Goal: Task Accomplishment & Management: Use online tool/utility

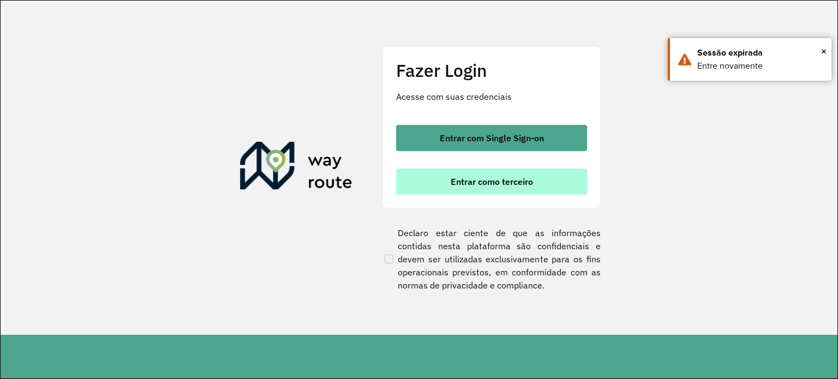
click at [490, 175] on button "Entrar como terceiro" at bounding box center [491, 182] width 191 height 26
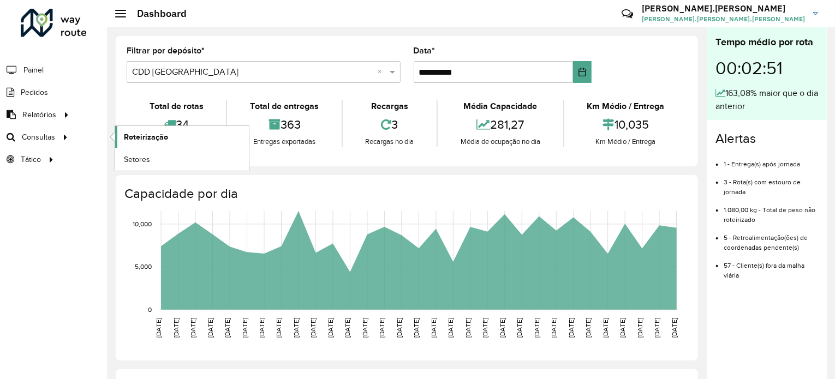
click at [117, 142] on link "Roteirização" at bounding box center [182, 137] width 134 height 22
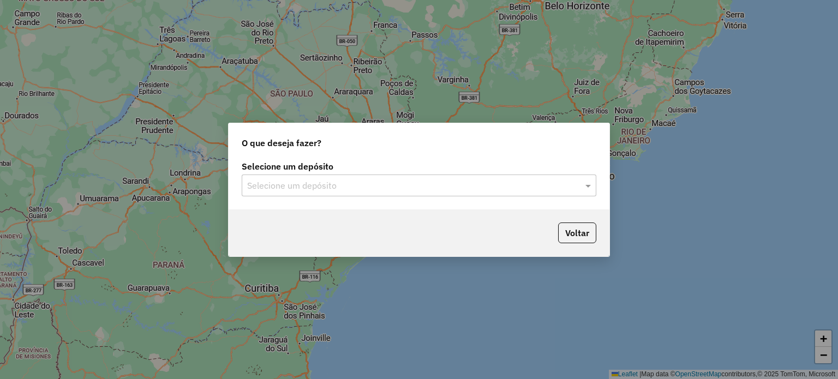
click at [334, 175] on div "Selecione um depósito" at bounding box center [419, 186] width 355 height 22
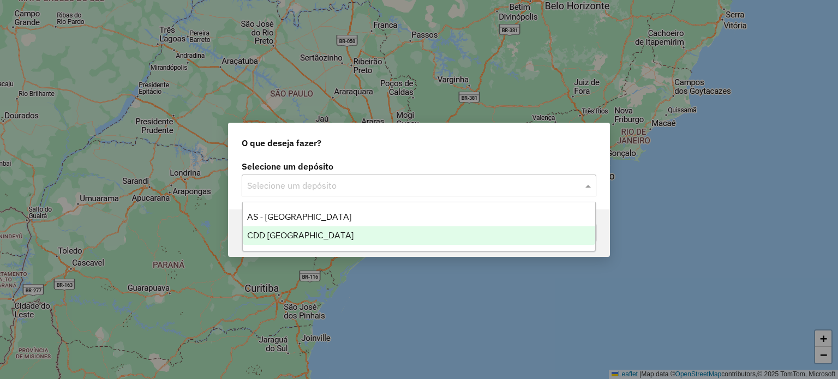
click at [323, 234] on div "CDD [GEOGRAPHIC_DATA]" at bounding box center [419, 235] width 353 height 19
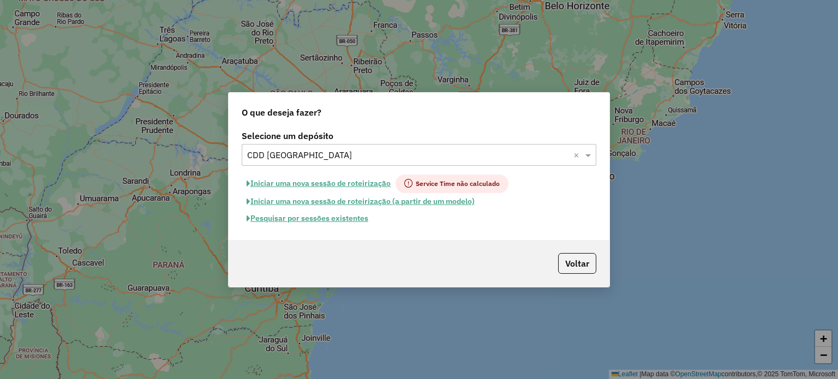
click at [302, 226] on button "Pesquisar por sessões existentes" at bounding box center [308, 218] width 132 height 17
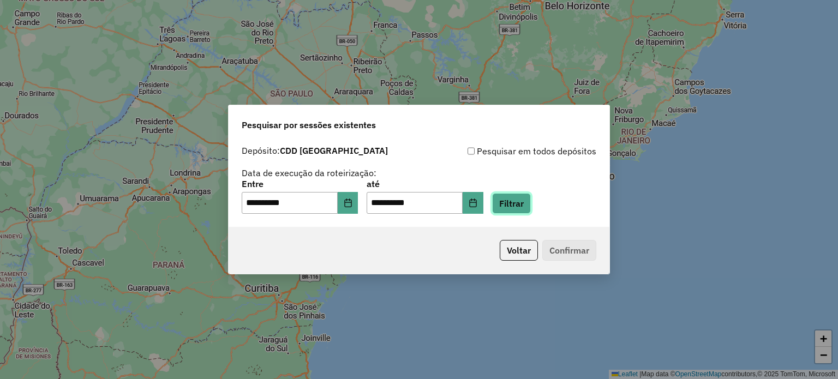
click at [531, 210] on button "Filtrar" at bounding box center [511, 203] width 39 height 21
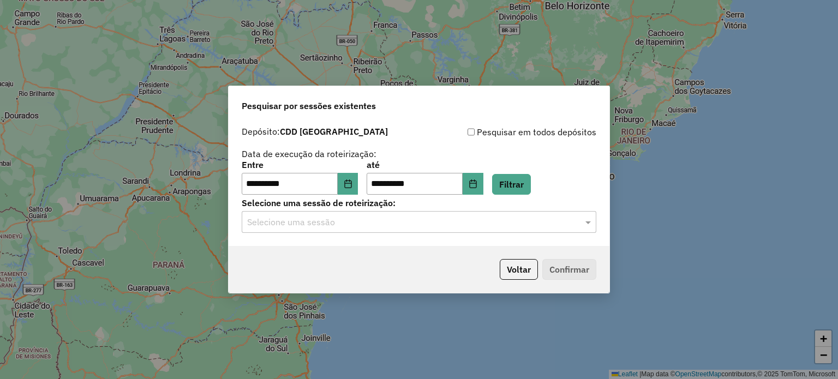
click at [525, 225] on input "text" at bounding box center [408, 222] width 322 height 13
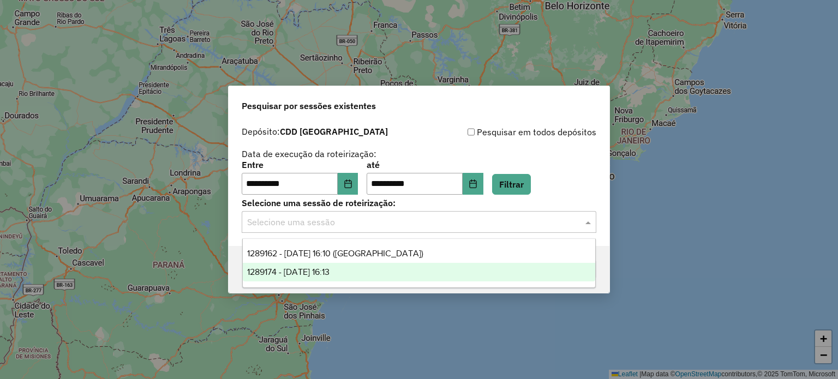
click at [311, 280] on div "1289174 - 06/10/2025 16:13" at bounding box center [419, 272] width 353 height 19
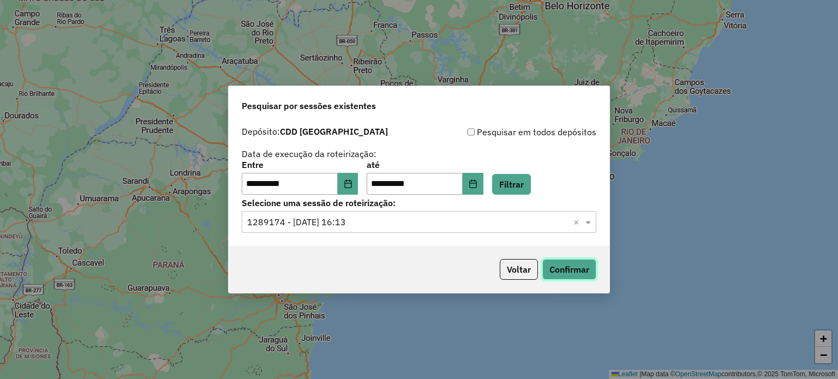
click at [561, 267] on button "Confirmar" at bounding box center [569, 269] width 54 height 21
click at [383, 228] on input "text" at bounding box center [408, 222] width 322 height 13
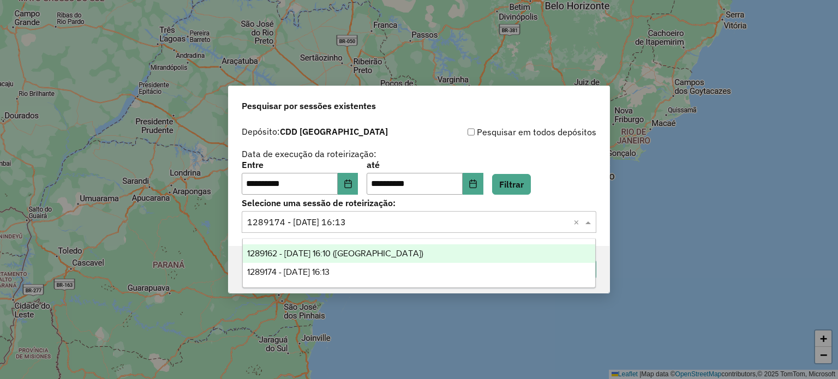
click at [379, 250] on span "1289162 - 06/10/2025 16:10 (Noturna)" at bounding box center [335, 253] width 176 height 9
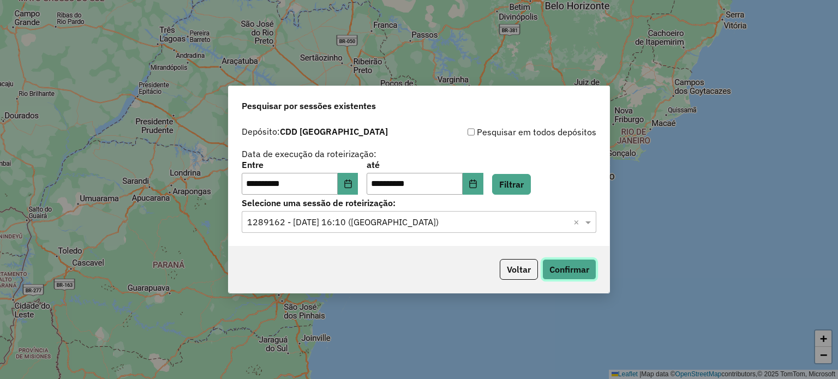
click at [582, 274] on button "Confirmar" at bounding box center [569, 269] width 54 height 21
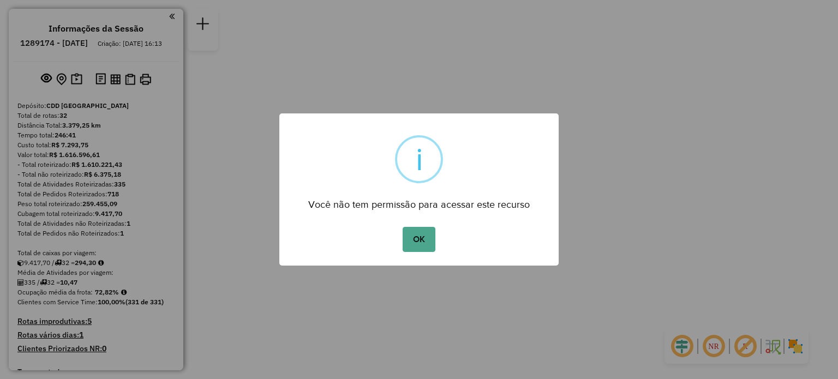
click at [403, 227] on button "OK" at bounding box center [419, 239] width 32 height 25
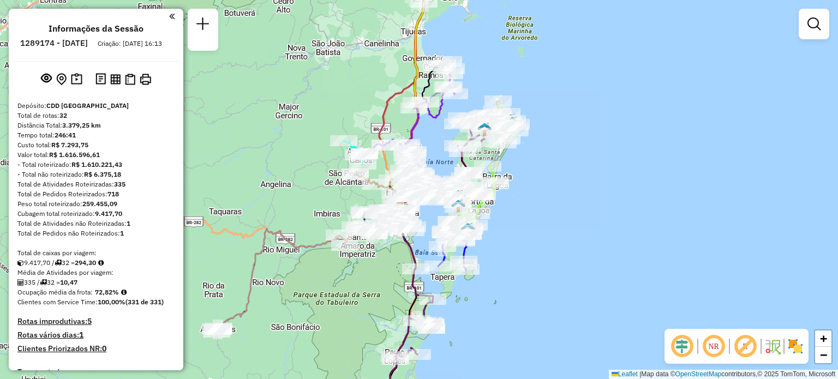
drag, startPoint x: 387, startPoint y: 259, endPoint x: 373, endPoint y: 283, distance: 28.2
click at [373, 283] on div "Janela de atendimento Grade de atendimento Capacidade Transportadoras Veículos …" at bounding box center [419, 189] width 838 height 379
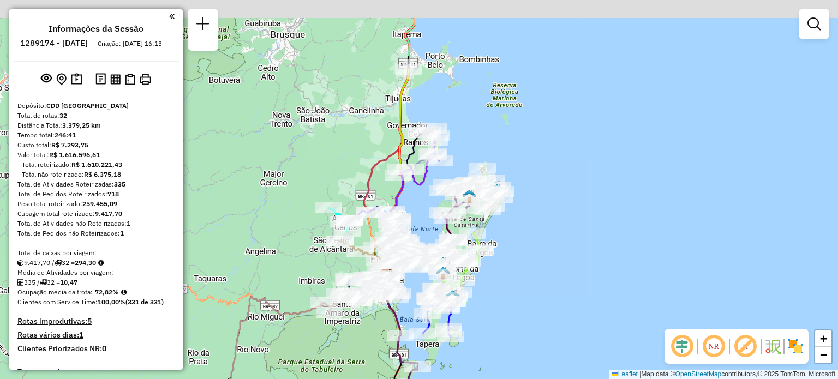
drag, startPoint x: 412, startPoint y: 26, endPoint x: 373, endPoint y: 171, distance: 149.9
click at [373, 171] on div "Janela de atendimento Grade de atendimento Capacidade Transportadoras Veículos …" at bounding box center [419, 189] width 838 height 379
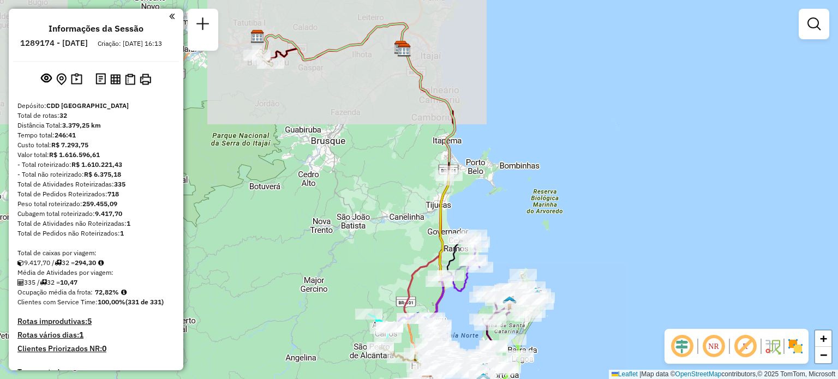
drag, startPoint x: 430, startPoint y: 179, endPoint x: 520, endPoint y: 186, distance: 89.7
click at [518, 187] on div "Janela de atendimento Grade de atendimento Capacidade Transportadoras Veículos …" at bounding box center [419, 189] width 838 height 379
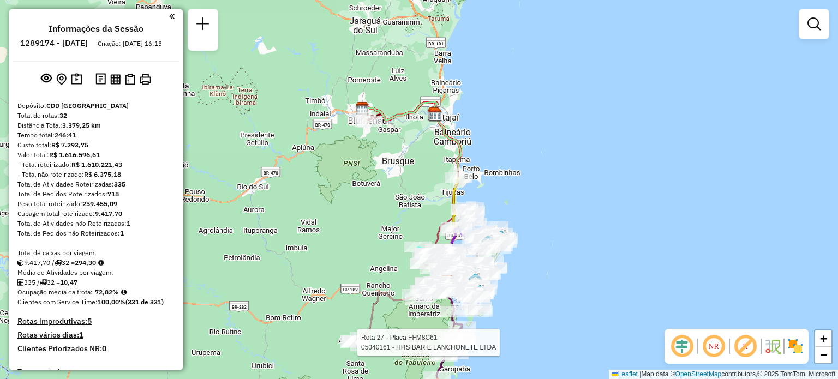
select select "**********"
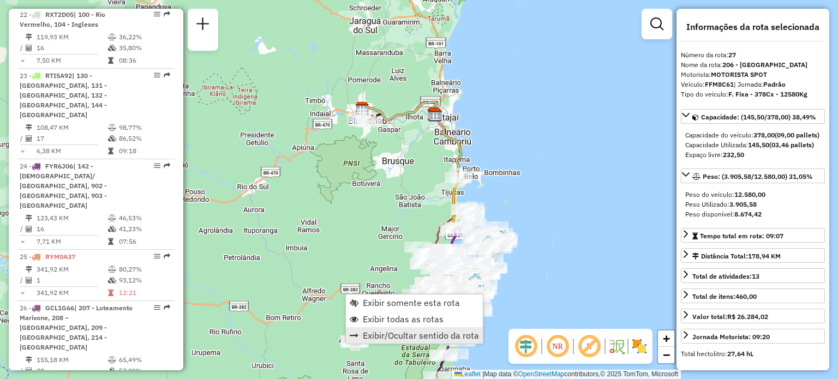
scroll to position [2075, 0]
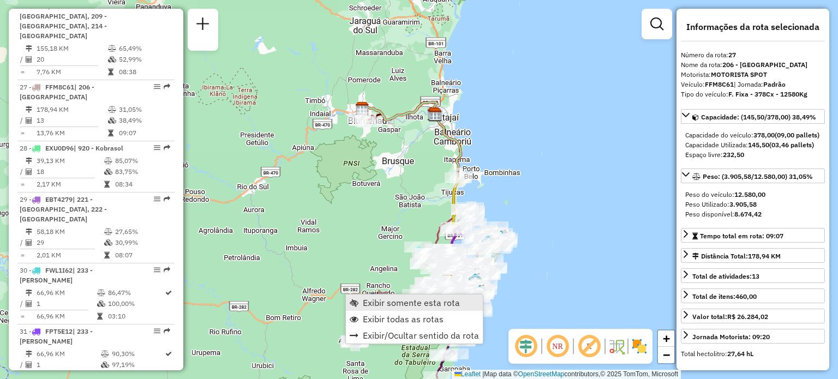
click at [401, 299] on span "Exibir somente esta rota" at bounding box center [411, 303] width 97 height 9
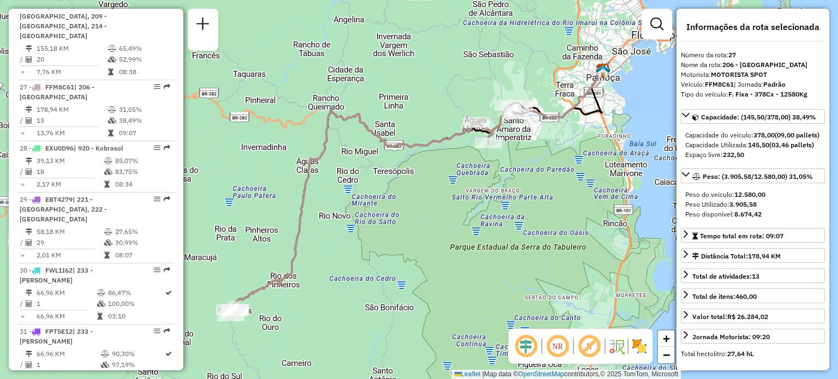
drag, startPoint x: 423, startPoint y: 246, endPoint x: 371, endPoint y: 332, distance: 100.6
click at [371, 332] on div "Janela de atendimento Grade de atendimento Capacidade Transportadoras Veículos …" at bounding box center [419, 189] width 838 height 379
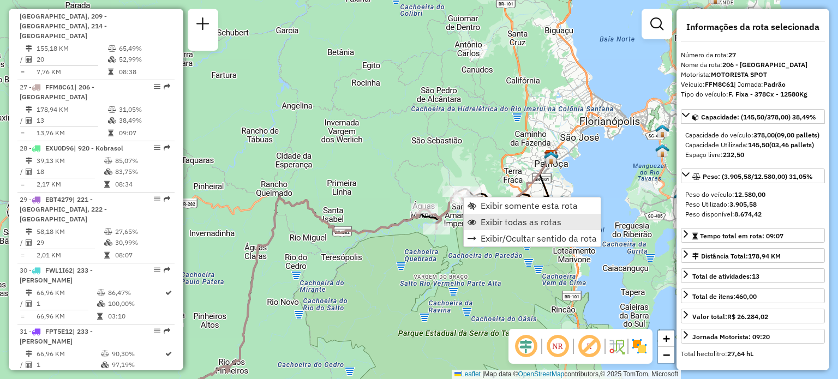
click at [492, 222] on span "Exibir todas as rotas" at bounding box center [521, 222] width 81 height 9
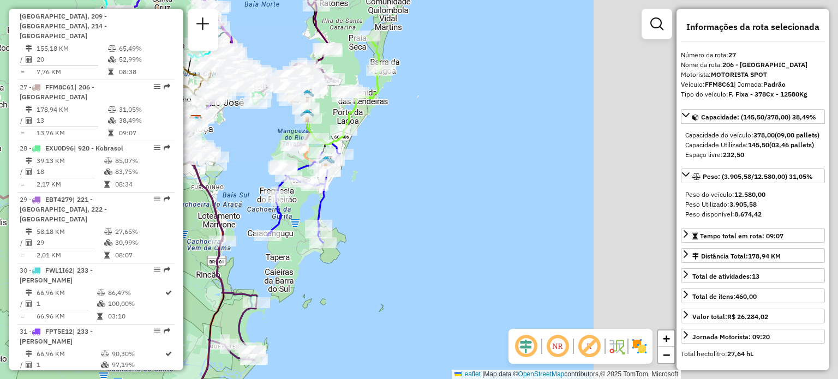
drag, startPoint x: 596, startPoint y: 176, endPoint x: 242, endPoint y: 139, distance: 356.2
click at [241, 139] on div "Janela de atendimento Grade de atendimento Capacidade Transportadoras Veículos …" at bounding box center [419, 189] width 838 height 379
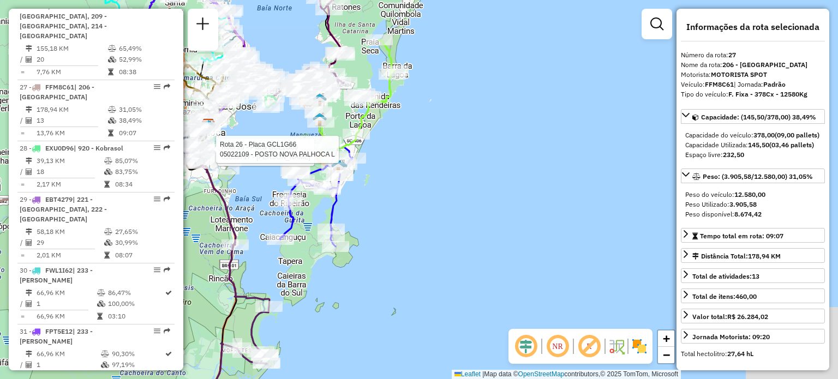
drag, startPoint x: 242, startPoint y: 139, endPoint x: 284, endPoint y: 178, distance: 57.9
click at [284, 178] on div "Rota 26 - Placa GCL1G66 05039717 - AUGUSTO RODRIGUES Rota 26 - Placa GCL1G66 05…" at bounding box center [419, 189] width 838 height 379
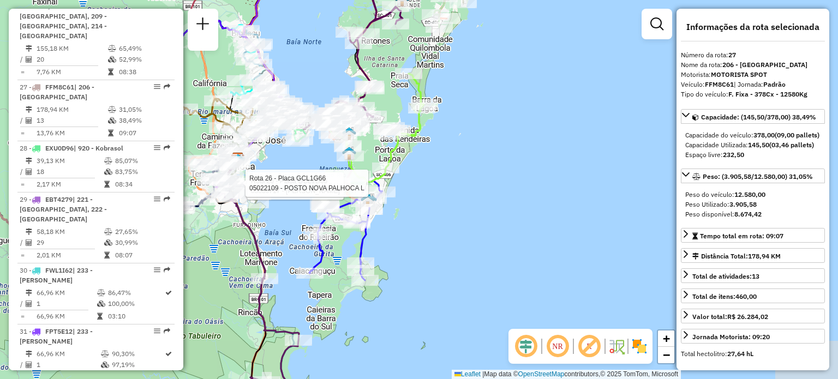
drag, startPoint x: 583, startPoint y: 78, endPoint x: 587, endPoint y: 130, distance: 52.0
click at [587, 130] on div "Rota 26 - Placa GCL1G66 05039717 - AUGUSTO RODRIGUES Rota 26 - Placa GCL1G66 05…" at bounding box center [419, 189] width 838 height 379
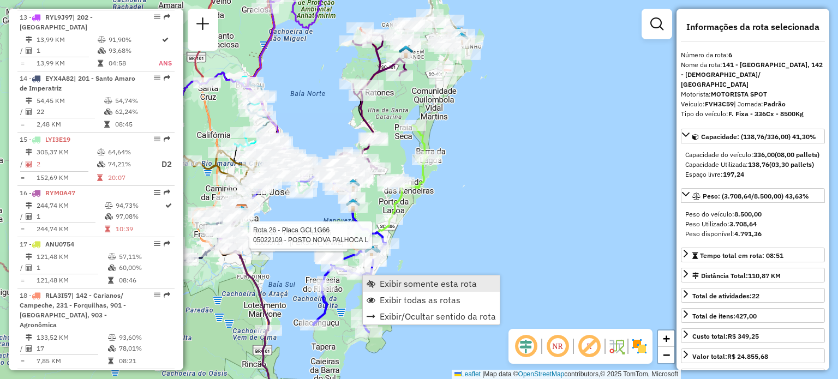
scroll to position [742, 0]
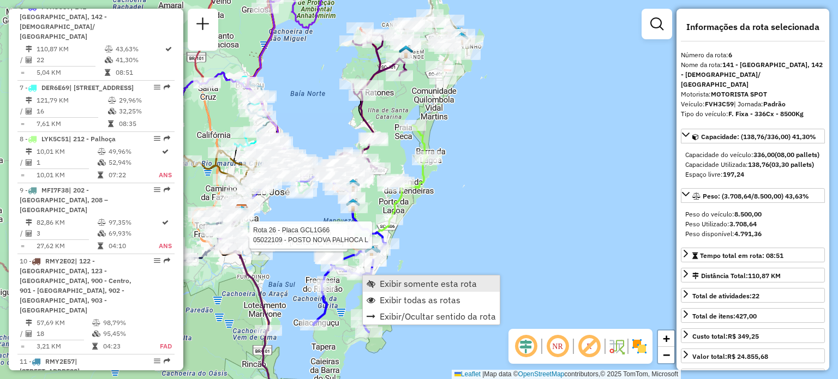
click at [390, 280] on span "Exibir somente esta rota" at bounding box center [428, 283] width 97 height 9
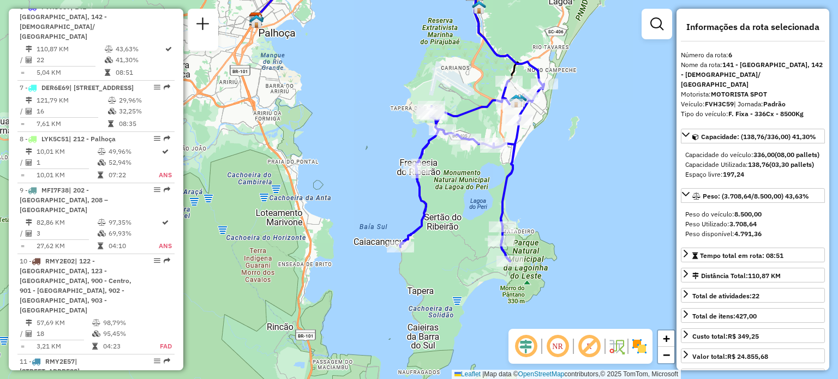
drag, startPoint x: 493, startPoint y: 152, endPoint x: 479, endPoint y: 76, distance: 77.8
click at [479, 76] on div "Janela de atendimento Grade de atendimento Capacidade Transportadoras Veículos …" at bounding box center [419, 189] width 838 height 379
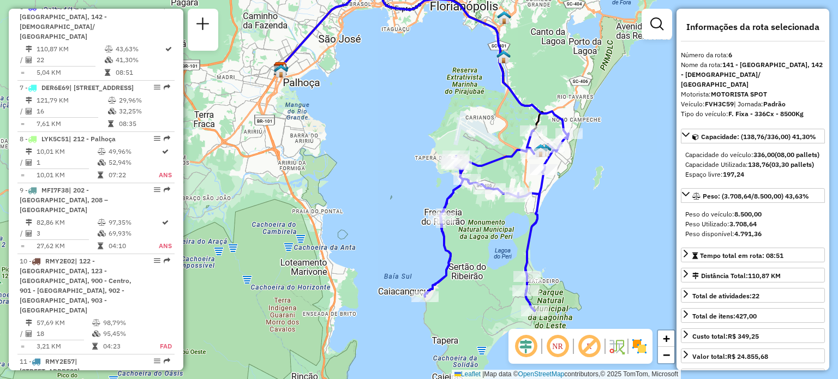
drag, startPoint x: 599, startPoint y: 226, endPoint x: 586, endPoint y: 283, distance: 58.8
click at [586, 283] on div "Janela de atendimento Grade de atendimento Capacidade Transportadoras Veículos …" at bounding box center [419, 189] width 838 height 379
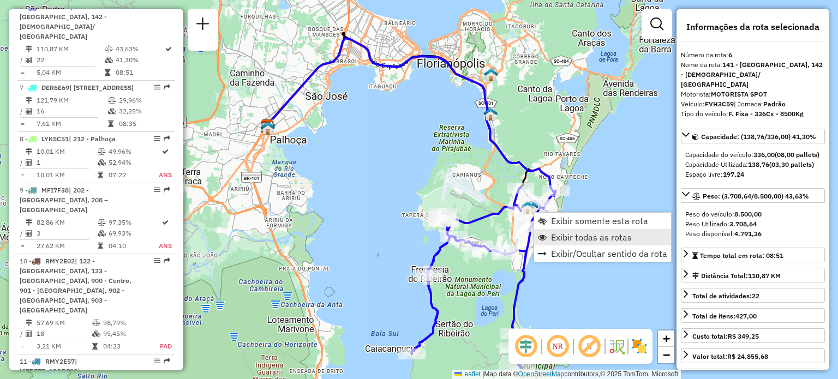
click at [548, 233] on link "Exibir todas as rotas" at bounding box center [602, 237] width 137 height 16
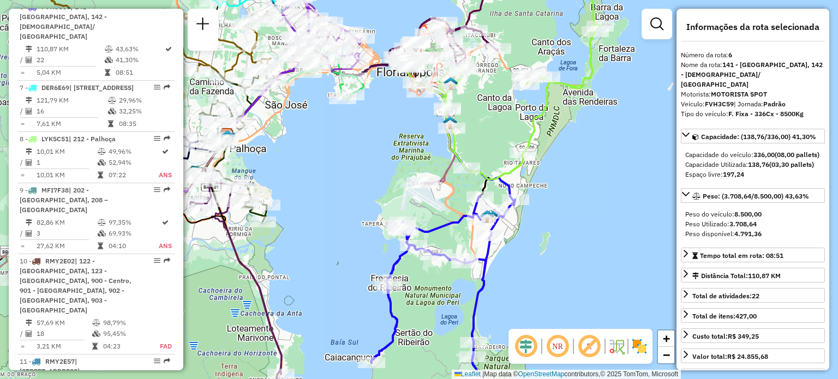
drag, startPoint x: 564, startPoint y: 247, endPoint x: 524, endPoint y: 256, distance: 41.3
click at [524, 256] on div "Janela de atendimento Grade de atendimento Capacidade Transportadoras Veículos …" at bounding box center [419, 189] width 838 height 379
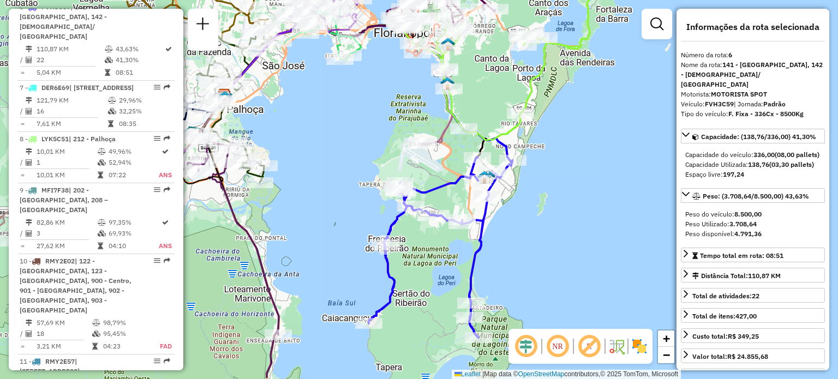
drag, startPoint x: 523, startPoint y: 240, endPoint x: 521, endPoint y: 218, distance: 21.9
click at [521, 218] on div "Janela de atendimento Grade de atendimento Capacidade Transportadoras Veículos …" at bounding box center [419, 189] width 838 height 379
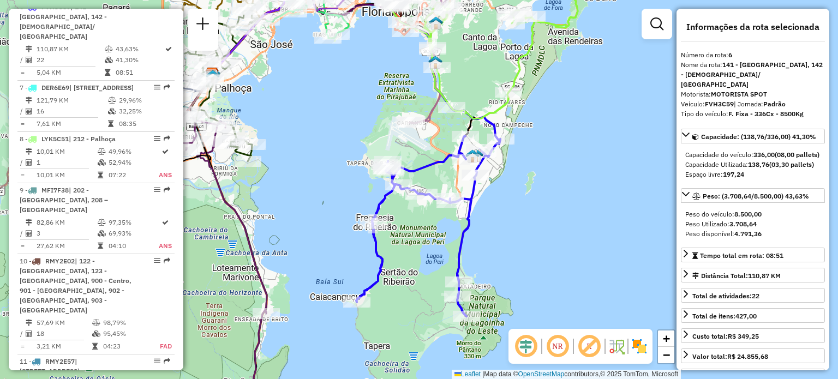
drag, startPoint x: 572, startPoint y: 211, endPoint x: 560, endPoint y: 189, distance: 24.4
click at [560, 189] on div "Janela de atendimento Grade de atendimento Capacidade Transportadoras Veículos …" at bounding box center [419, 189] width 838 height 379
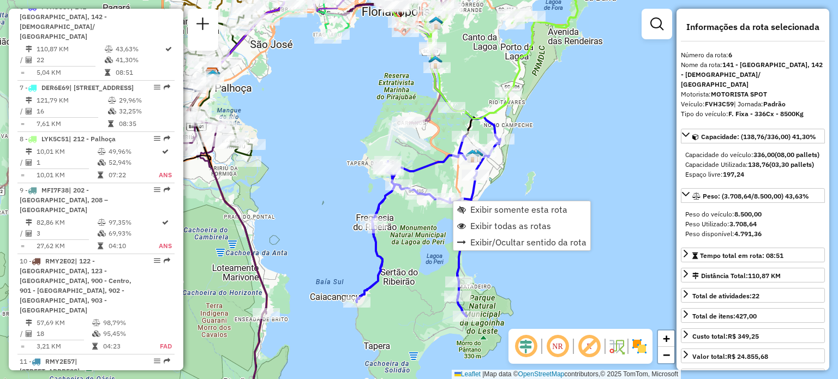
click at [554, 190] on div "Janela de atendimento Grade de atendimento Capacidade Transportadoras Veículos …" at bounding box center [419, 189] width 838 height 379
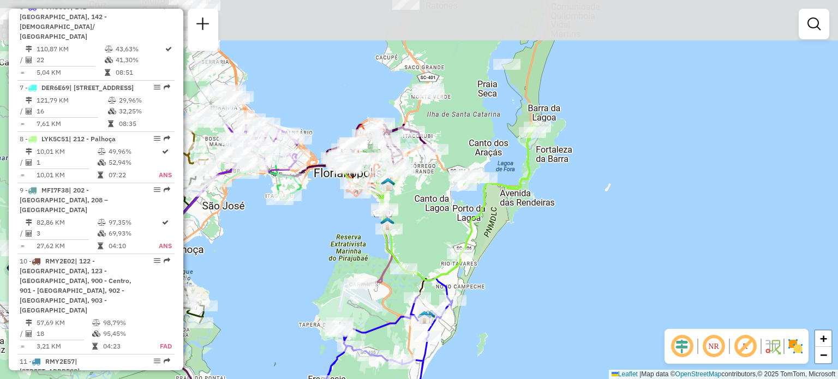
drag, startPoint x: 576, startPoint y: 83, endPoint x: 535, endPoint y: 240, distance: 162.0
click at [535, 240] on div "Janela de atendimento Grade de atendimento Capacidade Transportadoras Veículos …" at bounding box center [419, 189] width 838 height 379
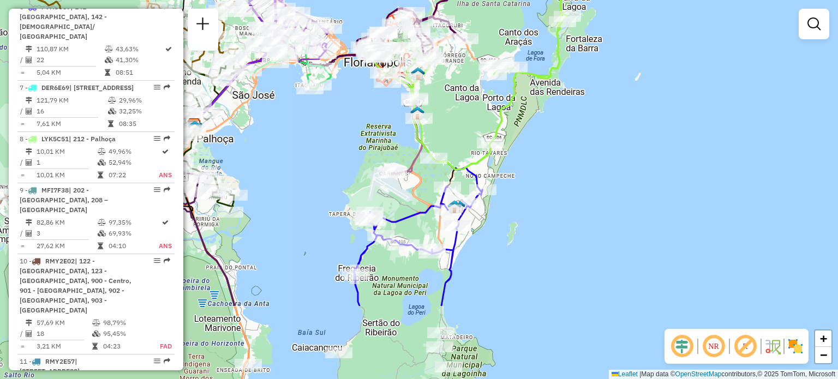
drag, startPoint x: 540, startPoint y: 231, endPoint x: 594, endPoint y: 64, distance: 175.0
click at [594, 64] on div "Janela de atendimento Grade de atendimento Capacidade Transportadoras Veículos …" at bounding box center [419, 189] width 838 height 379
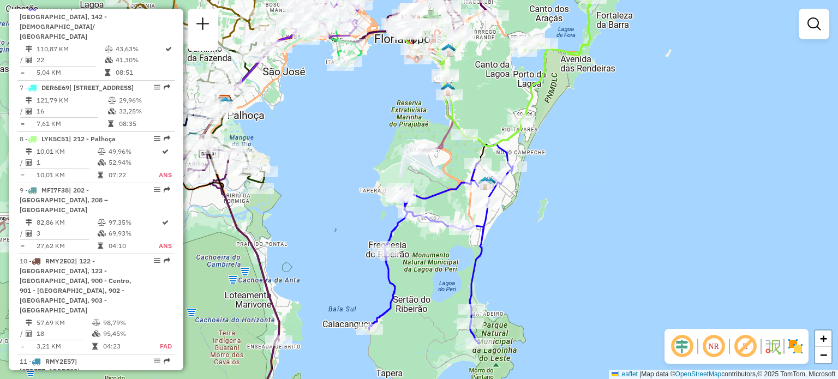
drag, startPoint x: 557, startPoint y: 38, endPoint x: 572, endPoint y: 112, distance: 75.9
click at [572, 112] on div "Janela de atendimento Grade de atendimento Capacidade Transportadoras Veículos …" at bounding box center [419, 189] width 838 height 379
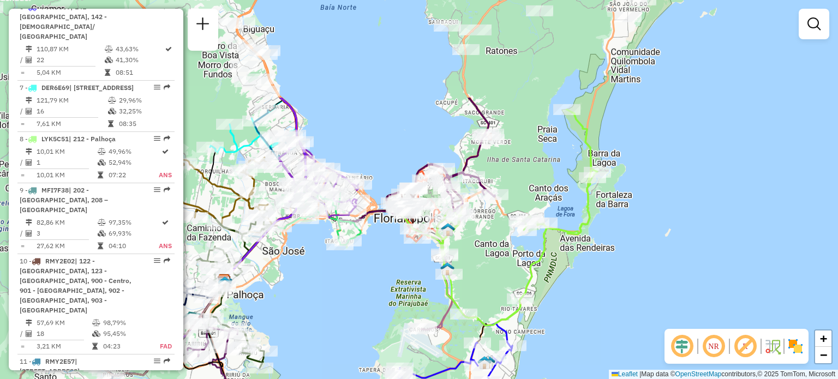
drag, startPoint x: 706, startPoint y: 96, endPoint x: 696, endPoint y: 229, distance: 134.1
click at [696, 229] on div "Janela de atendimento Grade de atendimento Capacidade Transportadoras Veículos …" at bounding box center [419, 189] width 838 height 379
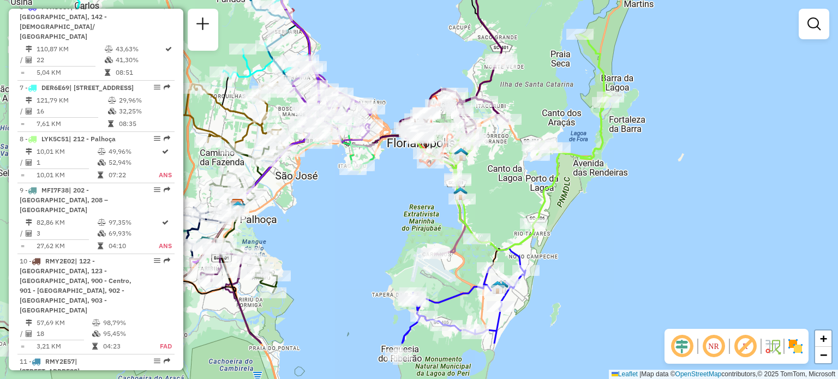
drag, startPoint x: 589, startPoint y: 160, endPoint x: 622, endPoint y: 19, distance: 145.6
click at [611, 34] on icon at bounding box center [530, 142] width 162 height 216
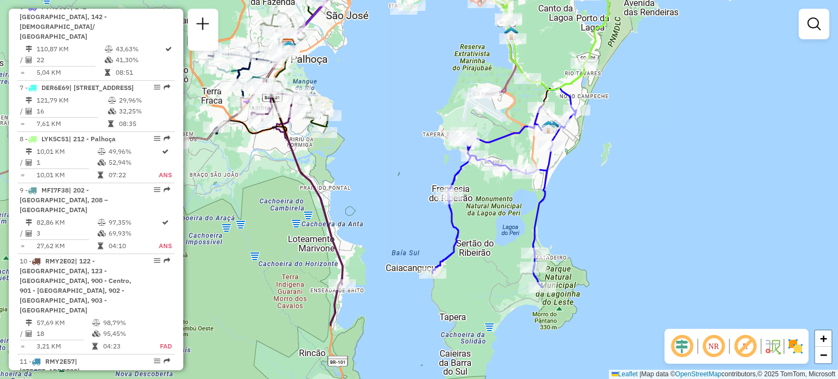
drag, startPoint x: 538, startPoint y: 230, endPoint x: 570, endPoint y: 135, distance: 101.0
click at [570, 135] on div "Rota 6 - Placa FVH3C59 05014219 - RZR COMERCIO DE COMB Janela de atendimento Gr…" at bounding box center [419, 189] width 838 height 379
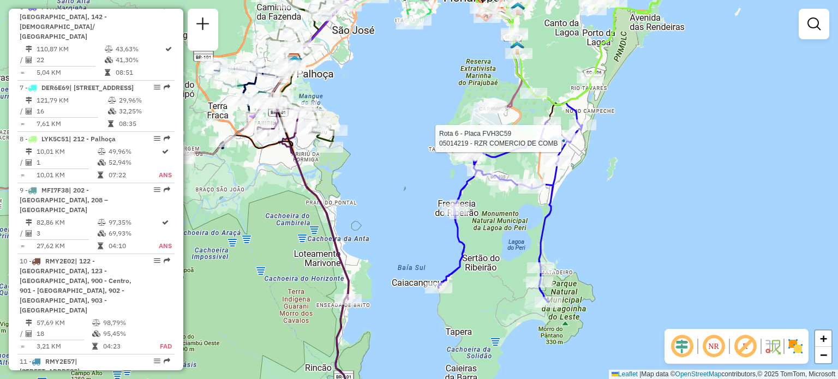
drag, startPoint x: 622, startPoint y: 230, endPoint x: 626, endPoint y: 251, distance: 21.3
click at [626, 251] on div "Rota 6 - Placa FVH3C59 05014219 - RZR COMERCIO DE COMB Janela de atendimento Gr…" at bounding box center [419, 189] width 838 height 379
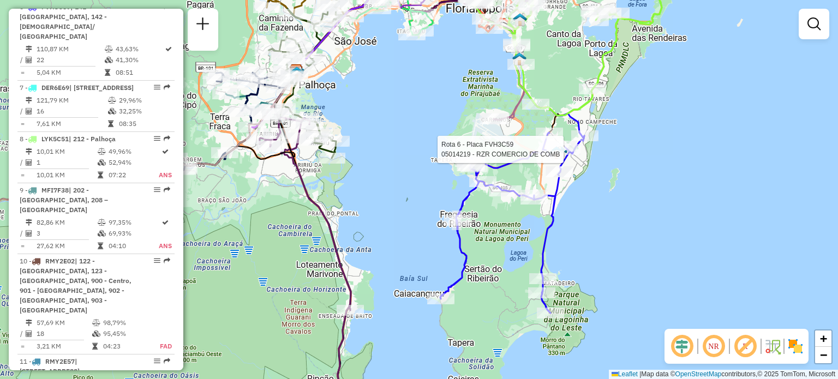
click at [641, 178] on div "Rota 6 - Placa FVH3C59 05014219 - RZR COMERCIO DE COMB Janela de atendimento Gr…" at bounding box center [419, 189] width 838 height 379
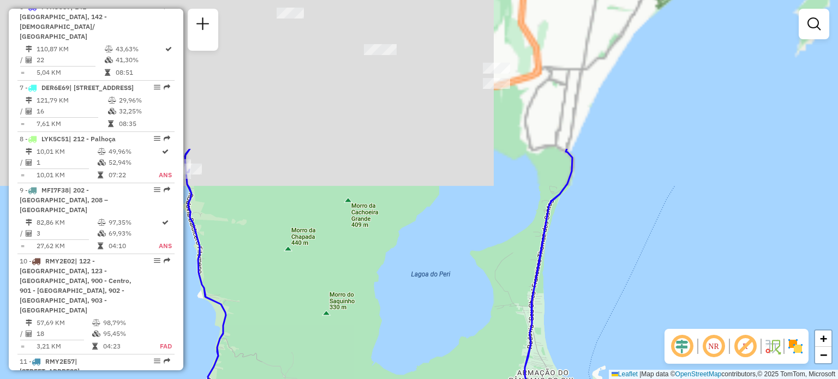
drag, startPoint x: 603, startPoint y: 120, endPoint x: 588, endPoint y: 392, distance: 272.7
click at [588, 379] on html "Aguarde... Pop-up bloqueado! Seu navegador bloqueou automáticamente a abertura …" at bounding box center [419, 189] width 838 height 379
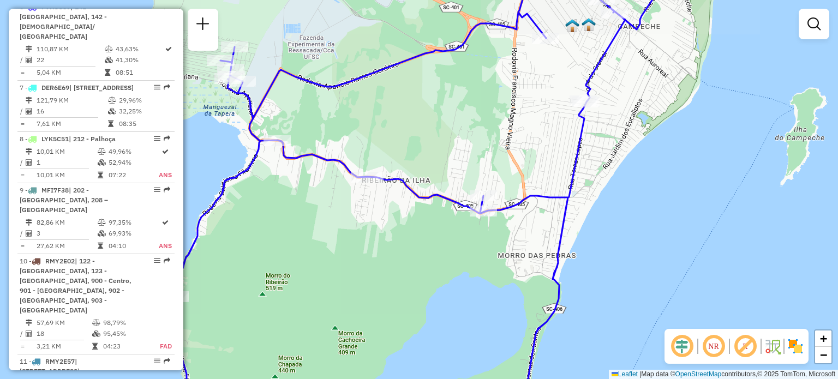
drag, startPoint x: 619, startPoint y: 202, endPoint x: 614, endPoint y: 237, distance: 35.2
click at [616, 235] on div "Janela de atendimento Grade de atendimento Capacidade Transportadoras Veículos …" at bounding box center [419, 189] width 838 height 379
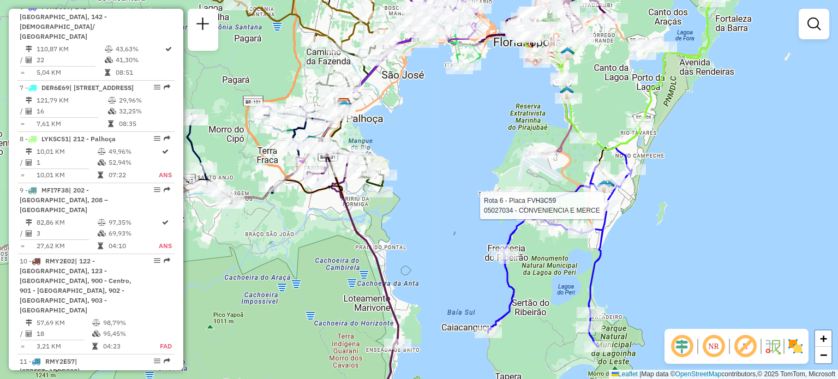
select select "**********"
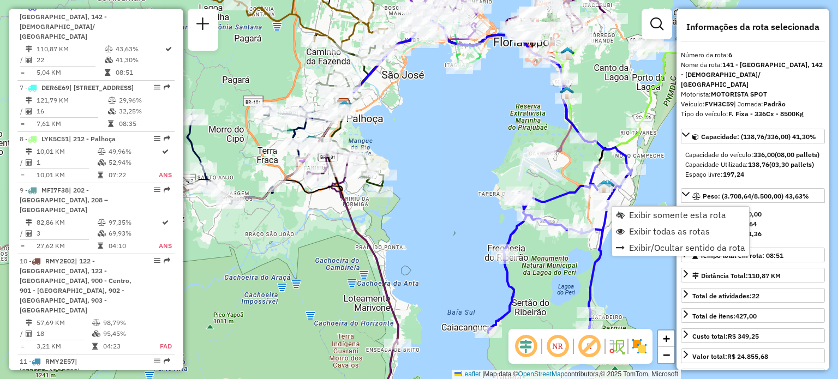
drag, startPoint x: 565, startPoint y: 117, endPoint x: 536, endPoint y: 188, distance: 76.4
click at [536, 172] on icon at bounding box center [488, 95] width 287 height 156
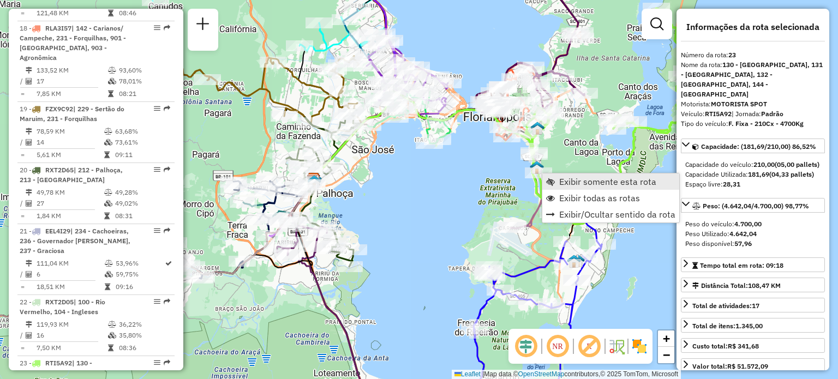
scroll to position [1792, 0]
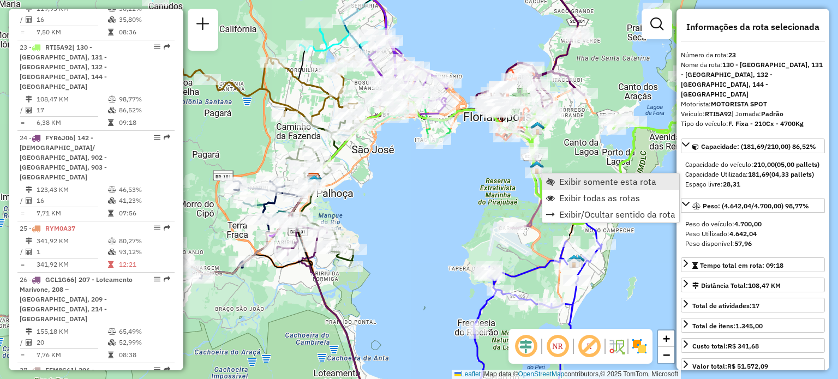
click at [558, 186] on link "Exibir somente esta rota" at bounding box center [610, 182] width 137 height 16
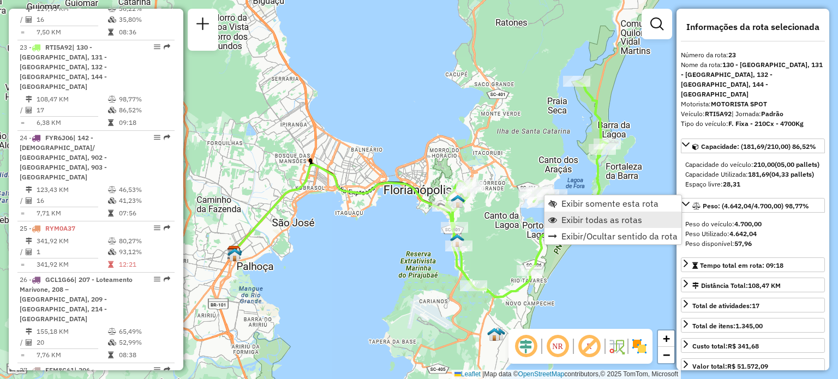
click at [563, 223] on span "Exibir todas as rotas" at bounding box center [602, 220] width 81 height 9
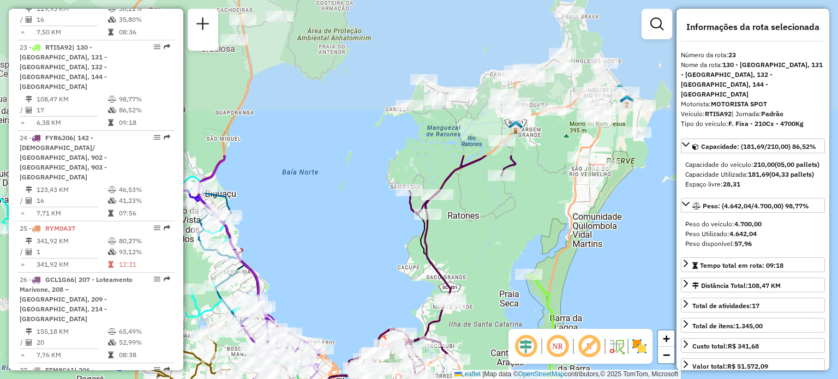
drag, startPoint x: 542, startPoint y: 147, endPoint x: 494, endPoint y: 340, distance: 199.1
click at [494, 340] on div "Janela de atendimento Grade de atendimento Capacidade Transportadoras Veículos …" at bounding box center [419, 189] width 838 height 379
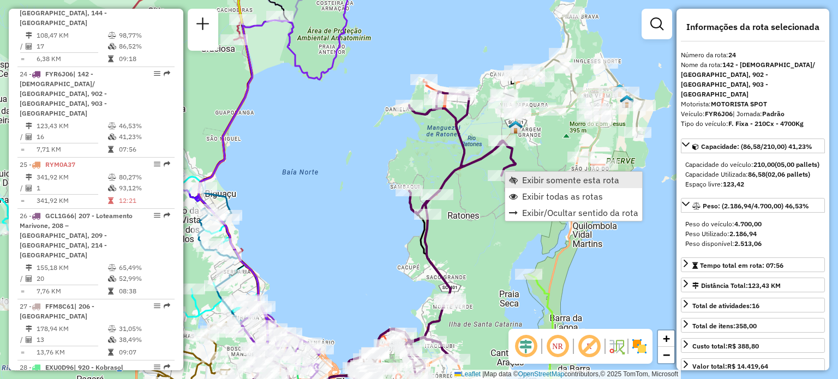
scroll to position [1873, 0]
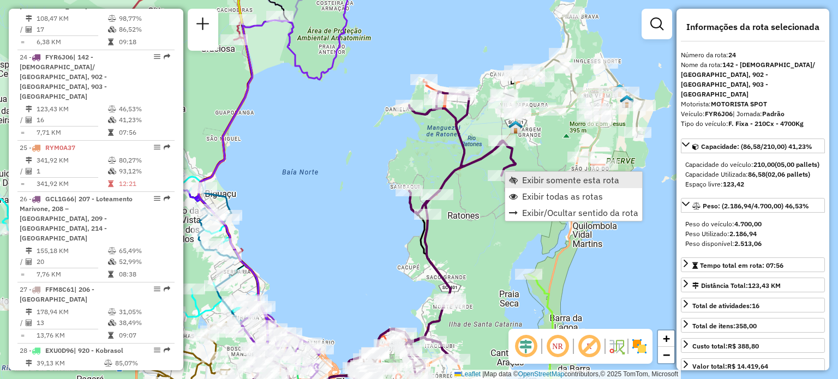
click at [517, 176] on span "Exibir somente esta rota" at bounding box center [513, 180] width 9 height 9
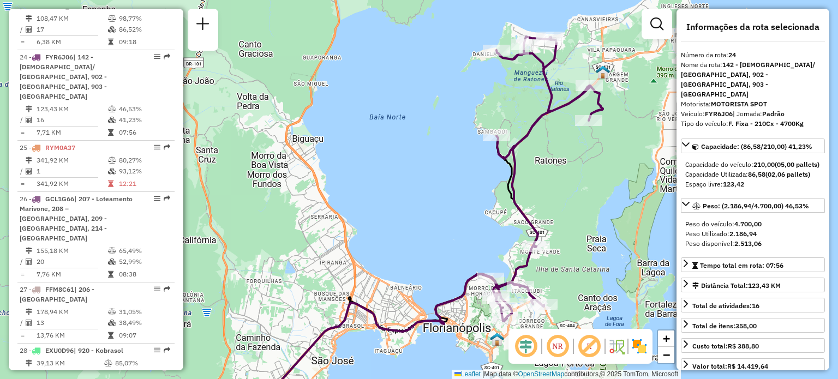
drag, startPoint x: 563, startPoint y: 189, endPoint x: 581, endPoint y: 216, distance: 31.5
click at [581, 216] on div "Janela de atendimento Grade de atendimento Capacidade Transportadoras Veículos …" at bounding box center [419, 189] width 838 height 379
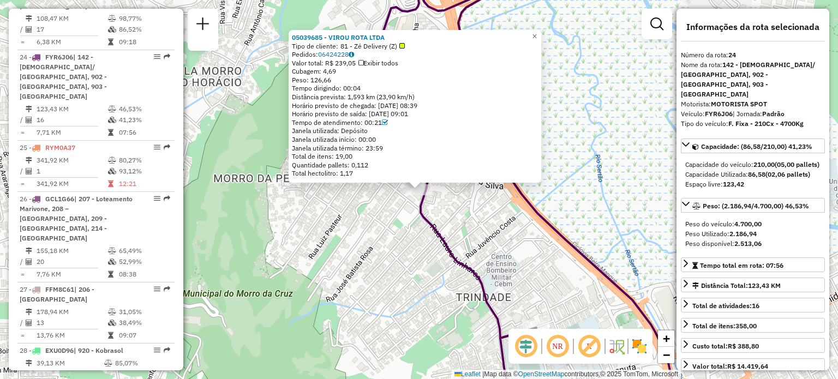
click at [523, 224] on div "05039685 - VIROU ROTA LTDA Tipo de cliente: 81 - Zé Delivery (Z) Pedidos: 06424…" at bounding box center [419, 189] width 838 height 379
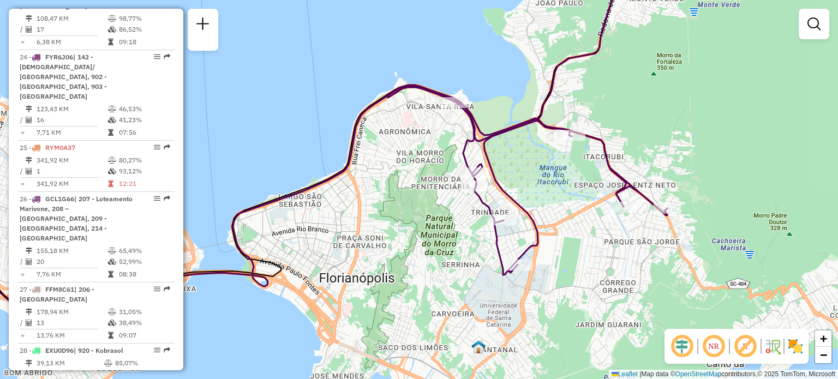
drag, startPoint x: 587, startPoint y: 200, endPoint x: 562, endPoint y: 250, distance: 56.1
click at [562, 250] on div "Janela de atendimento Grade de atendimento Capacidade Transportadoras Veículos …" at bounding box center [419, 189] width 838 height 379
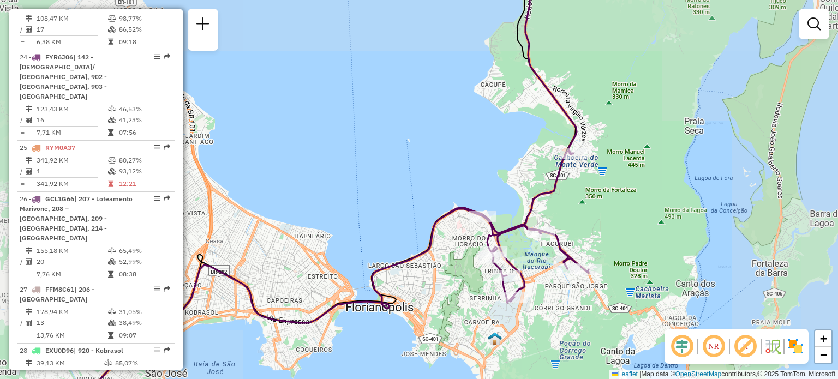
drag, startPoint x: 624, startPoint y: 123, endPoint x: 574, endPoint y: 255, distance: 141.8
click at [574, 256] on div "Janela de atendimento Grade de atendimento Capacidade Transportadoras Veículos …" at bounding box center [419, 189] width 838 height 379
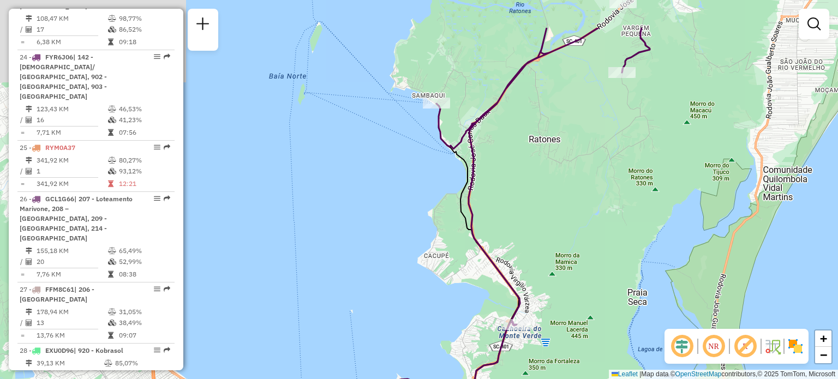
drag, startPoint x: 577, startPoint y: 190, endPoint x: 541, endPoint y: 216, distance: 44.4
click at [533, 340] on div "Janela de atendimento Grade de atendimento Capacidade Transportadoras Veículos …" at bounding box center [419, 189] width 838 height 379
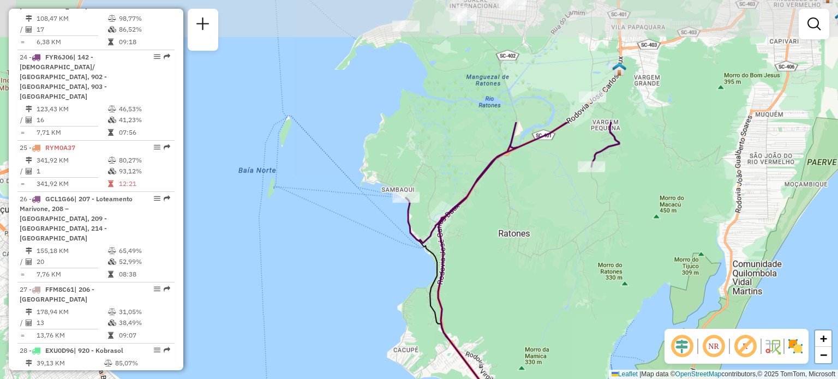
drag, startPoint x: 531, startPoint y: 225, endPoint x: 510, endPoint y: 274, distance: 52.8
click at [511, 272] on div "Janela de atendimento Grade de atendimento Capacidade Transportadoras Veículos …" at bounding box center [419, 189] width 838 height 379
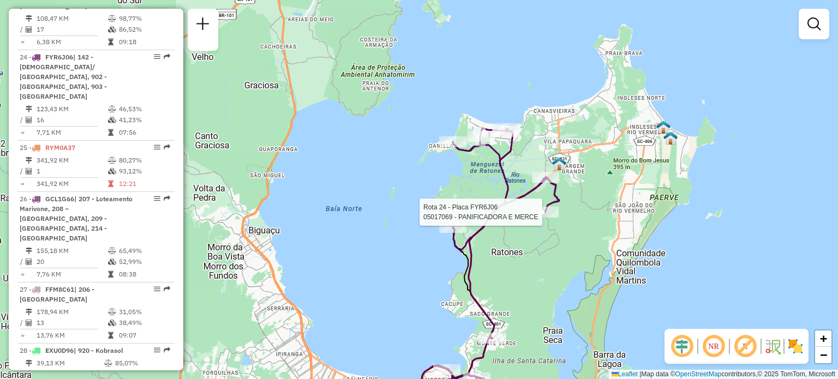
select select "**********"
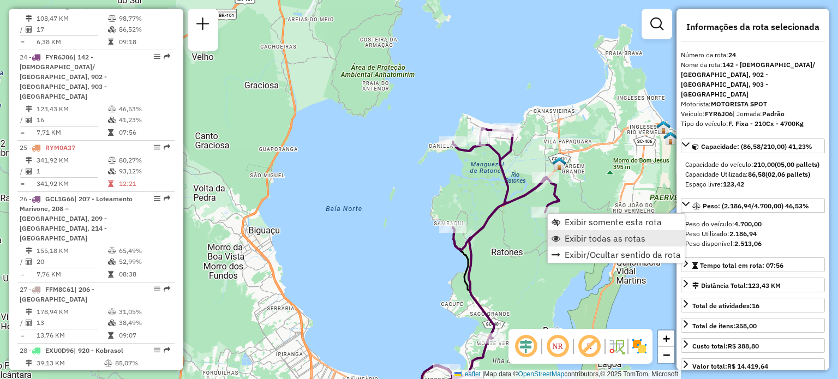
click at [553, 235] on span "Exibir todas as rotas" at bounding box center [556, 238] width 9 height 9
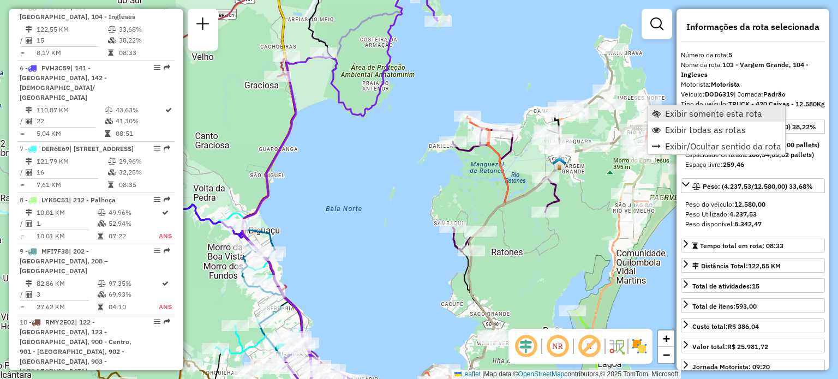
click at [659, 113] on span "Exibir somente esta rota" at bounding box center [656, 113] width 9 height 9
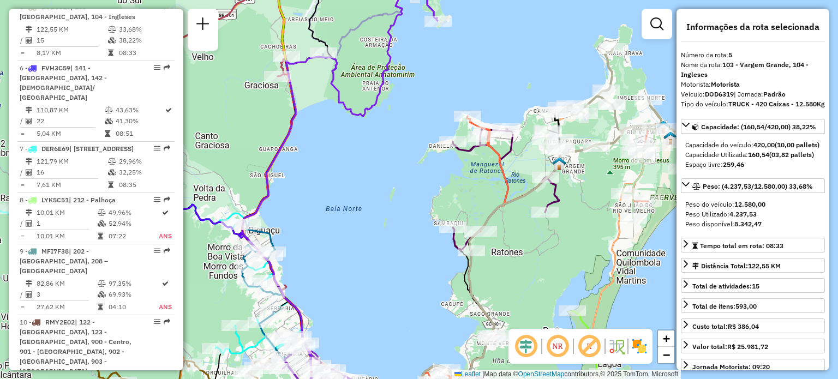
scroll to position [681, 0]
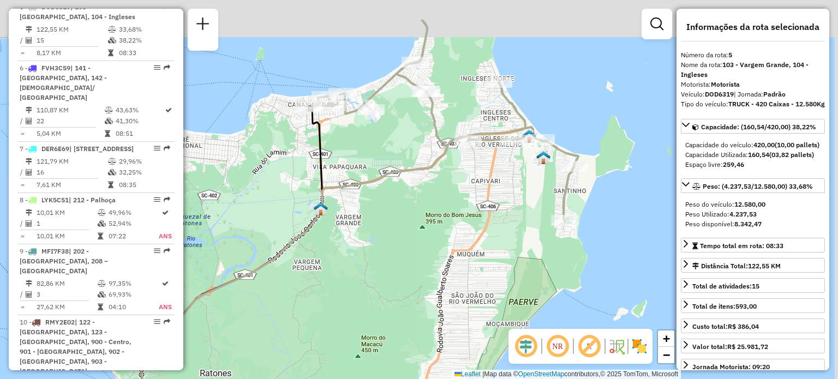
drag, startPoint x: 445, startPoint y: 76, endPoint x: 436, endPoint y: 200, distance: 124.2
click at [436, 211] on icon at bounding box center [444, 120] width 270 height 201
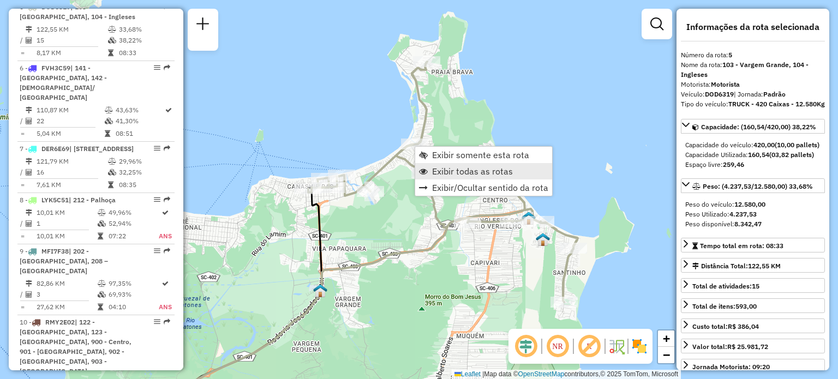
click at [444, 178] on link "Exibir todas as rotas" at bounding box center [483, 171] width 137 height 16
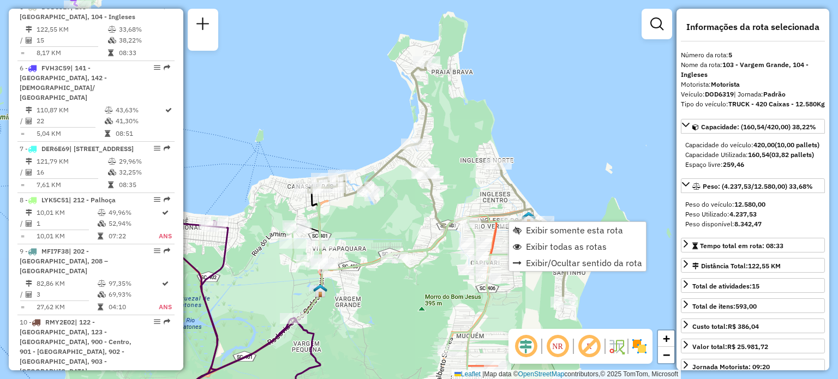
click at [557, 175] on div "Janela de atendimento Grade de atendimento Capacidade Transportadoras Veículos …" at bounding box center [419, 189] width 838 height 379
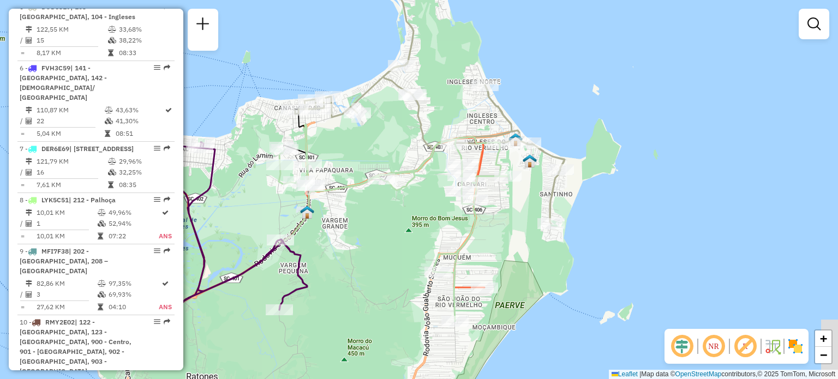
drag, startPoint x: 559, startPoint y: 187, endPoint x: 544, endPoint y: 100, distance: 87.6
click at [545, 102] on div "Janela de atendimento Grade de atendimento Capacidade Transportadoras Veículos …" at bounding box center [419, 189] width 838 height 379
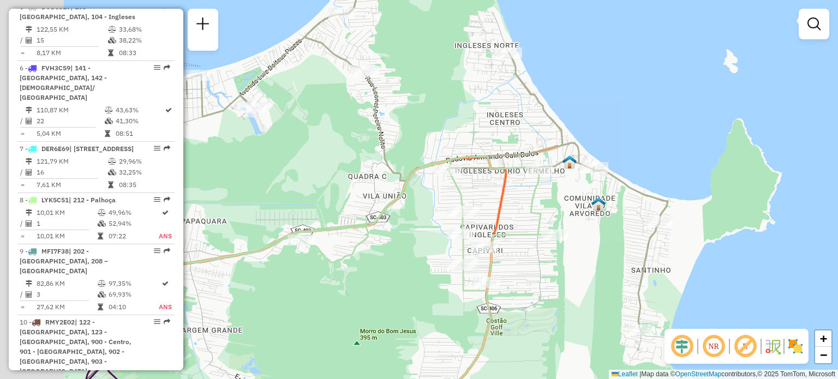
drag, startPoint x: 536, startPoint y: 79, endPoint x: 624, endPoint y: 120, distance: 96.7
click at [624, 120] on div "Janela de atendimento Grade de atendimento Capacidade Transportadoras Veículos …" at bounding box center [419, 189] width 838 height 379
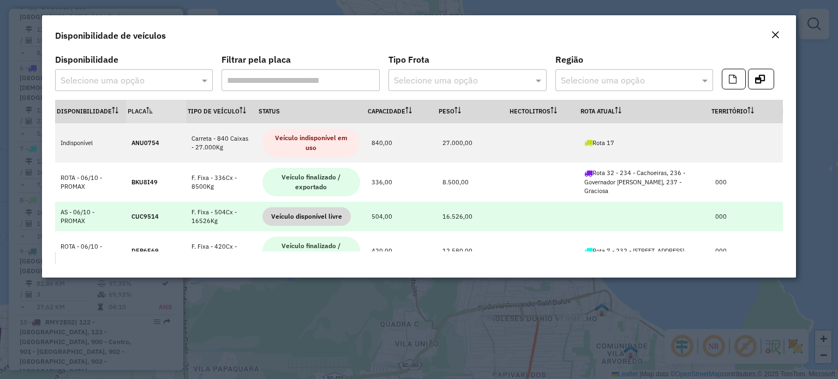
drag, startPoint x: 458, startPoint y: 82, endPoint x: 480, endPoint y: 220, distance: 139.2
click at [480, 220] on body "Aguarde... Pop-up bloqueado! Seu navegador bloqueou automáticamente a abertura …" at bounding box center [419, 189] width 838 height 379
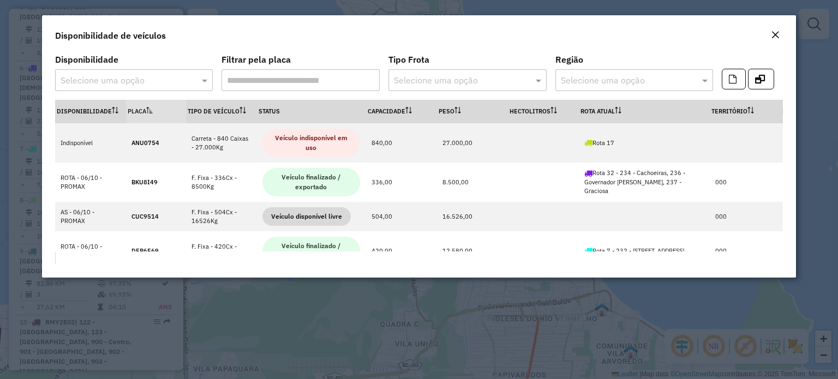
click at [774, 37] on em "Close" at bounding box center [775, 35] width 9 height 9
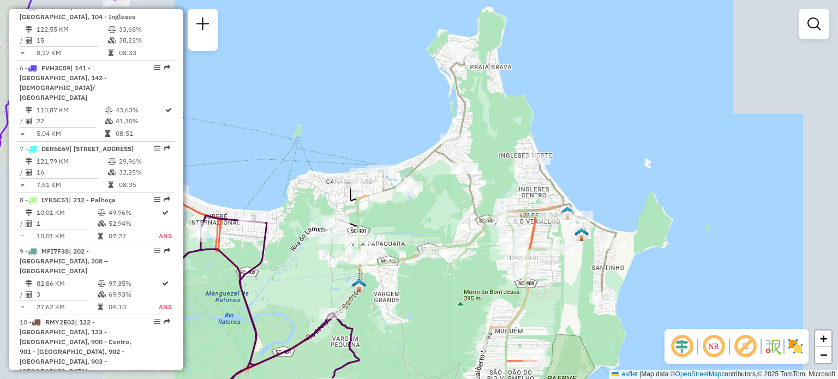
drag, startPoint x: 502, startPoint y: 120, endPoint x: 503, endPoint y: 135, distance: 15.3
click at [503, 135] on div "Janela de atendimento Grade de atendimento Capacidade Transportadoras Veículos …" at bounding box center [419, 189] width 838 height 379
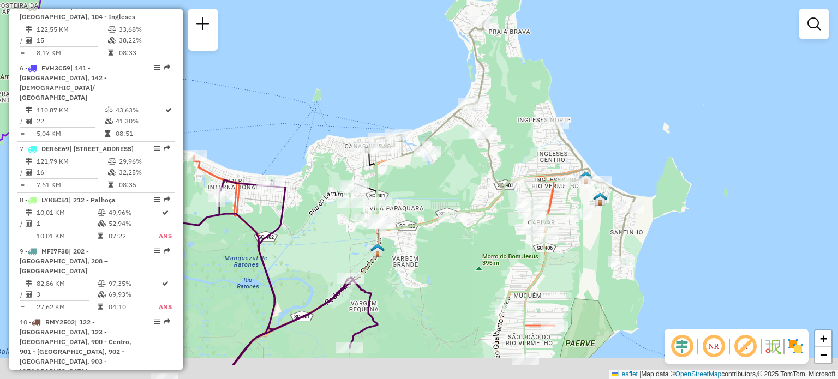
drag, startPoint x: 509, startPoint y: 160, endPoint x: 534, endPoint y: 93, distance: 71.0
click at [529, 97] on div "Janela de atendimento Grade de atendimento Capacidade Transportadoras Veículos …" at bounding box center [419, 189] width 838 height 379
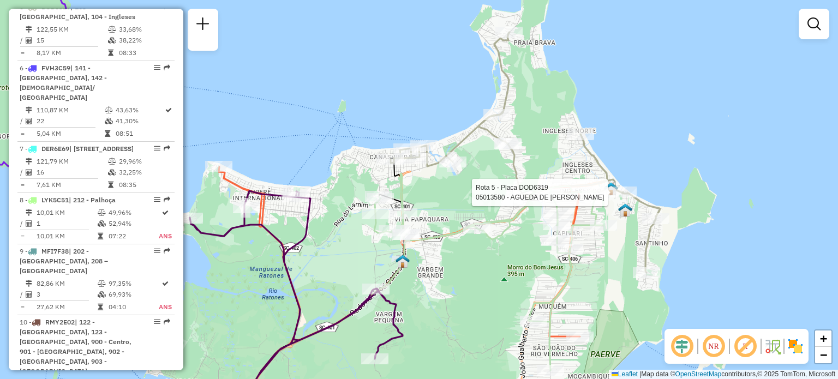
drag, startPoint x: 577, startPoint y: 176, endPoint x: 600, endPoint y: 199, distance: 32.0
click at [600, 198] on div at bounding box center [595, 192] width 27 height 11
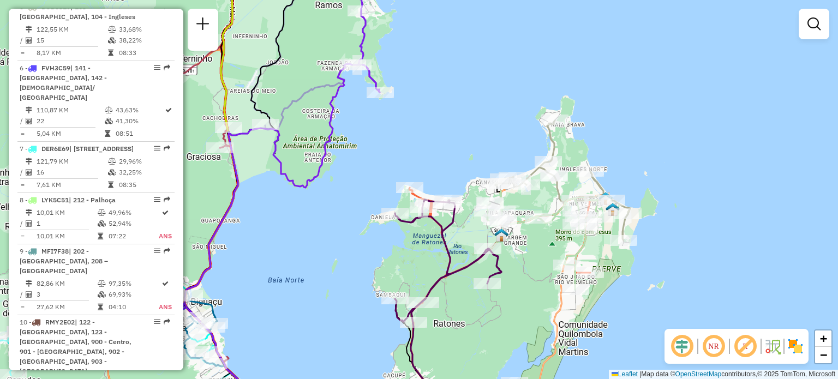
drag, startPoint x: 621, startPoint y: 231, endPoint x: 628, endPoint y: 184, distance: 47.5
click at [630, 191] on icon at bounding box center [563, 181] width 135 height 120
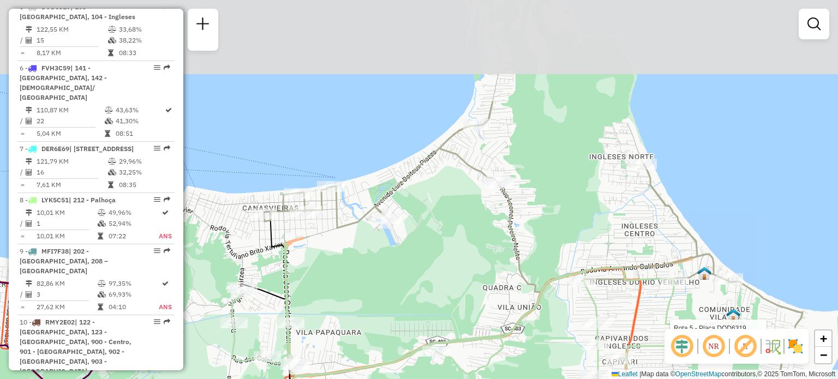
drag, startPoint x: 498, startPoint y: 112, endPoint x: 526, endPoint y: 249, distance: 139.9
click at [528, 250] on div "Rota 5 - Placa DOD6319 05025281 - ALESSANDRA FABIANE K Janela de atendimento Gr…" at bounding box center [419, 189] width 838 height 379
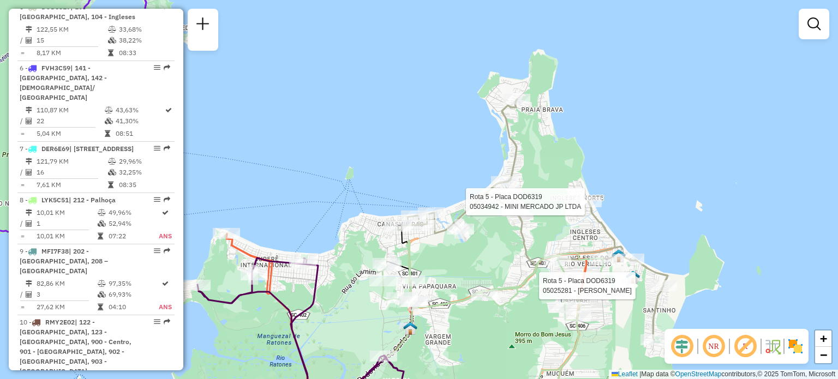
select select "**********"
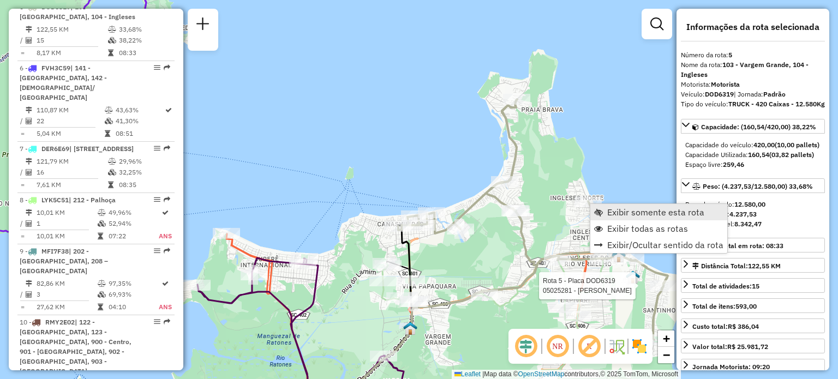
click at [604, 214] on link "Exibir somente esta rota" at bounding box center [658, 212] width 137 height 16
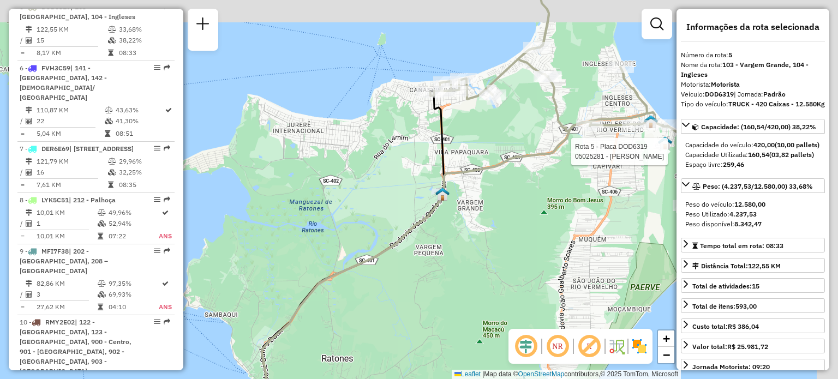
drag, startPoint x: 554, startPoint y: 106, endPoint x: 504, endPoint y: 145, distance: 63.8
click at [504, 144] on div "Rota 5 - Placa DOD6319 05025281 - ALESSANDRA FABIANE K Janela de atendimento Gr…" at bounding box center [419, 189] width 838 height 379
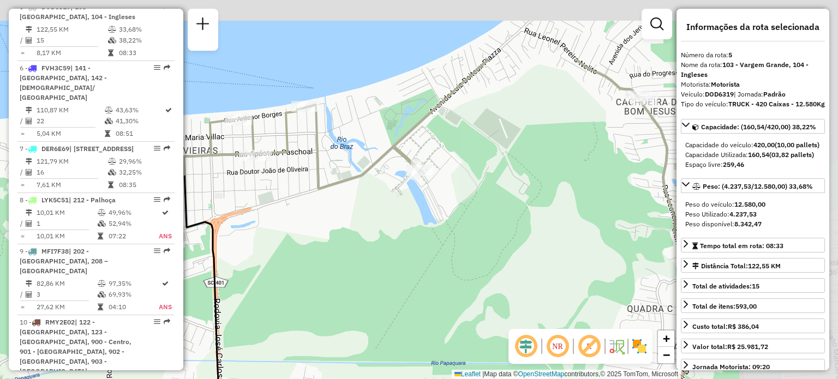
drag, startPoint x: 443, startPoint y: 60, endPoint x: 384, endPoint y: 147, distance: 105.7
click at [285, 159] on icon at bounding box center [469, 188] width 595 height 258
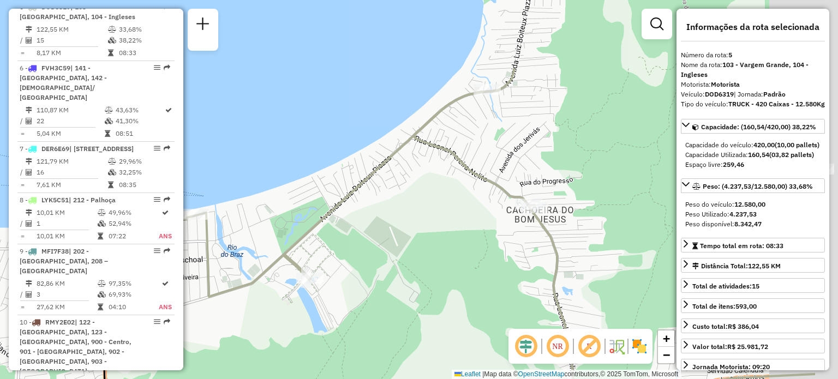
drag, startPoint x: 526, startPoint y: 142, endPoint x: 456, endPoint y: 210, distance: 97.6
click at [414, 254] on div "Rota 5 - Placa DOD6319 05025281 - ALESSANDRA FABIANE K Janela de atendimento Gr…" at bounding box center [419, 189] width 838 height 379
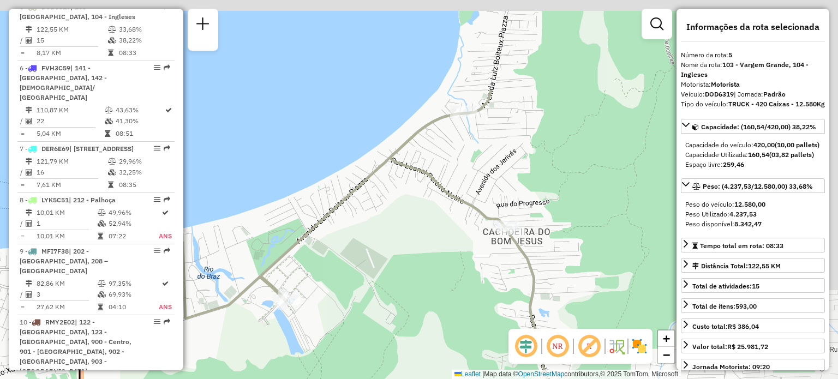
drag, startPoint x: 484, startPoint y: 186, endPoint x: 472, endPoint y: 222, distance: 38.1
click at [473, 220] on div "Rota 5 - Placa DOD6319 05025281 - ALESSANDRA FABIANE K Janela de atendimento Gr…" at bounding box center [419, 189] width 838 height 379
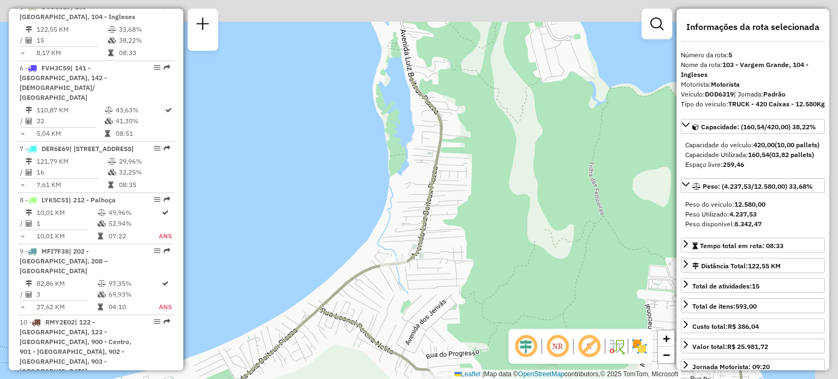
drag, startPoint x: 474, startPoint y: 250, endPoint x: 423, endPoint y: 337, distance: 100.5
click at [425, 337] on div "Rota 5 - Placa DOD6319 05025281 - ALESSANDRA FABIANE K Janela de atendimento Gr…" at bounding box center [419, 189] width 838 height 379
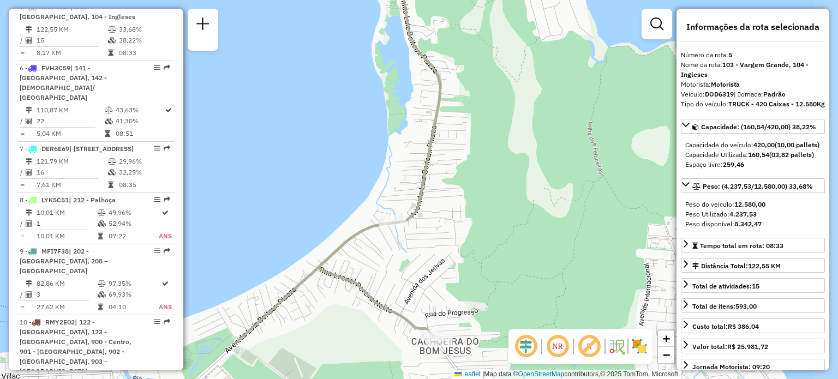
drag, startPoint x: 450, startPoint y: 211, endPoint x: 474, endPoint y: 104, distance: 109.1
click at [473, 112] on div "Rota 5 - Placa DOD6319 05025281 - ALESSANDRA FABIANE K Janela de atendimento Gr…" at bounding box center [419, 189] width 838 height 379
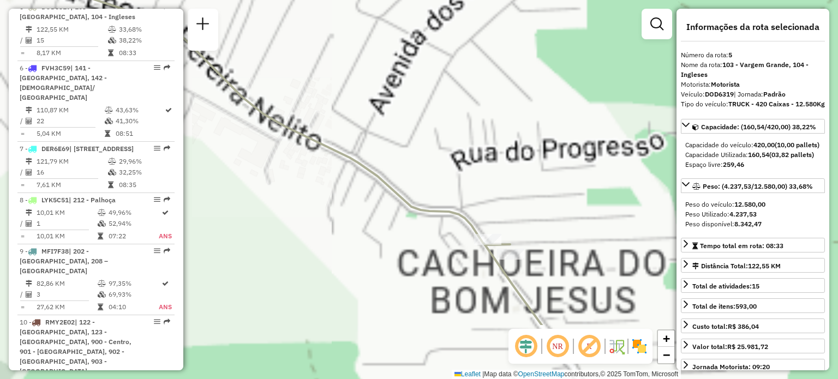
drag, startPoint x: 470, startPoint y: 207, endPoint x: 463, endPoint y: 169, distance: 38.4
click at [463, 166] on div "Rota 5 - Placa DOD6319 05025281 - ALESSANDRA FABIANE K Janela de atendimento Gr…" at bounding box center [419, 189] width 838 height 379
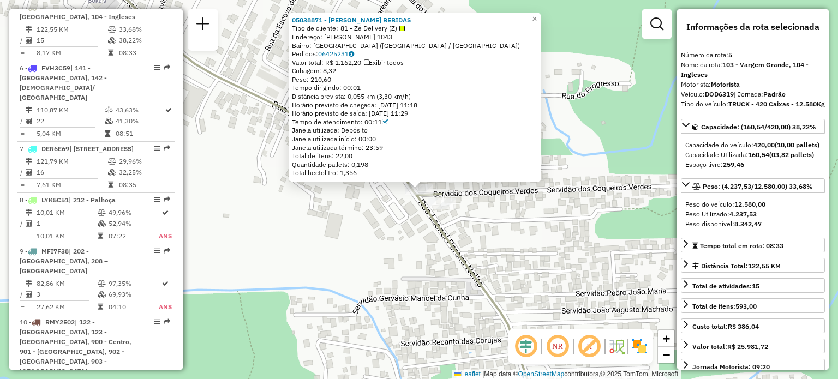
click at [475, 221] on div "05038871 - CHAPLIN BEBIDAS Tipo de cliente: 81 - Zé Delivery (Z) Endereço: LEON…" at bounding box center [419, 189] width 838 height 379
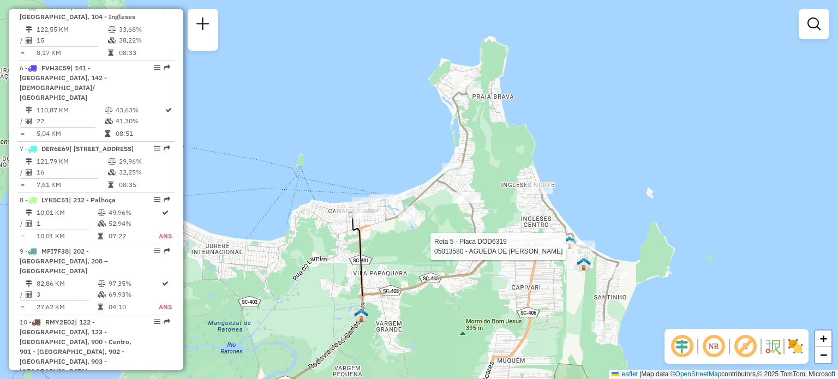
select select "**********"
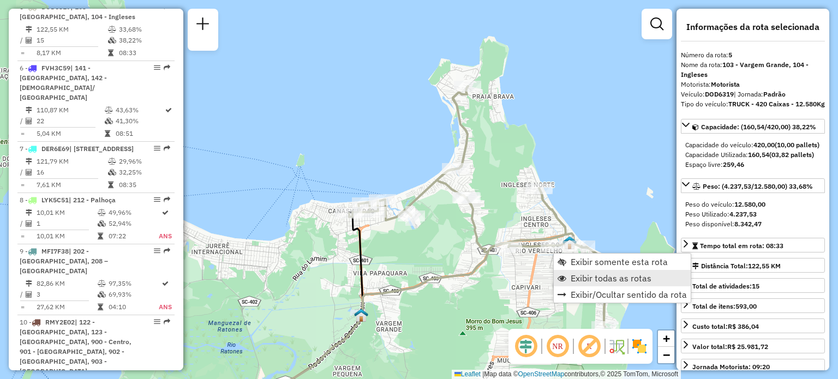
click at [594, 280] on span "Exibir todas as rotas" at bounding box center [611, 278] width 81 height 9
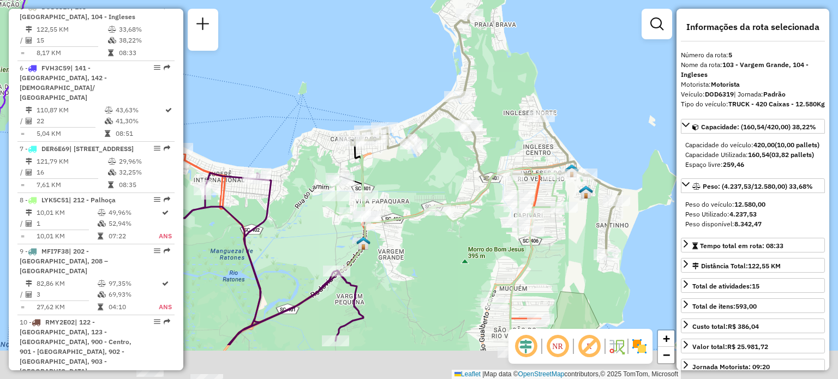
drag, startPoint x: 641, startPoint y: 229, endPoint x: 642, endPoint y: 146, distance: 83.0
click at [643, 146] on div "Janela de atendimento Grade de atendimento Capacidade Transportadoras Veículos …" at bounding box center [419, 189] width 838 height 379
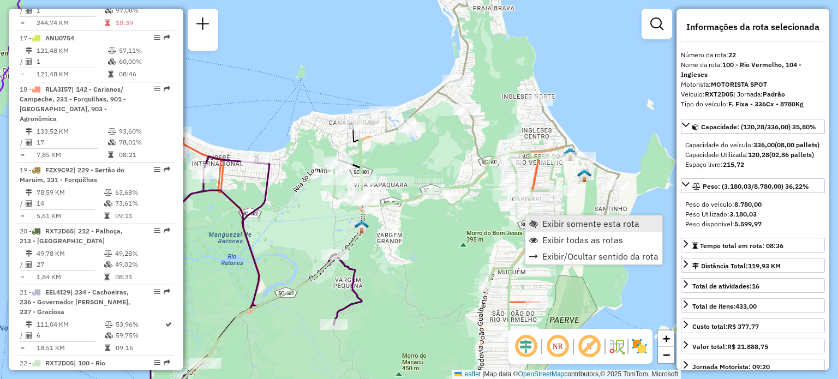
scroll to position [1731, 0]
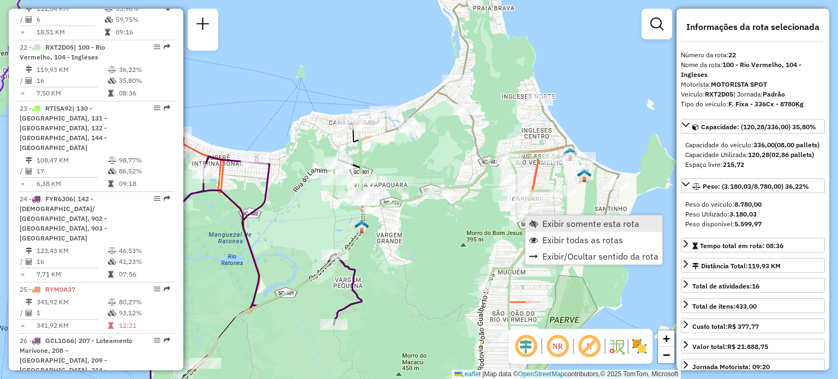
click at [541, 220] on link "Exibir somente esta rota" at bounding box center [594, 224] width 137 height 16
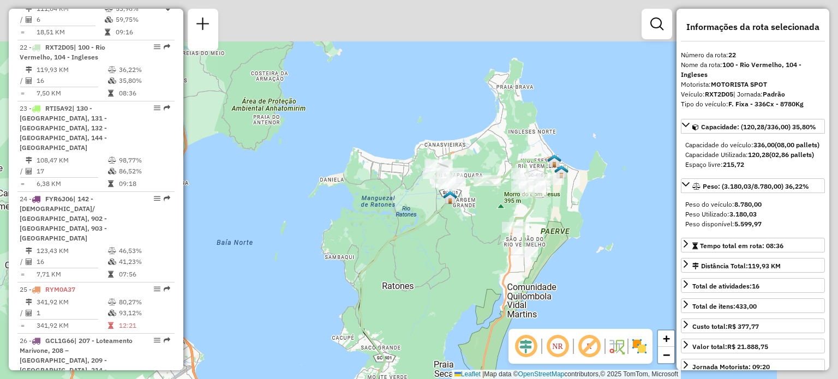
drag, startPoint x: 539, startPoint y: 129, endPoint x: 437, endPoint y: 299, distance: 198.5
click at [438, 299] on div "Janela de atendimento Grade de atendimento Capacidade Transportadoras Veículos …" at bounding box center [419, 189] width 838 height 379
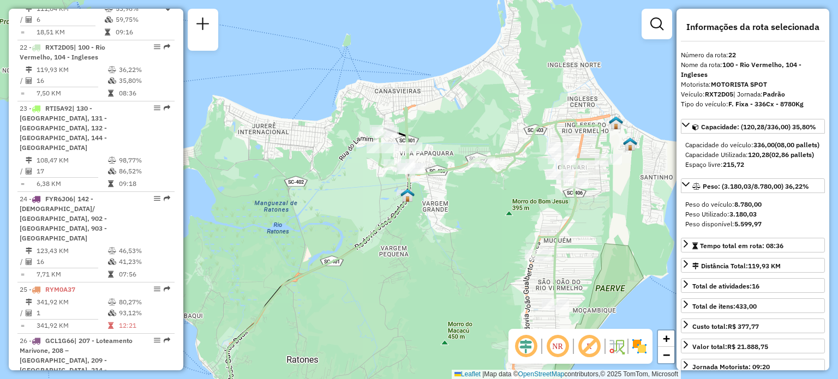
drag, startPoint x: 568, startPoint y: 213, endPoint x: 557, endPoint y: 183, distance: 31.9
click at [557, 183] on div "Janela de atendimento Grade de atendimento Capacidade Transportadoras Veículos …" at bounding box center [419, 189] width 838 height 379
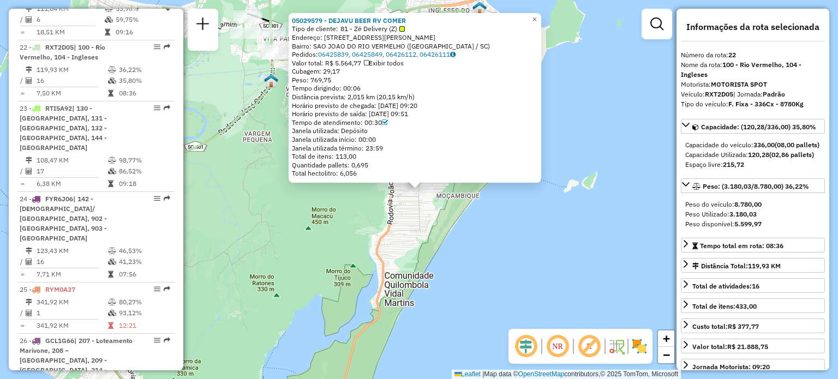
click at [548, 271] on div "05029579 - DEJAVU BEER RV COMER Tipo de cliente: 81 - Zé Delivery (Z) Endereço:…" at bounding box center [419, 189] width 838 height 379
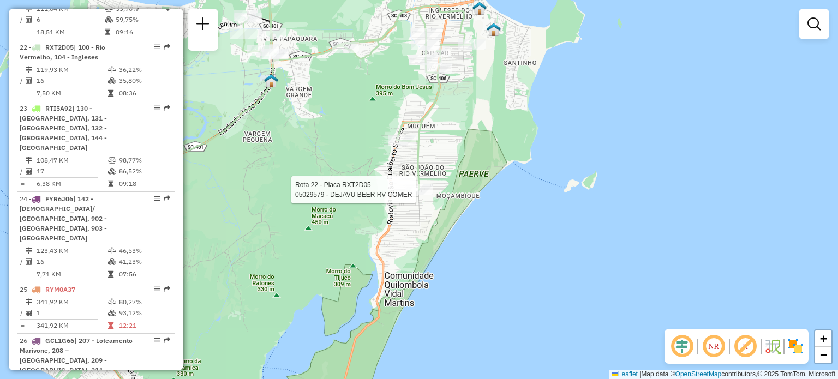
select select "**********"
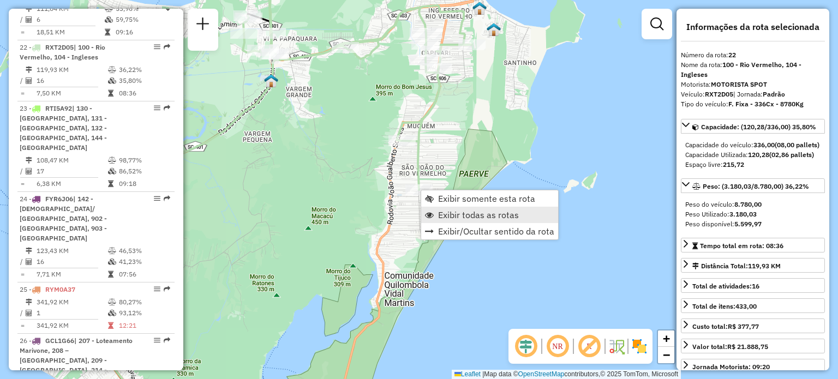
click at [447, 214] on span "Exibir todas as rotas" at bounding box center [478, 215] width 81 height 9
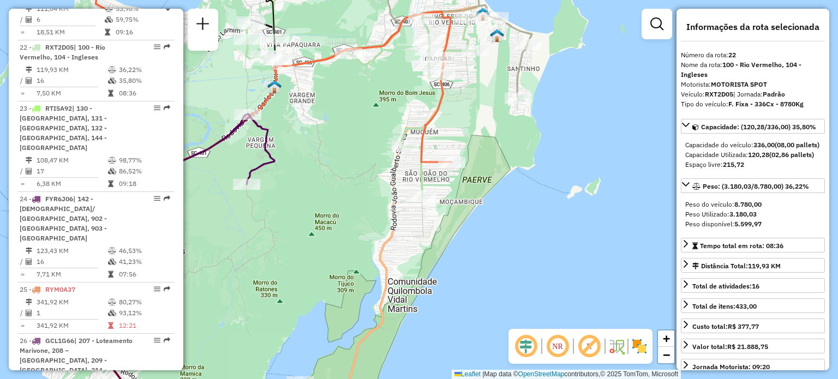
drag, startPoint x: 498, startPoint y: 143, endPoint x: 526, endPoint y: 295, distance: 154.8
click at [526, 295] on div "Janela de atendimento Grade de atendimento Capacidade Transportadoras Veículos …" at bounding box center [419, 189] width 838 height 379
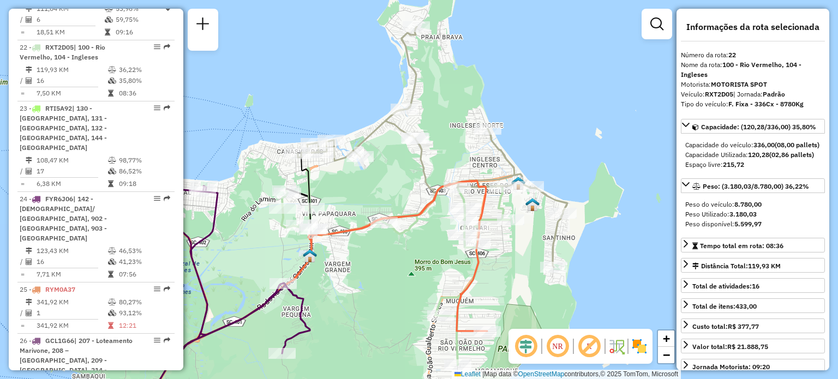
drag, startPoint x: 438, startPoint y: 281, endPoint x: 487, endPoint y: 296, distance: 51.4
click at [485, 308] on div "Janela de atendimento Grade de atendimento Capacidade Transportadoras Veículos …" at bounding box center [419, 189] width 838 height 379
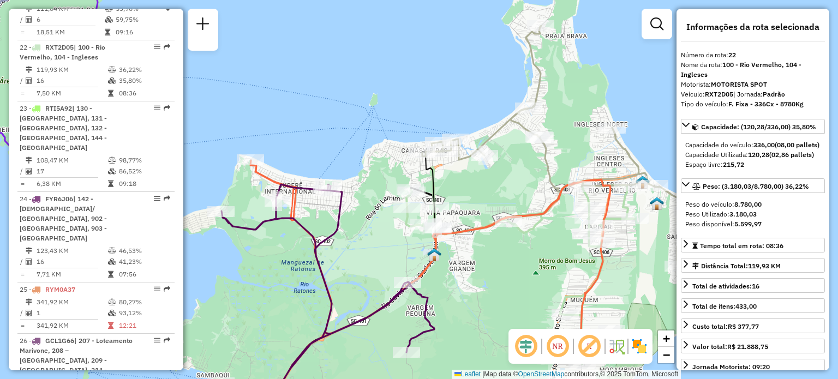
drag, startPoint x: 347, startPoint y: 211, endPoint x: 474, endPoint y: 172, distance: 133.1
click at [474, 171] on div "Janela de atendimento Grade de atendimento Capacidade Transportadoras Veículos …" at bounding box center [419, 189] width 838 height 379
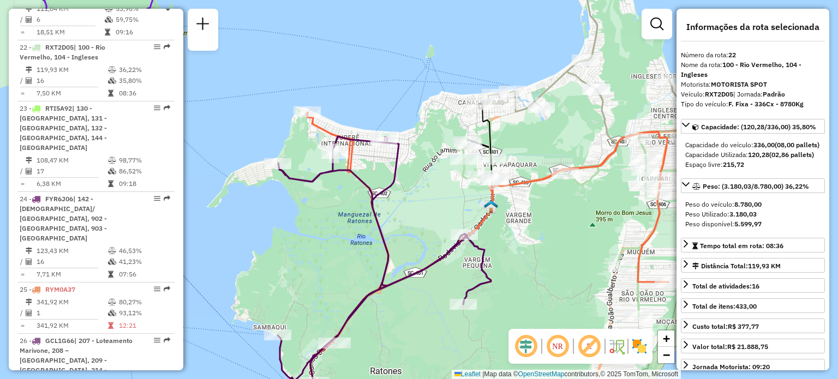
drag, startPoint x: 400, startPoint y: 229, endPoint x: 405, endPoint y: 192, distance: 37.0
click at [405, 192] on div "Janela de atendimento Grade de atendimento Capacidade Transportadoras Veículos …" at bounding box center [419, 189] width 838 height 379
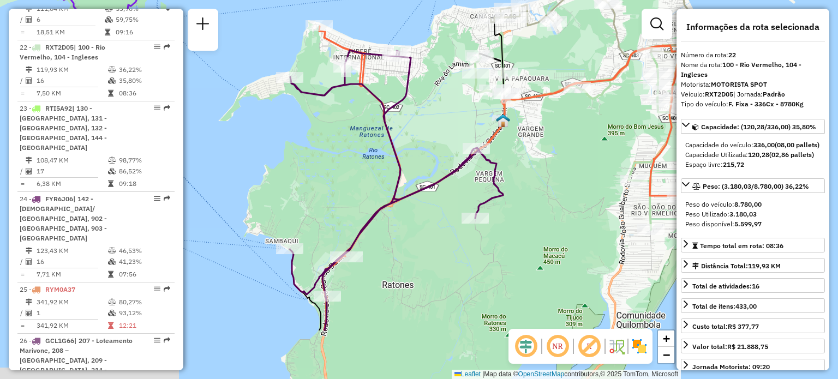
drag, startPoint x: 488, startPoint y: 331, endPoint x: 505, endPoint y: 190, distance: 142.4
click at [505, 190] on div "Janela de atendimento Grade de atendimento Capacidade Transportadoras Veículos …" at bounding box center [419, 189] width 838 height 379
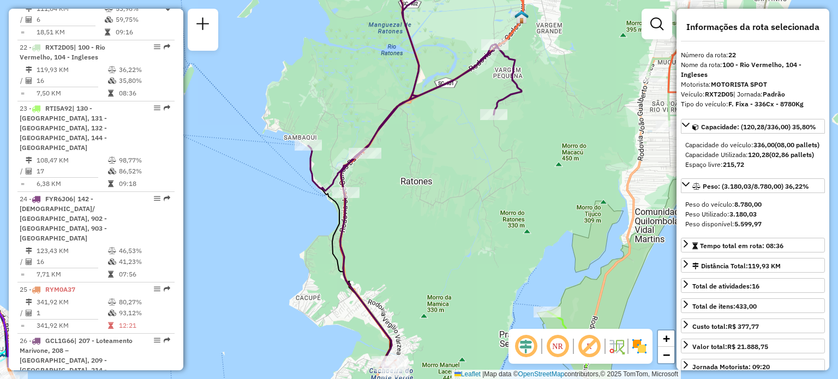
drag, startPoint x: 423, startPoint y: 210, endPoint x: 425, endPoint y: 158, distance: 51.9
click at [425, 158] on div "Janela de atendimento Grade de atendimento Capacidade Transportadoras Veículos …" at bounding box center [419, 189] width 838 height 379
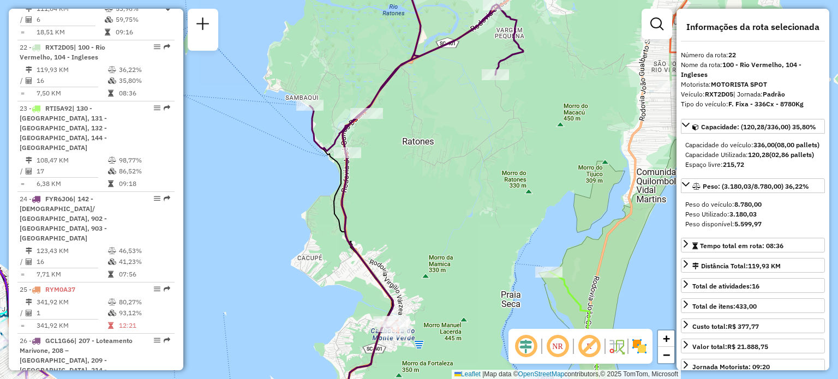
drag, startPoint x: 428, startPoint y: 184, endPoint x: 431, endPoint y: 150, distance: 34.5
click at [431, 150] on div "Janela de atendimento Grade de atendimento Capacidade Transportadoras Veículos …" at bounding box center [419, 189] width 838 height 379
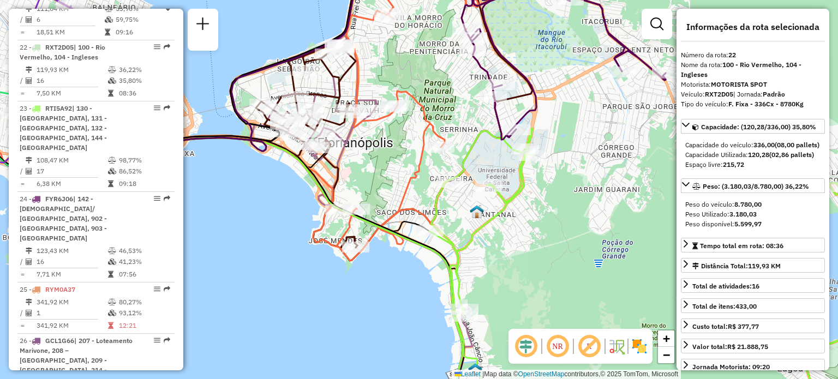
drag, startPoint x: 387, startPoint y: 233, endPoint x: 518, endPoint y: 222, distance: 130.9
click at [494, 241] on icon at bounding box center [422, 247] width 1006 height 346
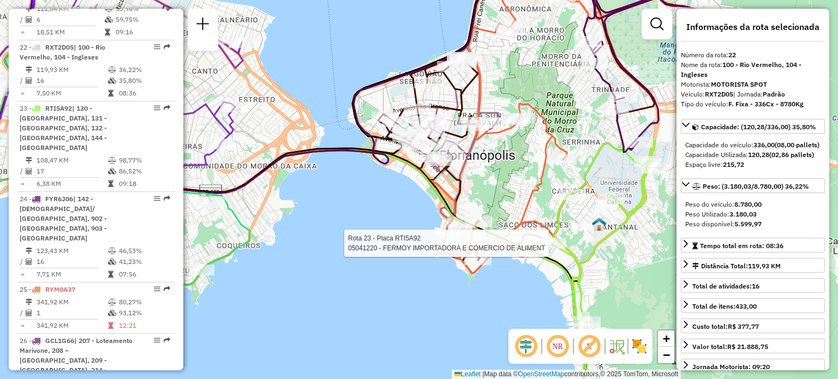
drag, startPoint x: 341, startPoint y: 112, endPoint x: 467, endPoint y: 177, distance: 142.0
click at [465, 176] on div "Rota 18 - Placa RLA3I57 05039576 - PETRY E STUCKER LTDA Rota 24 - Placa FYR6J06…" at bounding box center [419, 189] width 838 height 379
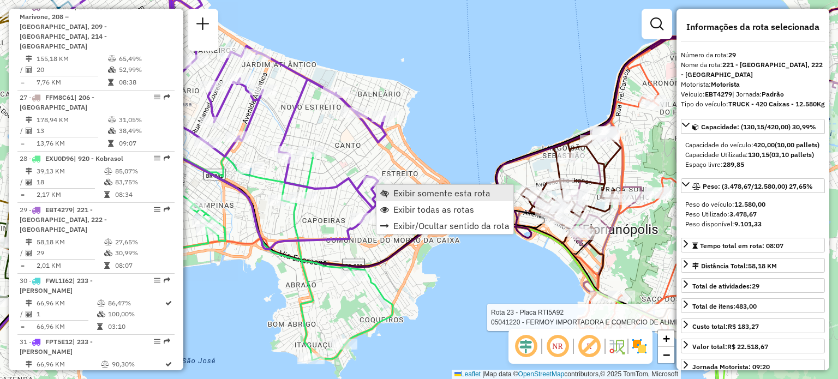
scroll to position [2178, 0]
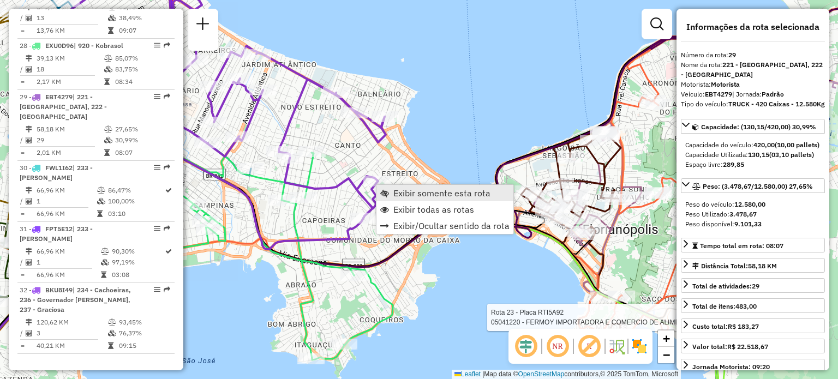
click at [402, 189] on span "Exibir somente esta rota" at bounding box center [441, 193] width 97 height 9
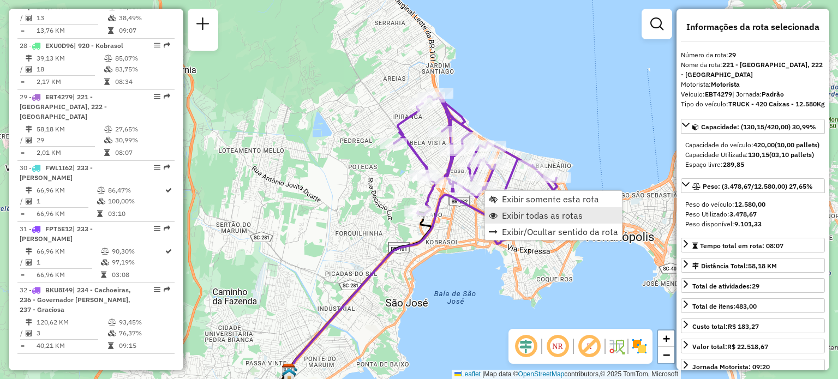
click at [547, 216] on span "Exibir todas as rotas" at bounding box center [542, 215] width 81 height 9
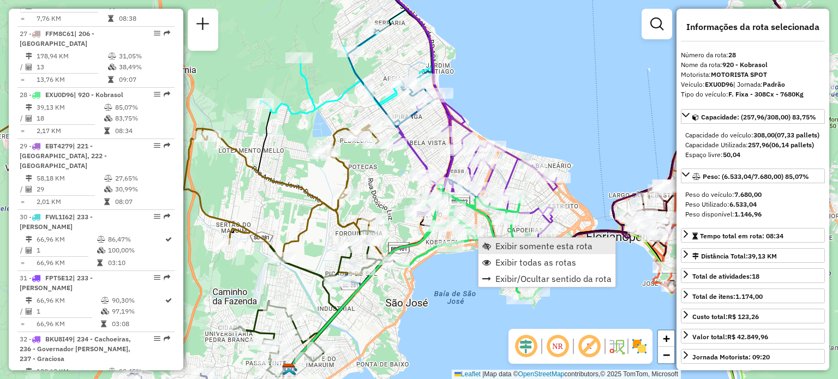
scroll to position [2126, 0]
click at [496, 244] on span "Exibir somente esta rota" at bounding box center [544, 246] width 97 height 9
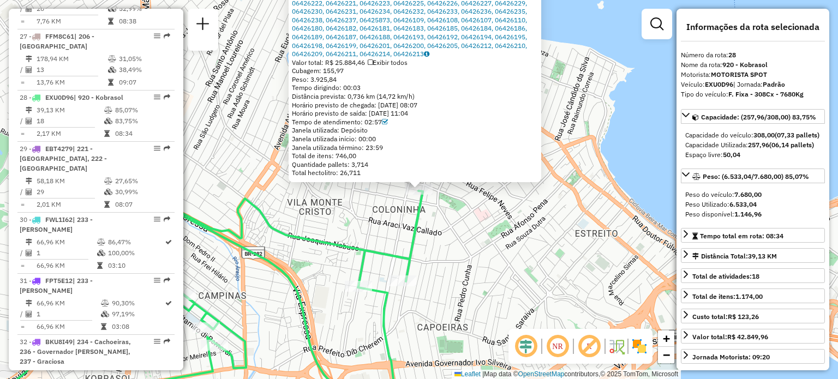
click at [564, 248] on div "05036059 - ELITE CHOPP E CARGAS Tipo de cliente: 81 - Zé Delivery (Z) Endereço:…" at bounding box center [419, 189] width 838 height 379
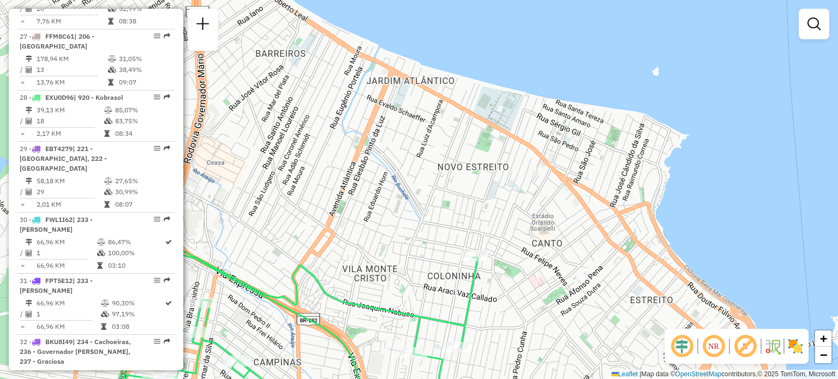
drag, startPoint x: 535, startPoint y: 231, endPoint x: 590, endPoint y: 295, distance: 84.3
click at [590, 295] on div "Janela de atendimento Grade de atendimento Capacidade Transportadoras Veículos …" at bounding box center [419, 189] width 838 height 379
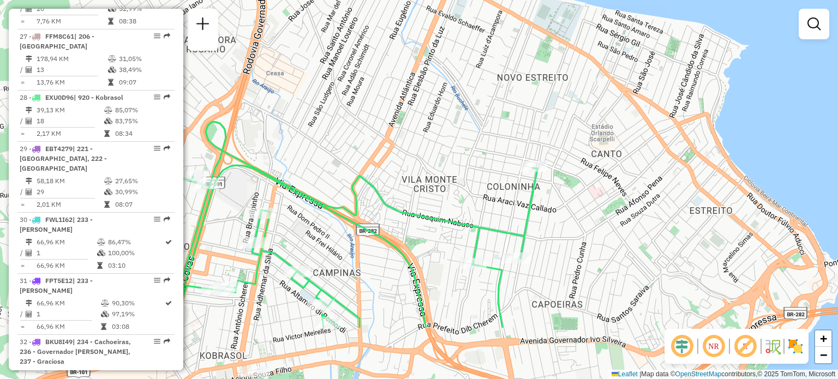
drag, startPoint x: 515, startPoint y: 274, endPoint x: 577, endPoint y: 147, distance: 141.6
click at [577, 157] on div "Janela de atendimento Grade de atendimento Capacidade Transportadoras Veículos …" at bounding box center [419, 189] width 838 height 379
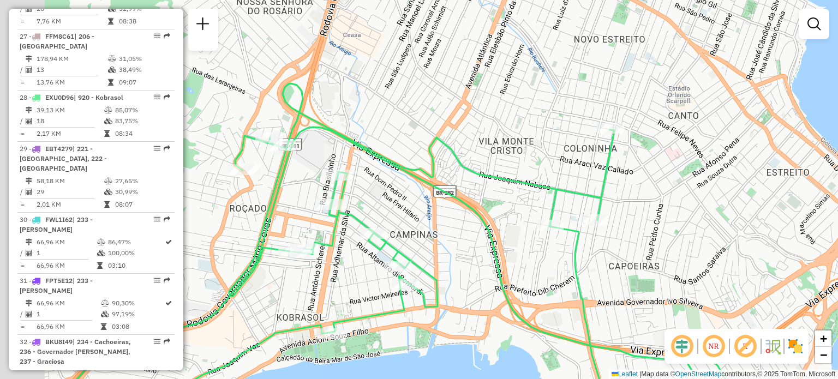
drag, startPoint x: 287, startPoint y: 170, endPoint x: 440, endPoint y: 170, distance: 152.8
click at [440, 170] on div "Janela de atendimento Grade de atendimento Capacidade Transportadoras Veículos …" at bounding box center [419, 189] width 838 height 379
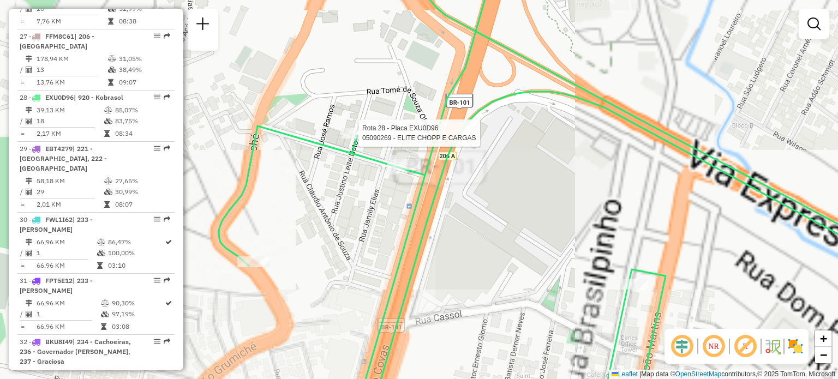
select select "**********"
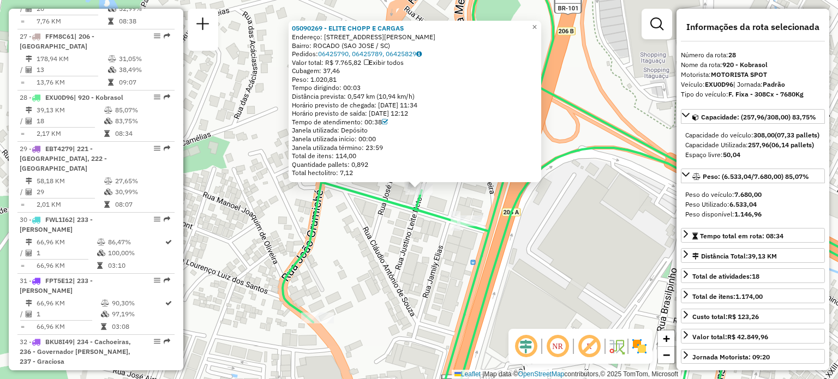
drag, startPoint x: 539, startPoint y: 281, endPoint x: 558, endPoint y: 221, distance: 62.8
click at [539, 281] on div "05090269 - ELITE CHOPP E CARGAS Endereço: RUA JUSTINO LEITE NETO 11 Bairro: ROC…" at bounding box center [419, 189] width 838 height 379
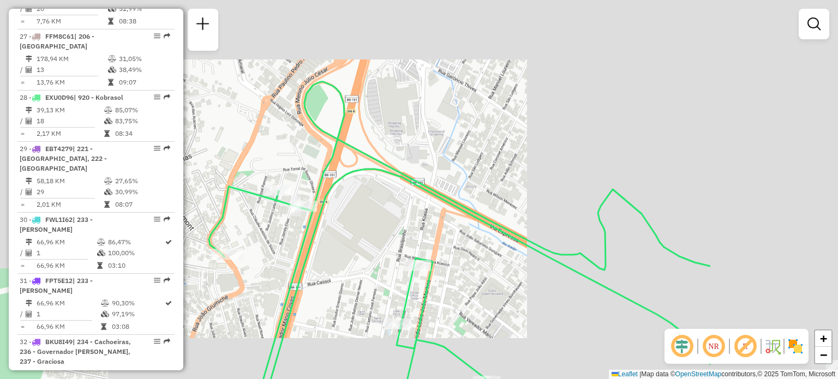
drag, startPoint x: 605, startPoint y: 192, endPoint x: 326, endPoint y: 180, distance: 279.1
click at [320, 181] on icon at bounding box center [486, 287] width 447 height 237
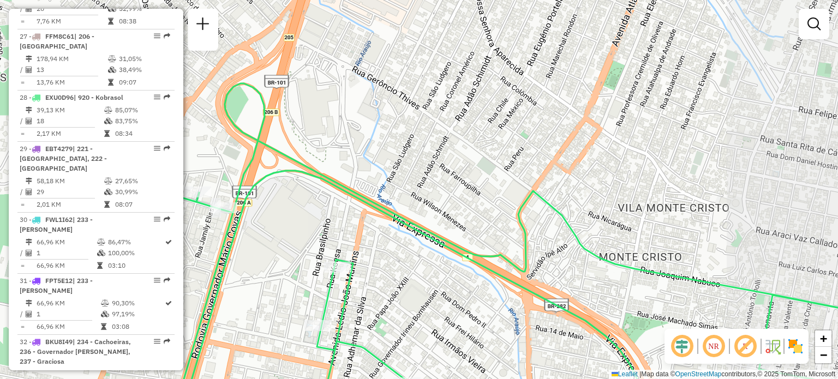
drag, startPoint x: 630, startPoint y: 191, endPoint x: 312, endPoint y: 177, distance: 318.5
click at [321, 178] on div "Janela de atendimento Grade de atendimento Capacidade Transportadoras Veículos …" at bounding box center [419, 189] width 838 height 379
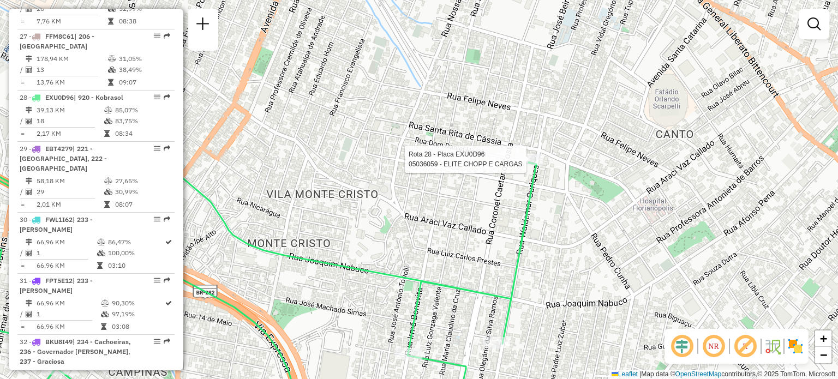
select select "**********"
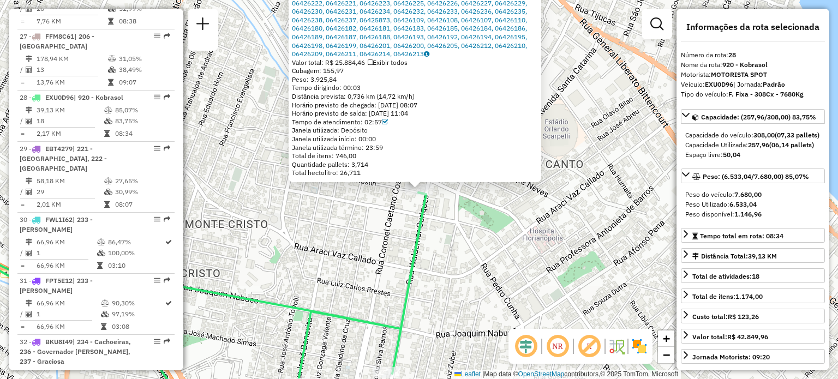
click at [613, 224] on div "05036059 - ELITE CHOPP E CARGAS Tipo de cliente: 81 - Zé Delivery (Z) Endereço:…" at bounding box center [419, 189] width 838 height 379
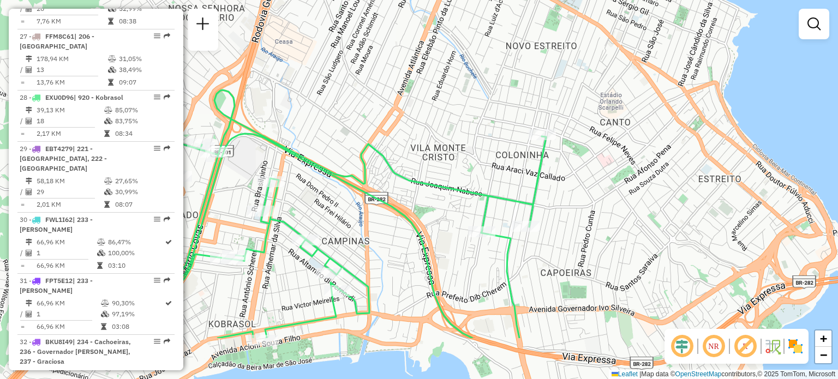
drag, startPoint x: 461, startPoint y: 250, endPoint x: 522, endPoint y: 168, distance: 103.0
click at [522, 169] on div "Janela de atendimento Grade de atendimento Capacidade Transportadoras Veículos …" at bounding box center [419, 189] width 838 height 379
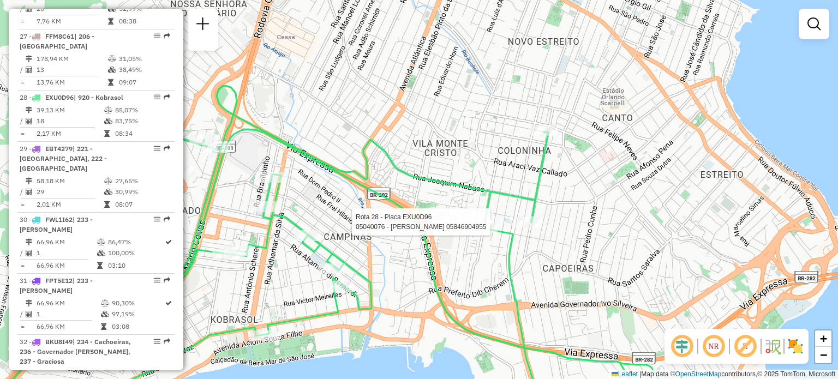
select select "**********"
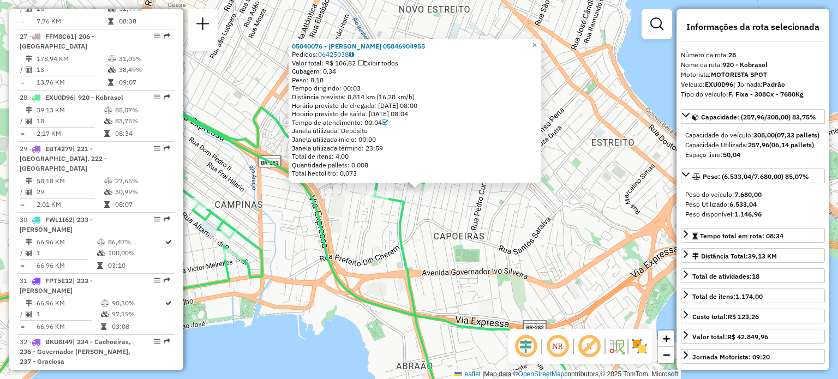
click at [427, 266] on div "05040076 - CESAR WAGNER DE SOUZA 05846904955 Pedidos: 06425038 Valor total: R$ …" at bounding box center [419, 189] width 838 height 379
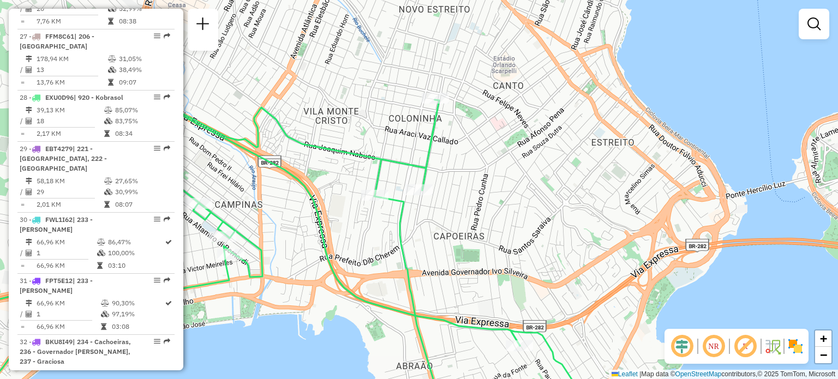
drag, startPoint x: 397, startPoint y: 266, endPoint x: 646, endPoint y: 178, distance: 263.9
click at [643, 178] on div "Janela de atendimento Grade de atendimento Capacidade Transportadoras Veículos …" at bounding box center [419, 189] width 838 height 379
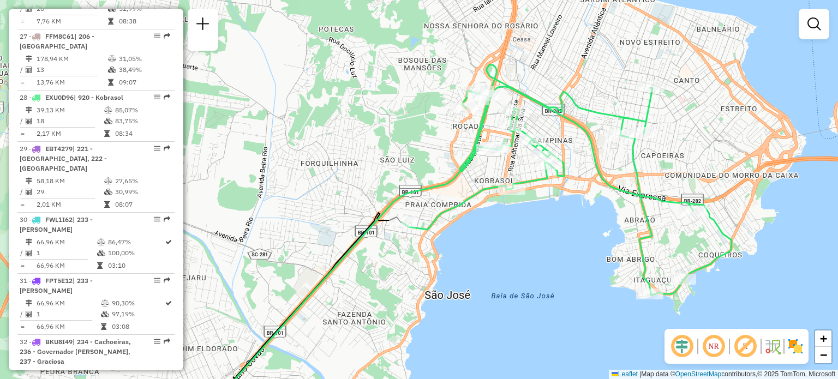
drag, startPoint x: 584, startPoint y: 232, endPoint x: 597, endPoint y: 237, distance: 13.8
click at [557, 204] on div "Janela de atendimento Grade de atendimento Capacidade Transportadoras Veículos …" at bounding box center [419, 189] width 838 height 379
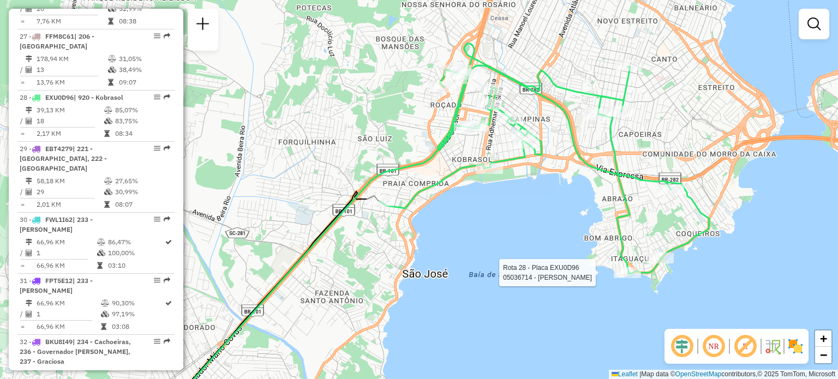
select select "**********"
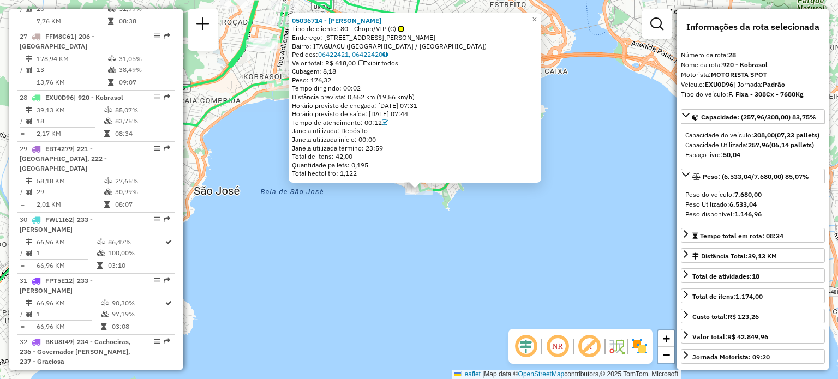
click at [454, 229] on div "05036714 - PAULA MONFRONI CARNE Tipo de cliente: 80 - Chopp/VIP (C) Endereço: R…" at bounding box center [419, 189] width 838 height 379
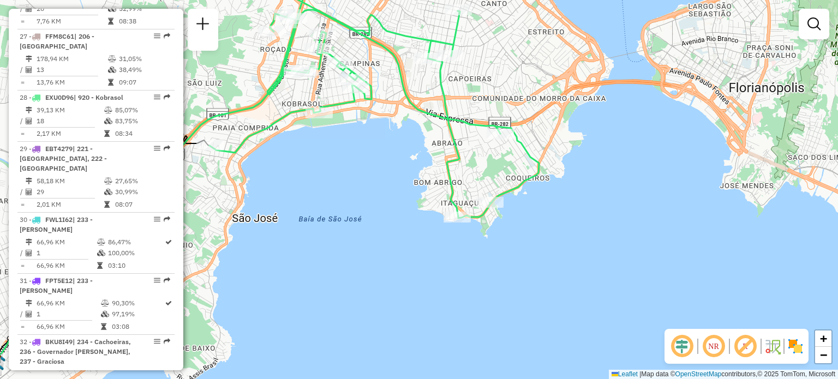
drag, startPoint x: 374, startPoint y: 208, endPoint x: 451, endPoint y: 264, distance: 95.4
click at [447, 262] on div "Janela de atendimento Grade de atendimento Capacidade Transportadoras Veículos …" at bounding box center [419, 189] width 838 height 379
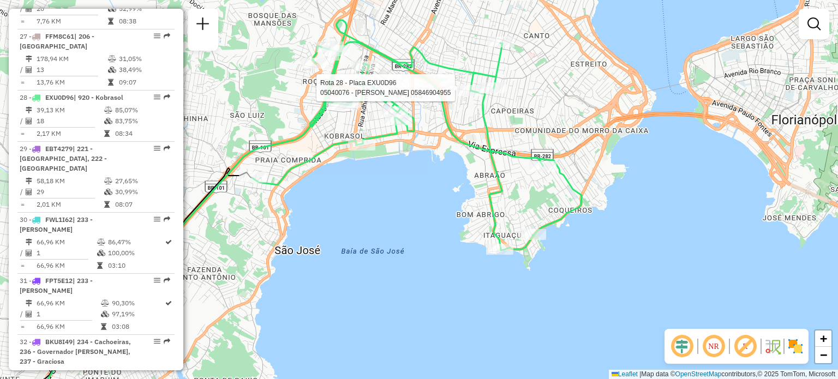
select select "**********"
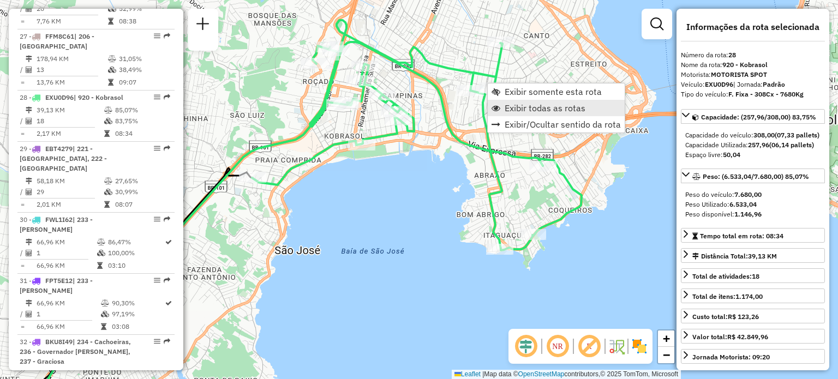
click at [531, 114] on link "Exibir todas as rotas" at bounding box center [556, 108] width 137 height 16
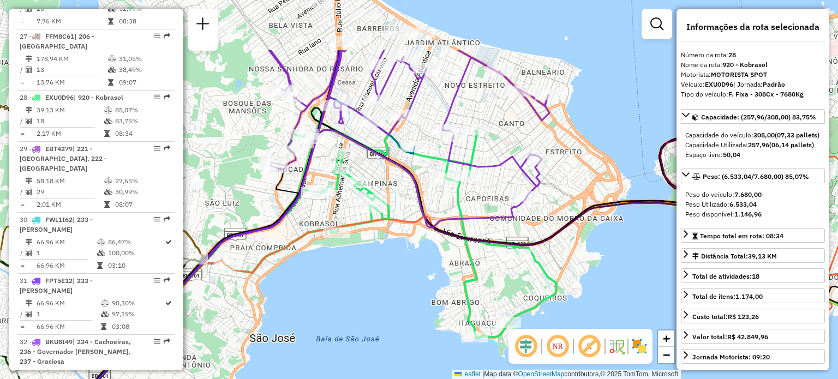
drag, startPoint x: 607, startPoint y: 81, endPoint x: 566, endPoint y: 183, distance: 109.4
click at [569, 182] on div "Janela de atendimento Grade de atendimento Capacidade Transportadoras Veículos …" at bounding box center [419, 189] width 838 height 379
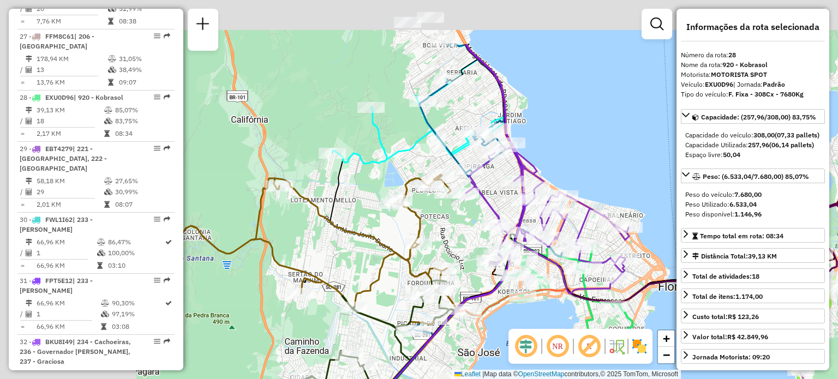
drag, startPoint x: 286, startPoint y: 106, endPoint x: 487, endPoint y: 188, distance: 216.9
click at [487, 188] on icon at bounding box center [547, 210] width 163 height 135
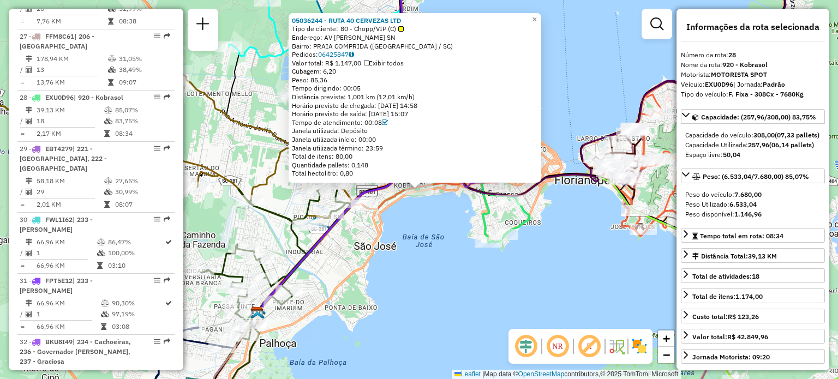
click at [479, 253] on div "05036244 - RUTA 40 CERVEZAS LTD Tipo de cliente: 80 - Chopp/VIP (C) Endereço: A…" at bounding box center [419, 189] width 838 height 379
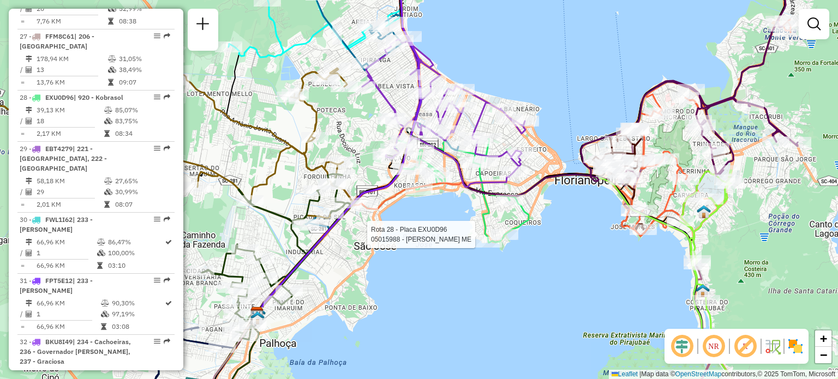
select select "**********"
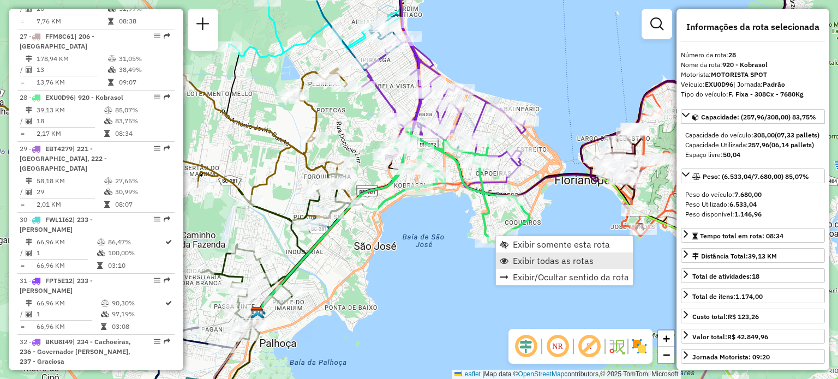
click at [537, 258] on span "Exibir todas as rotas" at bounding box center [553, 260] width 81 height 9
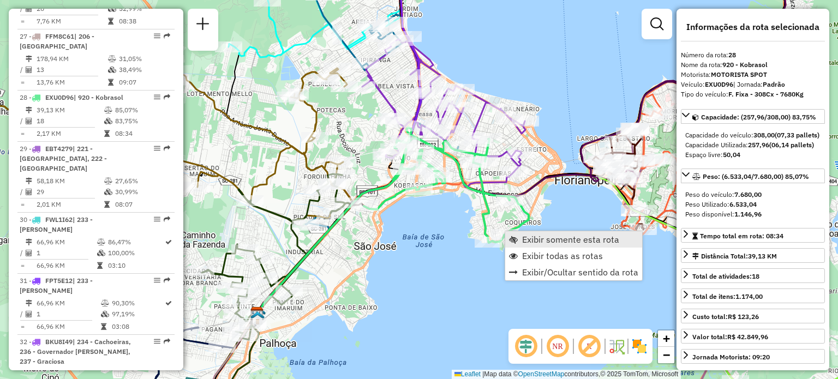
click at [520, 233] on link "Exibir somente esta rota" at bounding box center [573, 239] width 137 height 16
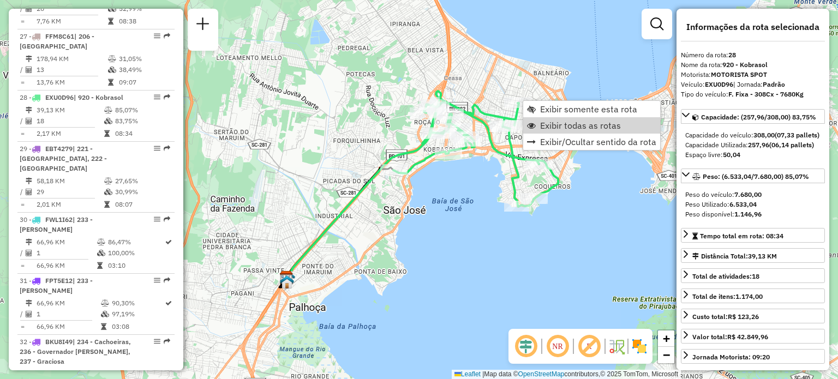
click at [551, 121] on span "Exibir todas as rotas" at bounding box center [580, 125] width 81 height 9
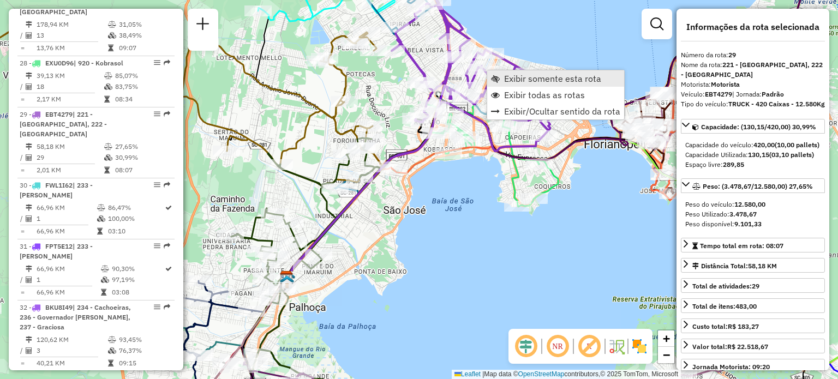
scroll to position [2178, 0]
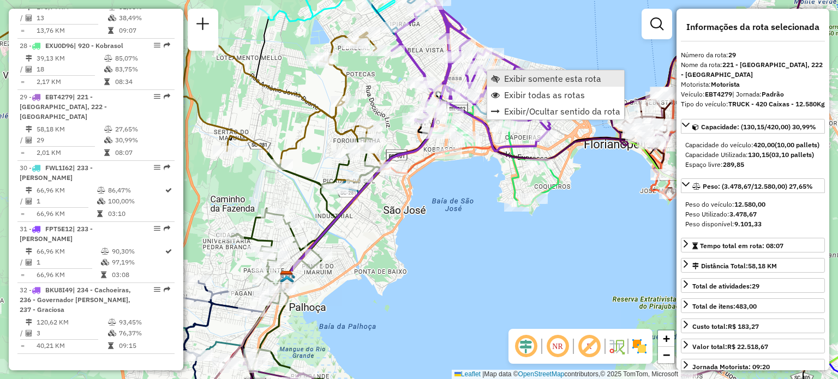
click at [512, 76] on span "Exibir somente esta rota" at bounding box center [552, 78] width 97 height 9
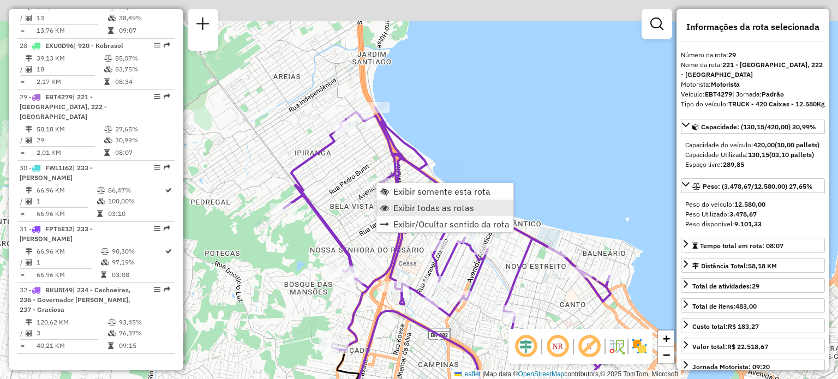
click at [397, 208] on span "Exibir todas as rotas" at bounding box center [433, 208] width 81 height 9
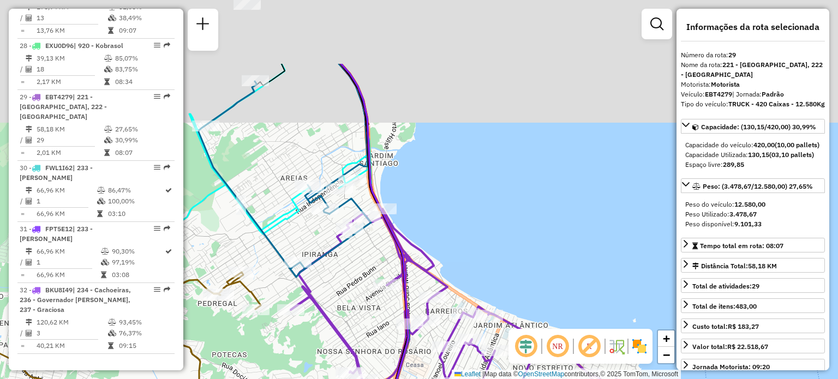
drag, startPoint x: 413, startPoint y: 88, endPoint x: 458, endPoint y: 331, distance: 247.6
click at [458, 330] on div "Janela de atendimento Grade de atendimento Capacidade Transportadoras Veículos …" at bounding box center [419, 189] width 838 height 379
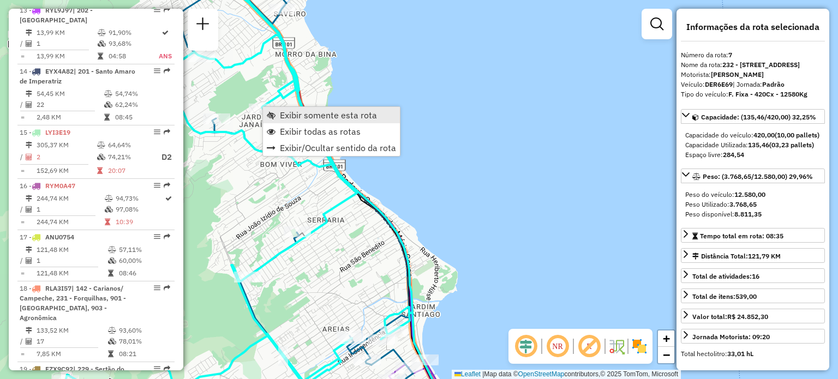
scroll to position [803, 0]
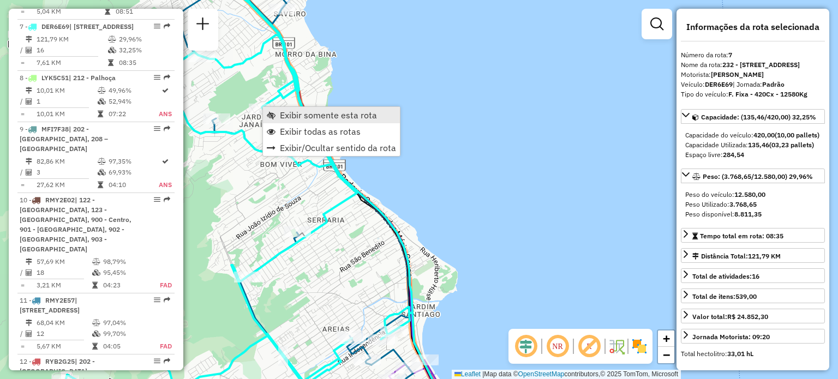
click at [280, 111] on span "Exibir somente esta rota" at bounding box center [328, 115] width 97 height 9
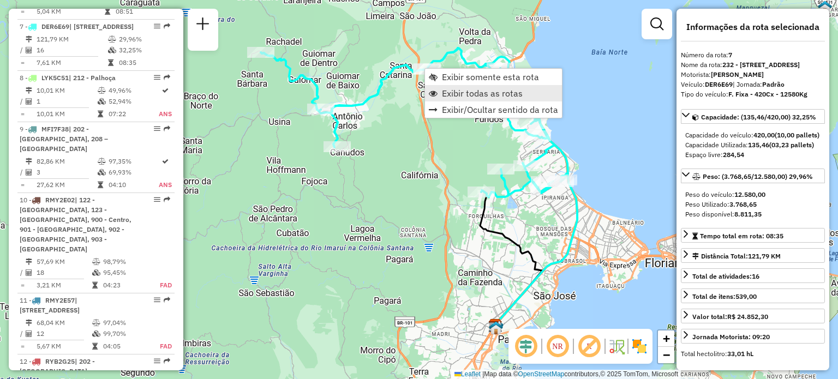
click at [462, 90] on span "Exibir todas as rotas" at bounding box center [482, 93] width 81 height 9
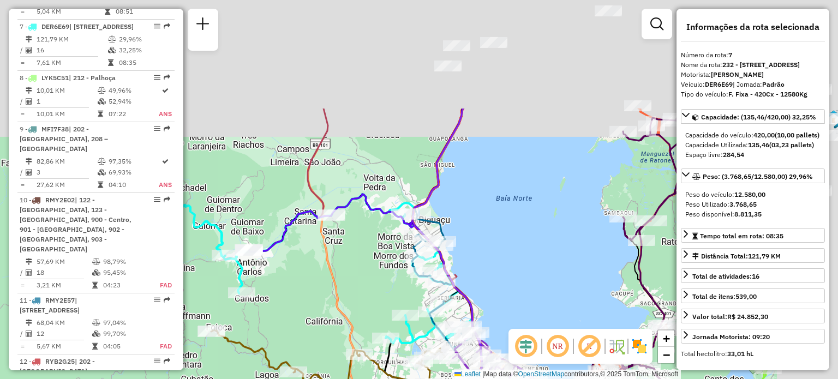
drag, startPoint x: 571, startPoint y: 73, endPoint x: 410, endPoint y: 314, distance: 290.3
click at [408, 318] on div "Janela de atendimento Grade de atendimento Capacidade Transportadoras Veículos …" at bounding box center [419, 189] width 838 height 379
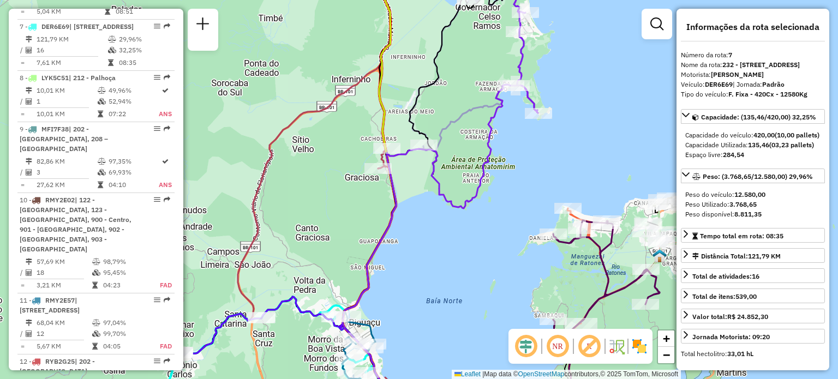
drag, startPoint x: 490, startPoint y: 141, endPoint x: 455, endPoint y: 224, distance: 90.2
click at [458, 218] on icon at bounding box center [440, 251] width 195 height 333
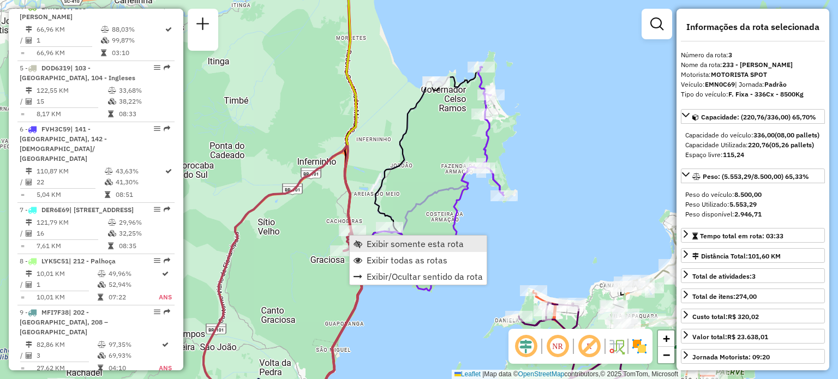
scroll to position [559, 0]
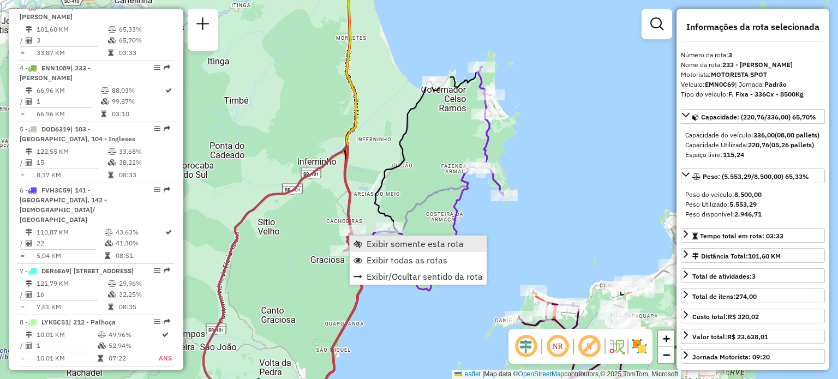
click at [362, 238] on link "Exibir somente esta rota" at bounding box center [418, 244] width 137 height 16
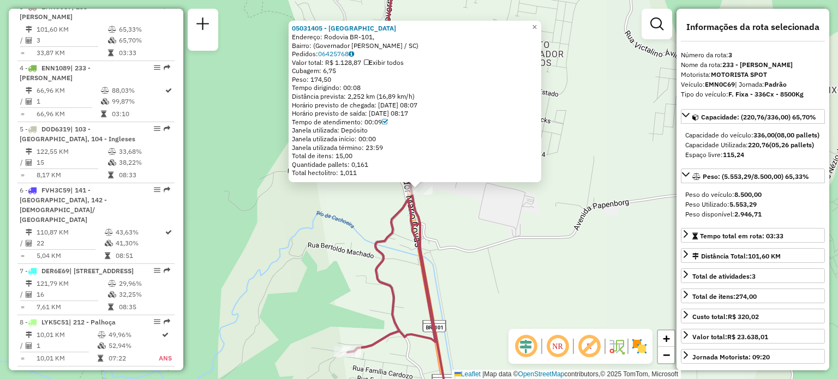
click at [605, 237] on div "05031405 - ACASSIO ARENA ESPORT Endereço: Rodovia BR-101, Bairro: (Governador C…" at bounding box center [419, 189] width 838 height 379
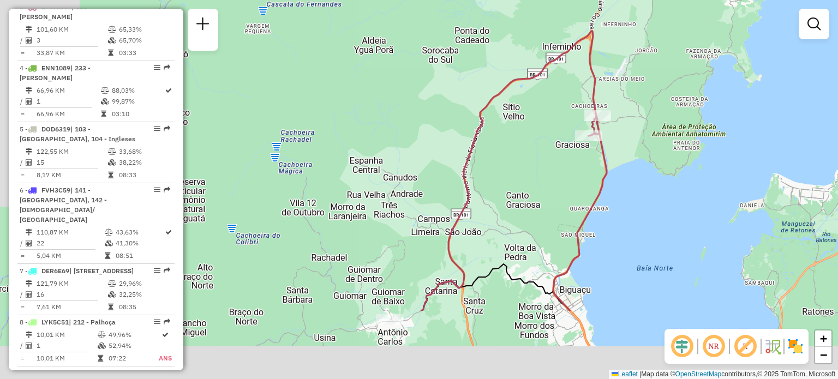
drag, startPoint x: 486, startPoint y: 186, endPoint x: 513, endPoint y: 62, distance: 126.7
click at [518, 58] on div "Janela de atendimento Grade de atendimento Capacidade Transportadoras Veículos …" at bounding box center [419, 189] width 838 height 379
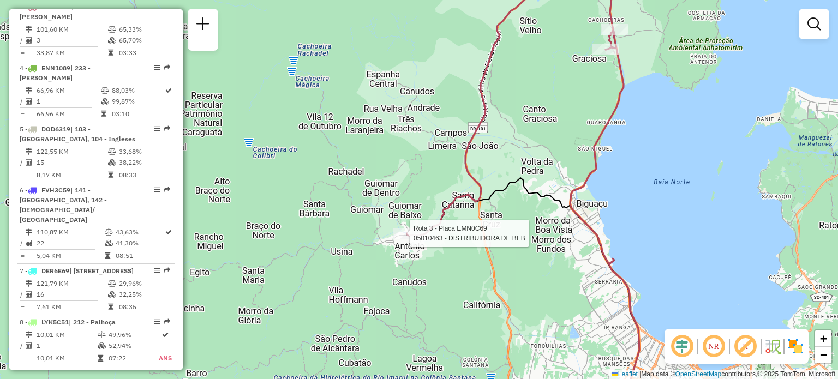
select select "**********"
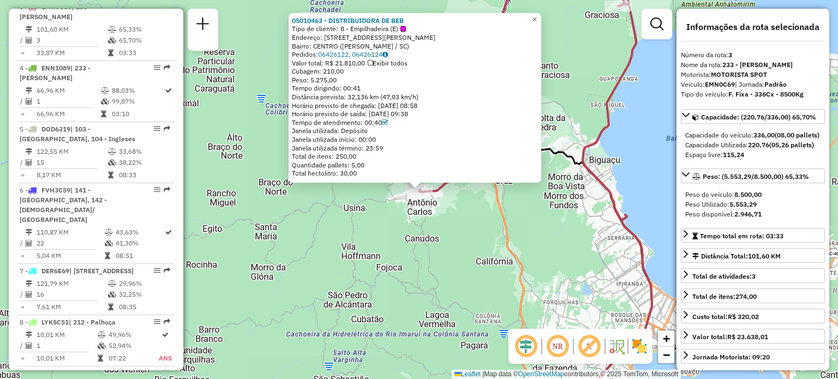
click at [361, 255] on div "05010463 - DISTRIBUIDORA DE BEB Tipo de cliente: 8 - Empilhadeira (E) Endereço:…" at bounding box center [419, 189] width 838 height 379
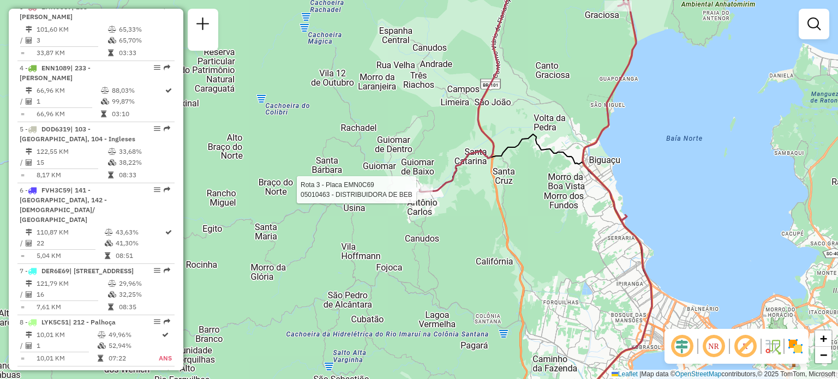
select select "**********"
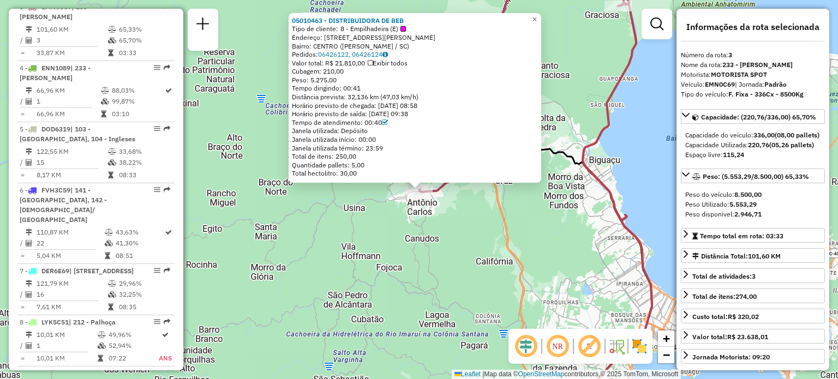
click at [586, 203] on div "05010463 - DISTRIBUIDORA DE BEB Tipo de cliente: 8 - Empilhadeira (E) Endereço:…" at bounding box center [419, 189] width 838 height 379
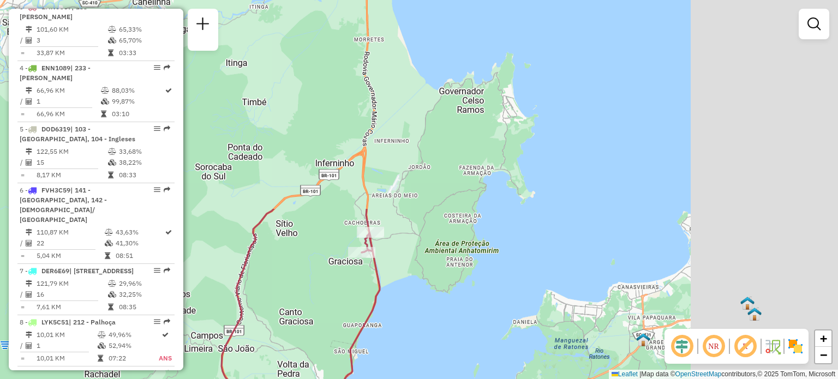
drag, startPoint x: 589, startPoint y: 146, endPoint x: 326, endPoint y: 398, distance: 364.4
click at [326, 379] on html "Aguarde... Pop-up bloqueado! Seu navegador bloqueou automáticamente a abertura …" at bounding box center [419, 189] width 838 height 379
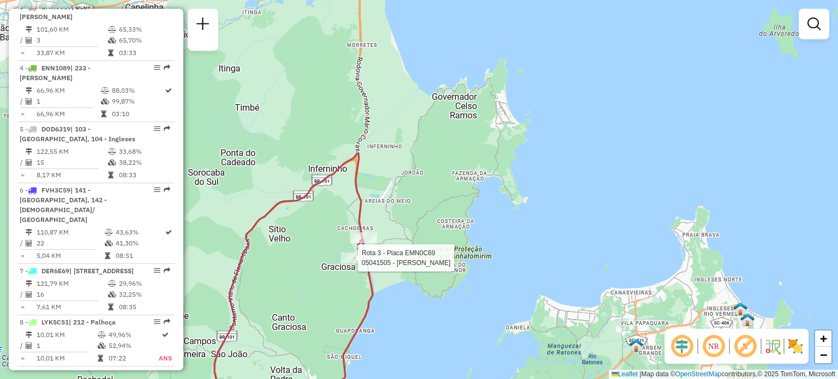
select select "**********"
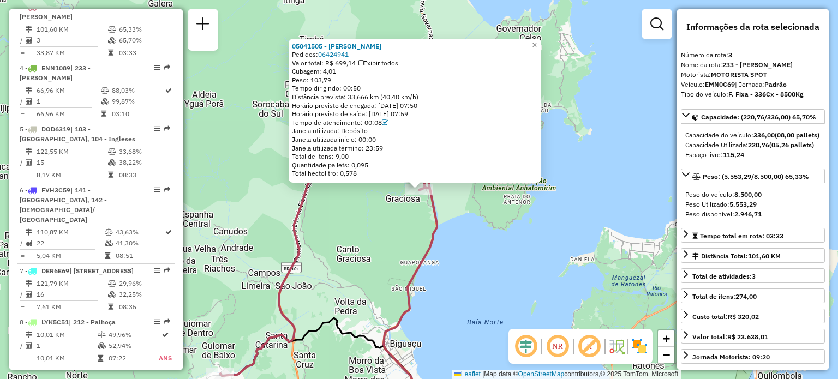
click at [460, 267] on div "05041505 - MARCOS ANTONIO WILL Pedidos: 06424941 Valor total: R$ 699,14 Exibir …" at bounding box center [419, 189] width 838 height 379
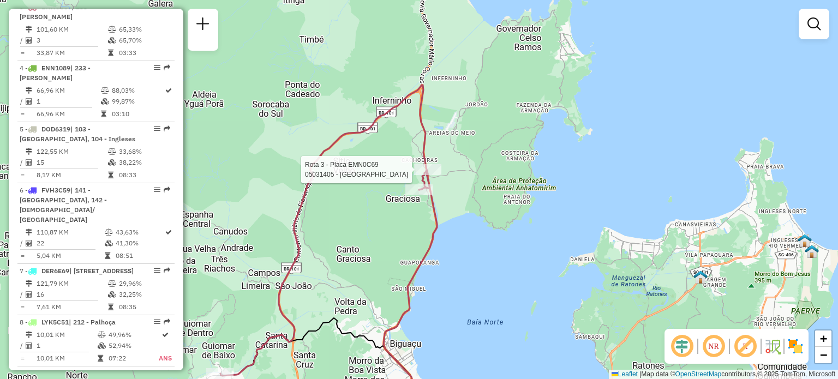
select select "**********"
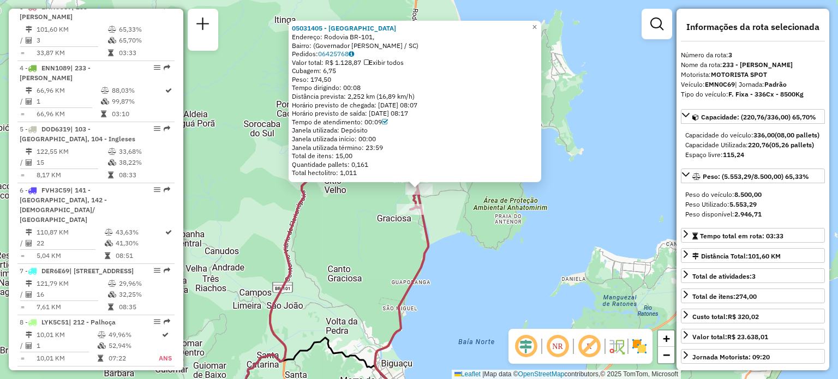
click at [455, 246] on div "05031405 - ACASSIO ARENA ESPORT Endereço: Rodovia BR-101, Bairro: (Governador C…" at bounding box center [419, 189] width 838 height 379
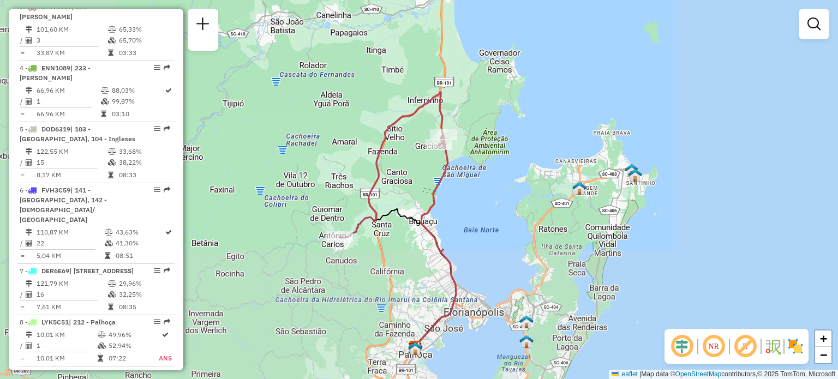
drag, startPoint x: 415, startPoint y: 255, endPoint x: 426, endPoint y: 181, distance: 75.1
click at [433, 176] on icon at bounding box center [436, 241] width 40 height 211
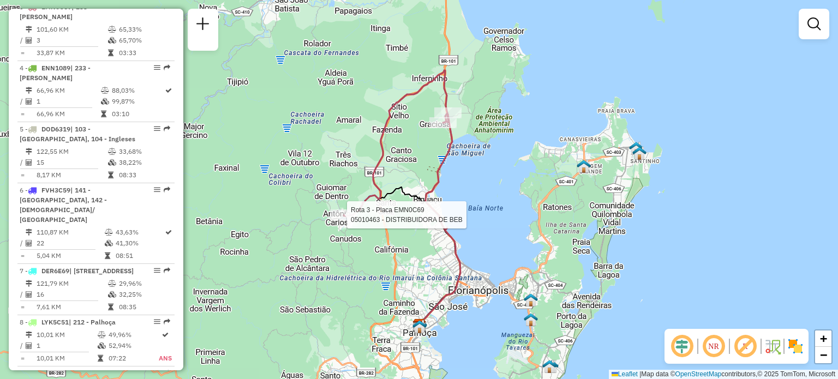
select select "**********"
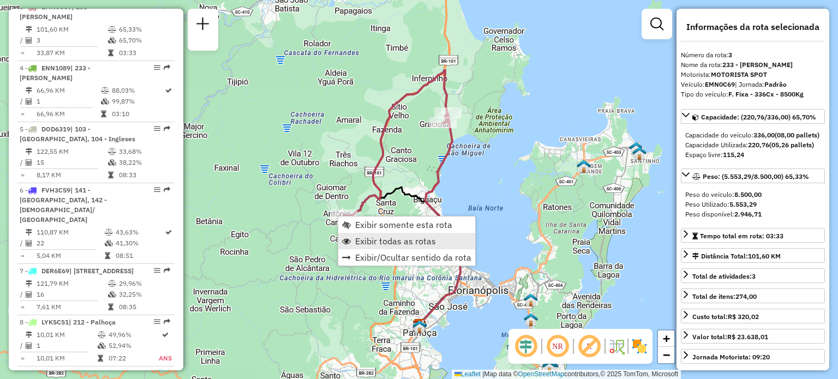
click at [371, 237] on span "Exibir todas as rotas" at bounding box center [395, 241] width 81 height 9
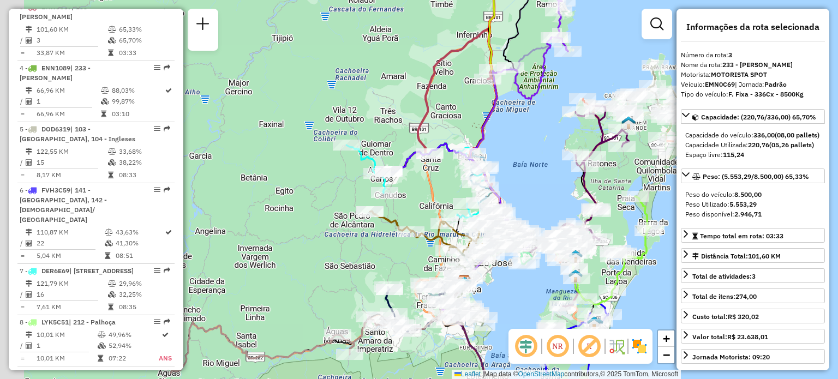
drag, startPoint x: 356, startPoint y: 266, endPoint x: 478, endPoint y: 174, distance: 153.1
click at [478, 211] on icon at bounding box center [429, 234] width 118 height 47
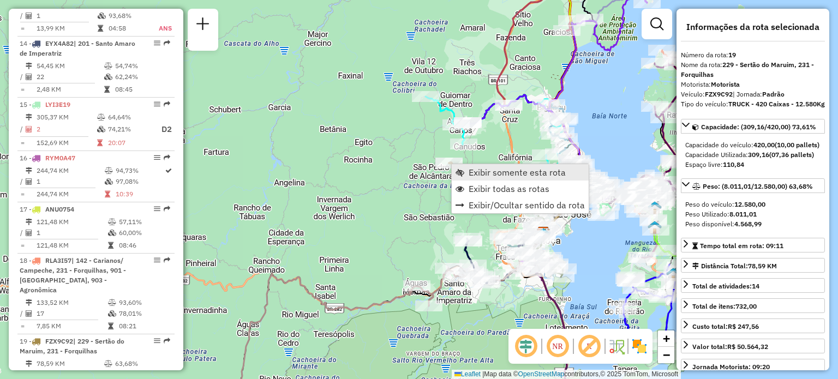
scroll to position [1538, 0]
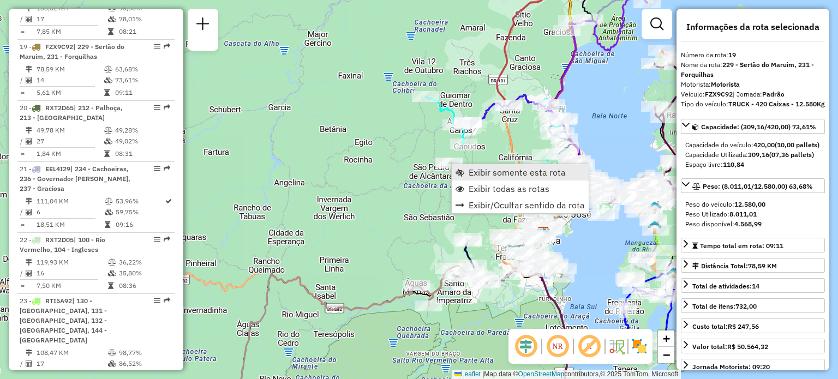
click at [469, 172] on span "Exibir somente esta rota" at bounding box center [517, 172] width 97 height 9
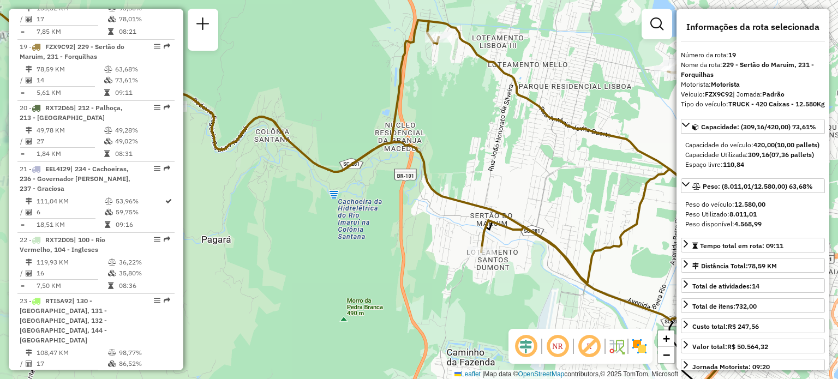
drag, startPoint x: 384, startPoint y: 144, endPoint x: 445, endPoint y: 181, distance: 71.5
click at [429, 200] on icon at bounding box center [354, 152] width 877 height 337
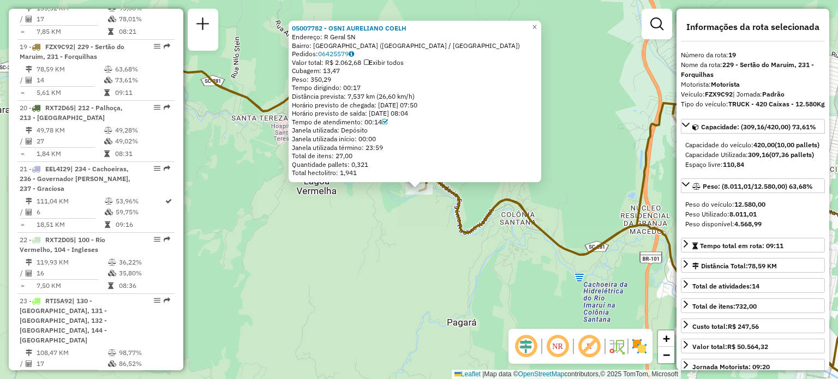
click at [365, 244] on div "05007782 - OSNI AURELIANO COELH Endereço: R Geral SN Bairro: [GEOGRAPHIC_DATA] …" at bounding box center [419, 189] width 838 height 379
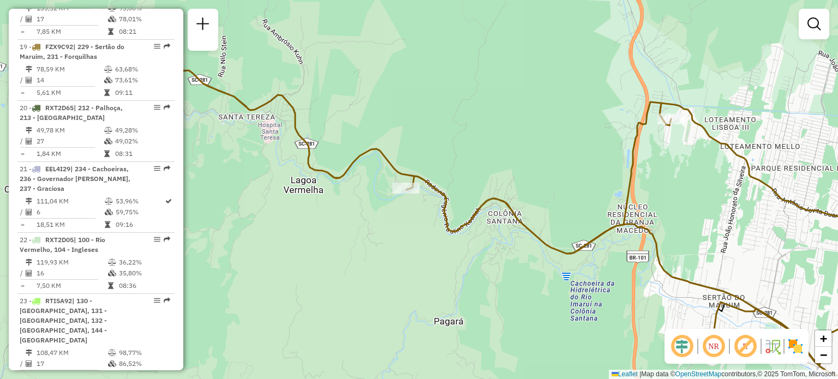
drag, startPoint x: 426, startPoint y: 238, endPoint x: 332, endPoint y: 188, distance: 106.4
click at [332, 188] on div "Janela de atendimento Grade de atendimento Capacidade Transportadoras Veículos …" at bounding box center [419, 189] width 838 height 379
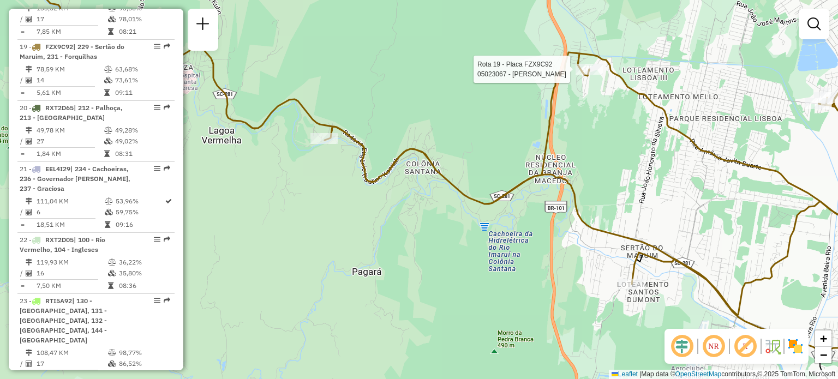
select select "**********"
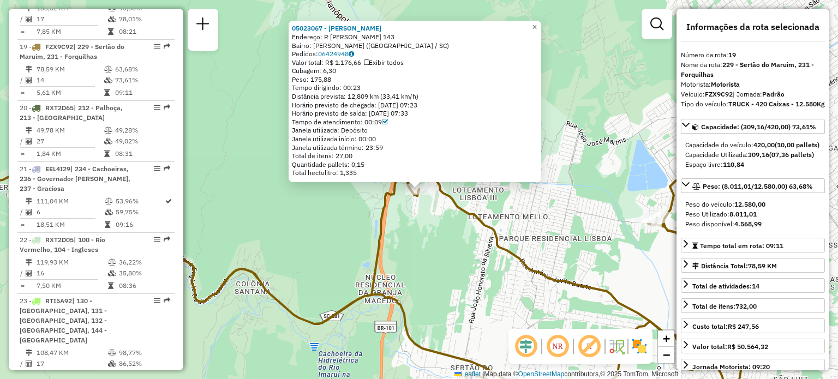
click at [415, 255] on div "05023067 - LAIS DE OLIVEIRA ALV Endereço: R OLINDA CELESTINA LACERDA 143 Bairro…" at bounding box center [419, 189] width 838 height 379
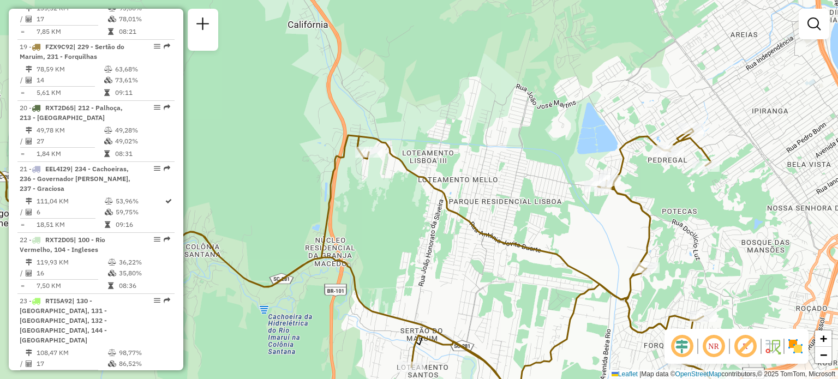
drag, startPoint x: 428, startPoint y: 286, endPoint x: 296, endPoint y: 215, distance: 149.4
click at [282, 220] on div "Janela de atendimento Grade de atendimento Capacidade Transportadoras Veículos …" at bounding box center [419, 189] width 838 height 379
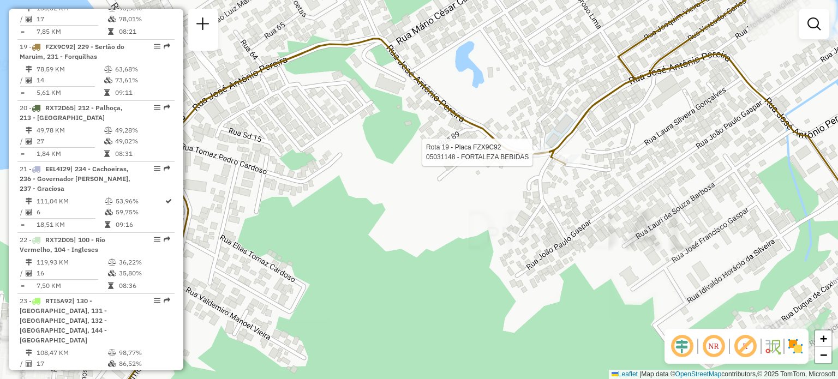
select select "**********"
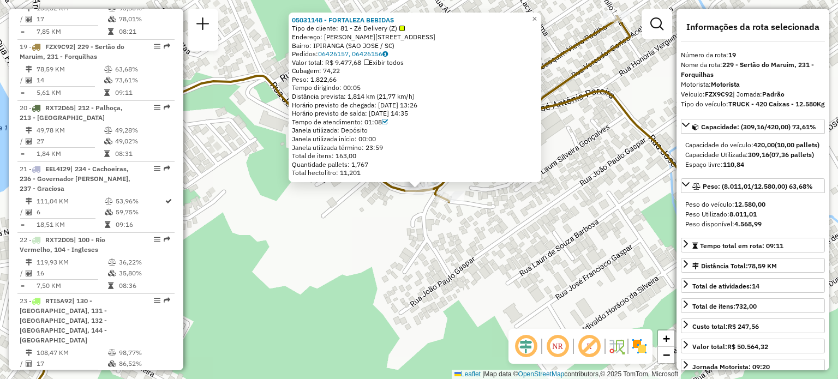
click at [373, 263] on div "05031148 - FORTALEZA BEBIDAS Tipo de cliente: 81 - Zé Delivery (Z) Endereço: Jo…" at bounding box center [419, 189] width 838 height 379
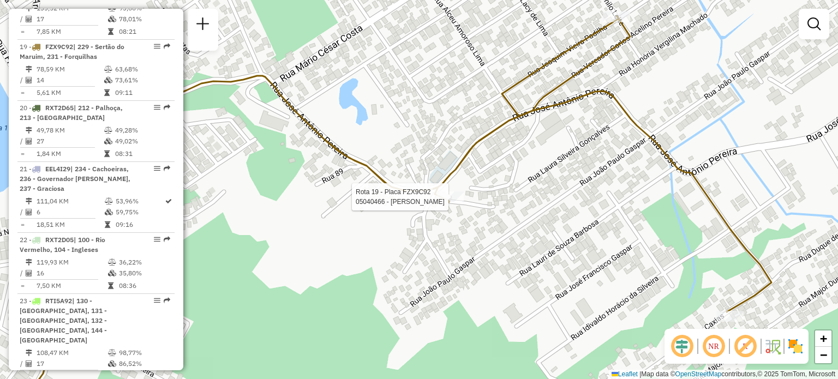
select select "**********"
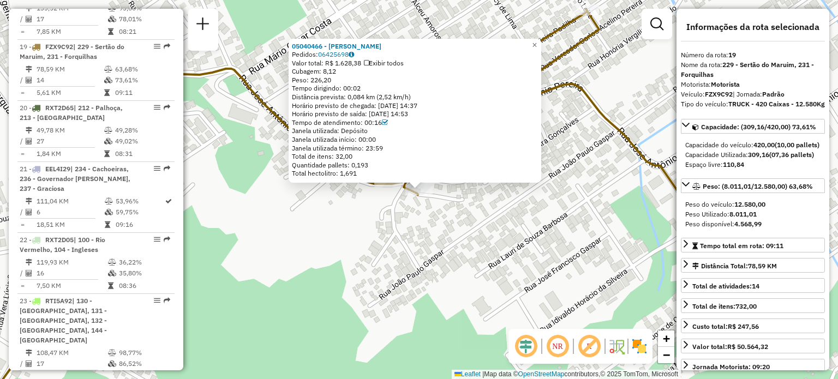
click at [607, 110] on icon at bounding box center [357, 213] width 765 height 408
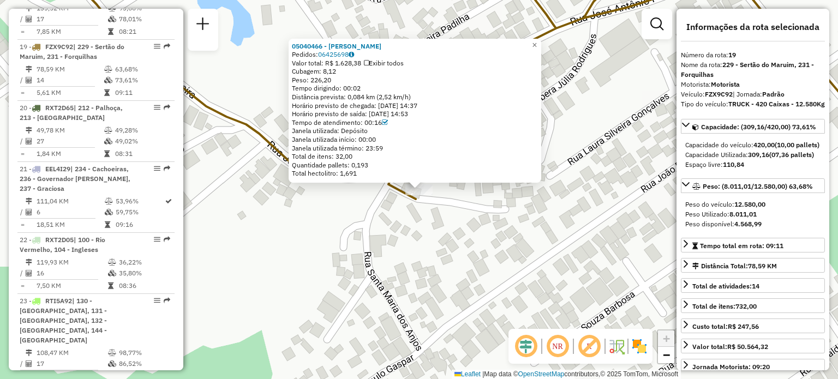
click at [514, 246] on div "05040466 - LUCAS TAVARES Pedidos: 06425698 Valor total: R$ 1.628,38 Exibir todo…" at bounding box center [419, 189] width 838 height 379
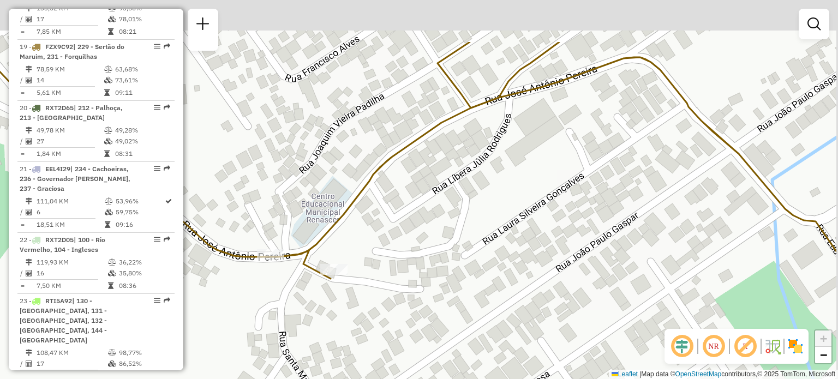
drag, startPoint x: 560, startPoint y: 117, endPoint x: 426, endPoint y: 231, distance: 176.5
click at [429, 232] on div "Janela de atendimento Grade de atendimento Capacidade Transportadoras Veículos …" at bounding box center [419, 189] width 838 height 379
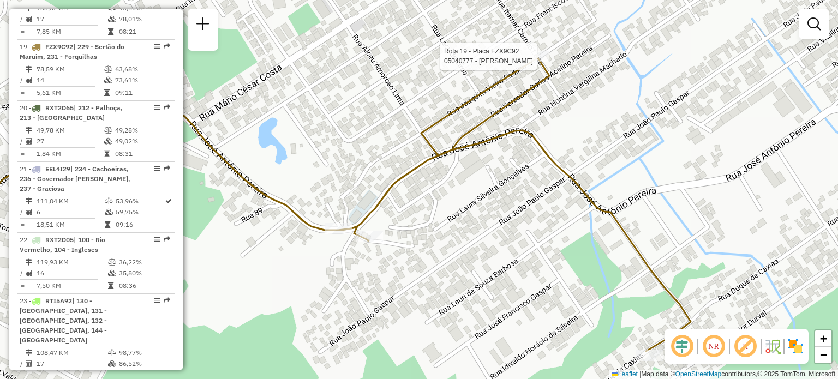
select select "**********"
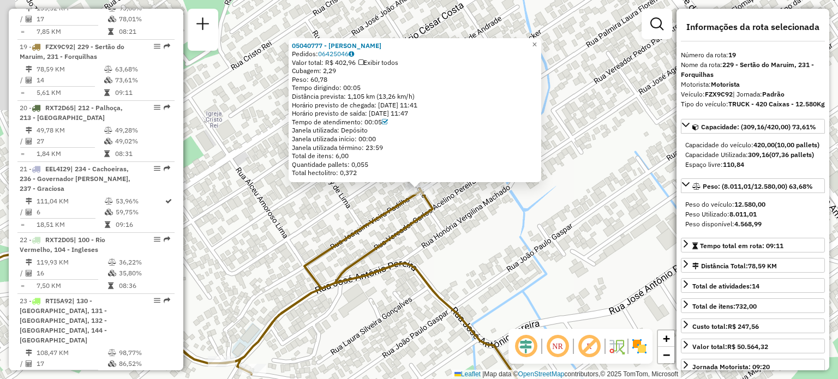
click at [451, 224] on div "05040777 - WALMIR COSTA Pedidos: 06425046 Valor total: R$ 402,96 Exibir todos C…" at bounding box center [419, 189] width 838 height 379
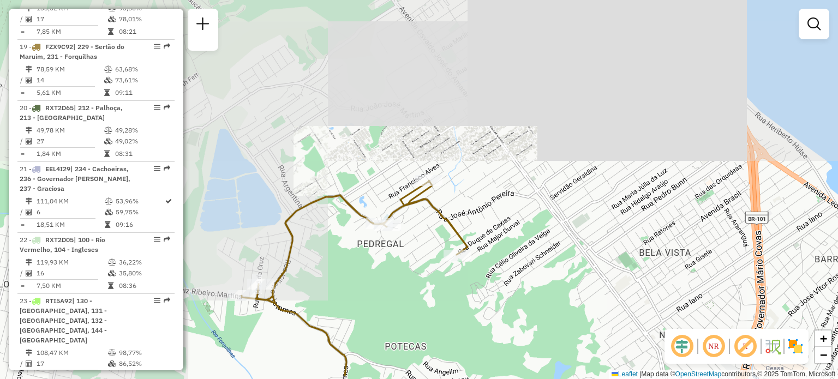
drag, startPoint x: 444, startPoint y: 212, endPoint x: 451, endPoint y: 117, distance: 94.7
click at [450, 120] on div "Janela de atendimento Grade de atendimento Capacidade Transportadoras Veículos …" at bounding box center [419, 189] width 838 height 379
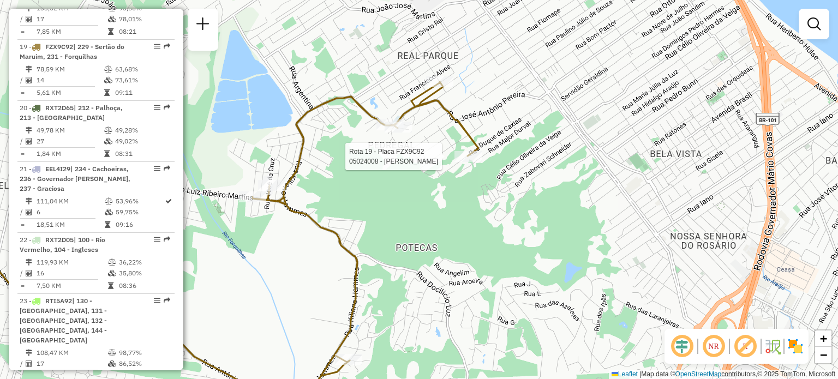
select select "**********"
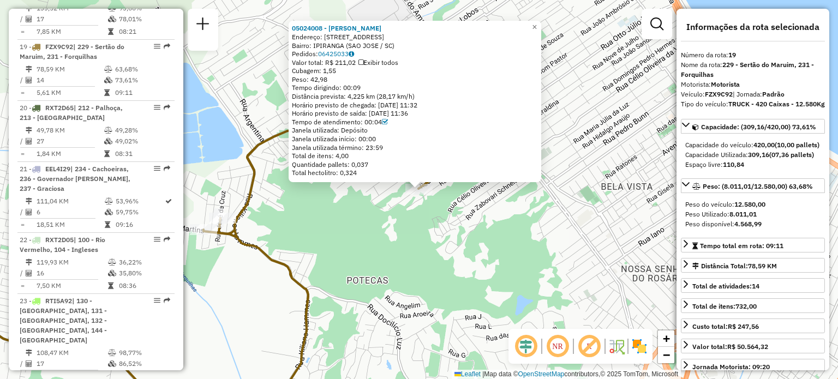
click at [424, 256] on div "05024008 - JARDELINA RODRIGUES Endereço: R Duque de Caxias 2594 Bairro: IPIRANG…" at bounding box center [419, 189] width 838 height 379
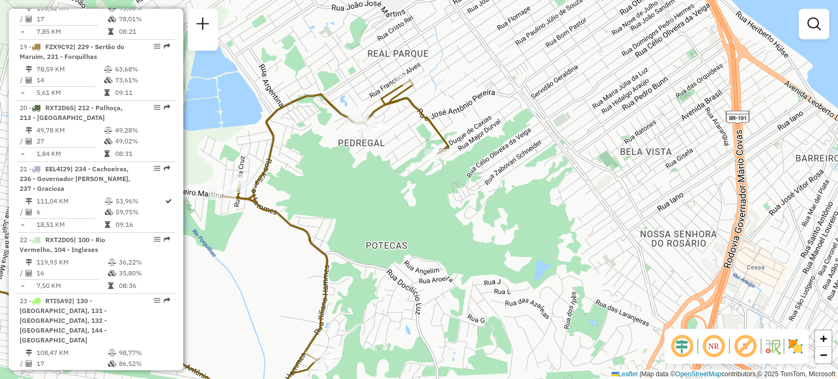
drag, startPoint x: 374, startPoint y: 289, endPoint x: 506, endPoint y: 55, distance: 268.6
click at [506, 57] on div "Janela de atendimento Grade de atendimento Capacidade Transportadoras Veículos …" at bounding box center [419, 189] width 838 height 379
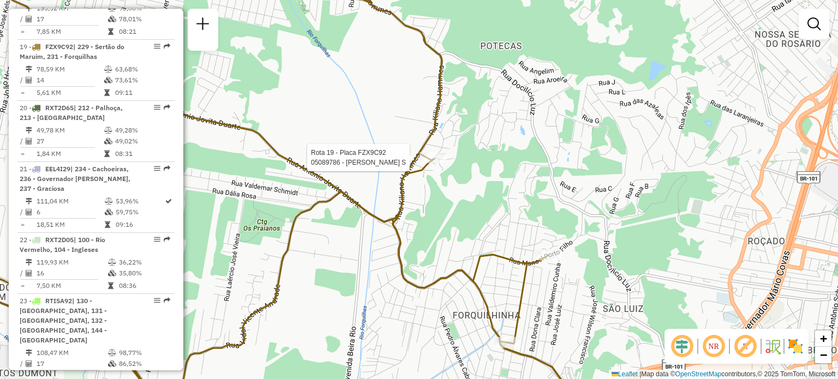
select select "**********"
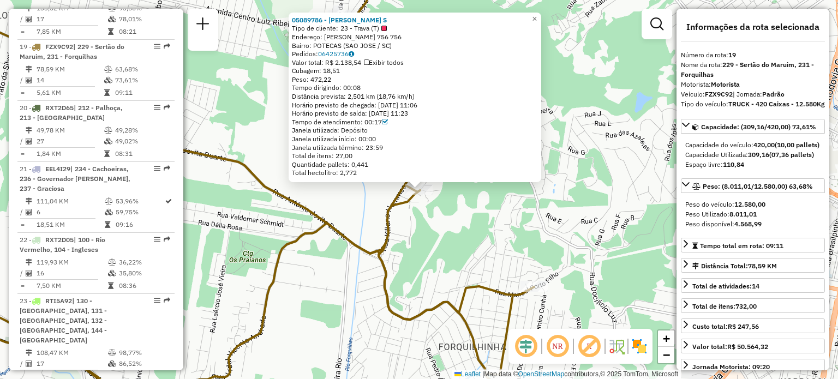
click at [472, 220] on div "05089786 - ALEXSANDRO VALDORI S Tipo de cliente: 23 - Trava (T) Endereço: R KIL…" at bounding box center [419, 189] width 838 height 379
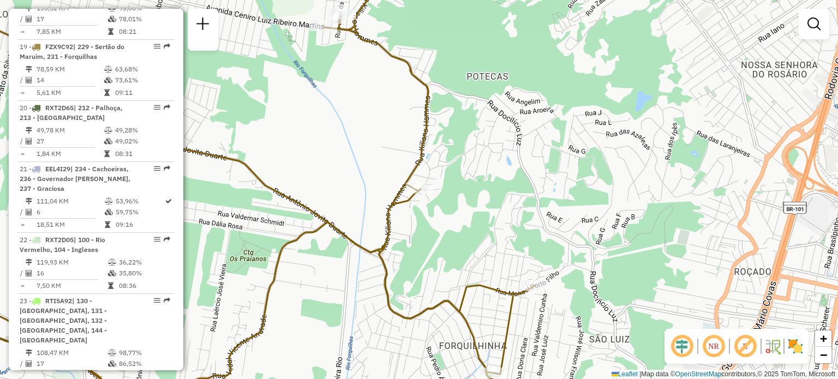
drag, startPoint x: 566, startPoint y: 241, endPoint x: 562, endPoint y: 128, distance: 113.6
click at [563, 135] on div "Janela de atendimento Grade de atendimento Capacidade Transportadoras Veículos …" at bounding box center [419, 189] width 838 height 379
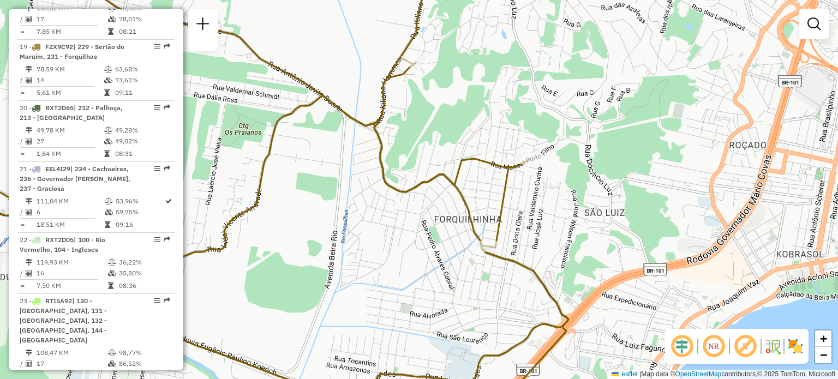
click at [489, 252] on div at bounding box center [488, 246] width 27 height 11
select select "**********"
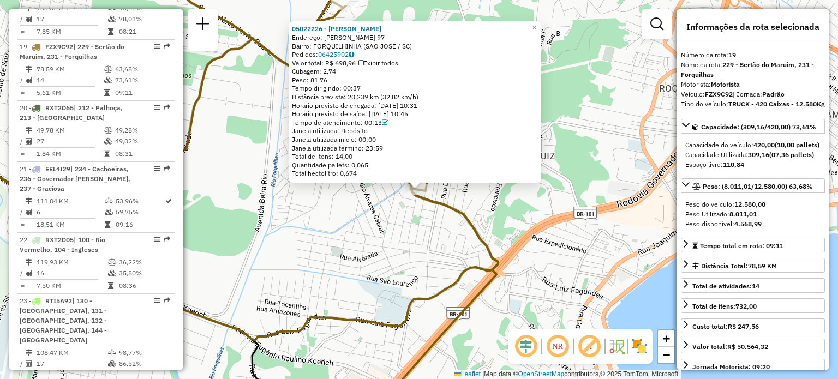
click at [490, 239] on div "05022226 - [PERSON_NAME]: R [PERSON_NAME] 97 Bairro: FORQUILHINHA ([GEOGRAPHIC_…" at bounding box center [419, 189] width 838 height 379
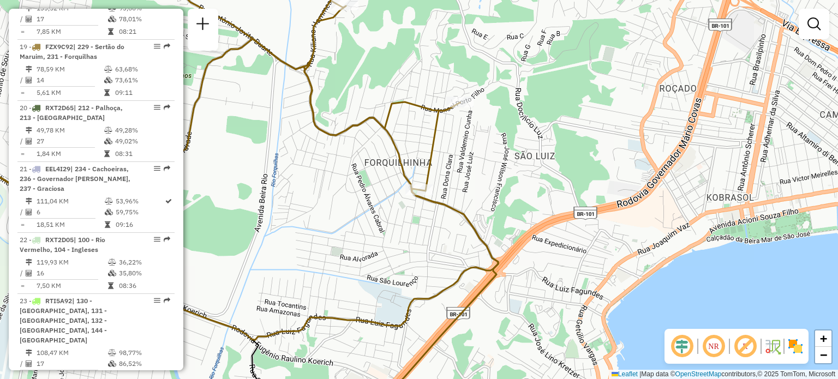
click at [443, 102] on div "Rota 19 - Placa FZX9C92 05090425 - ADRIANA SOUZA SANTOS Janela de atendimento G…" at bounding box center [419, 189] width 838 height 379
select select "**********"
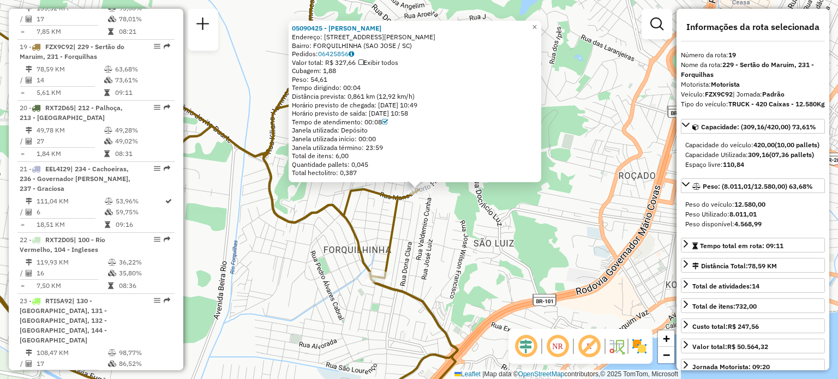
click at [595, 159] on div "05090425 - ADRIANA SOUZA SANTOS Endereço: R MANOEL PORTO FILHO 561 Bairro: FORQ…" at bounding box center [419, 189] width 838 height 379
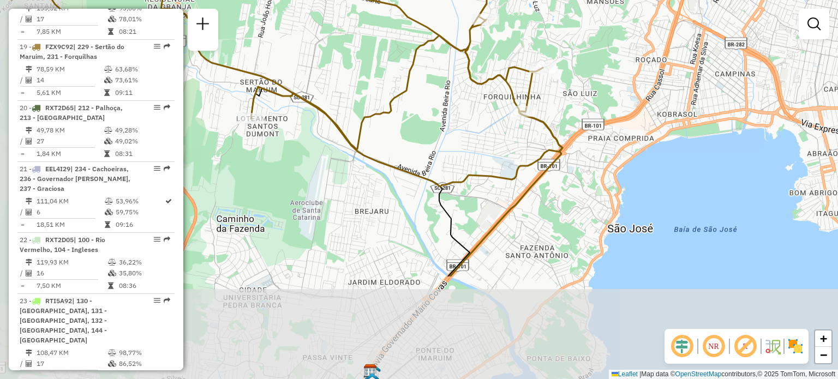
drag, startPoint x: 450, startPoint y: 250, endPoint x: 550, endPoint y: 109, distance: 173.8
click at [550, 108] on div "Janela de atendimento Grade de atendimento Capacidade Transportadoras Veículos …" at bounding box center [419, 189] width 838 height 379
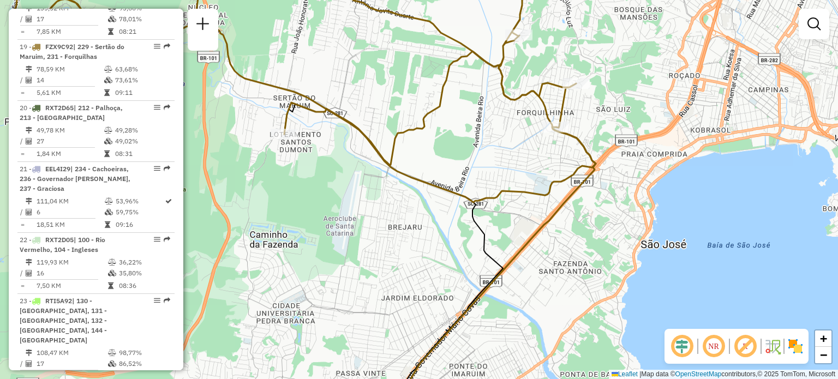
drag, startPoint x: 296, startPoint y: 121, endPoint x: 351, endPoint y: 158, distance: 66.9
click at [351, 158] on div "Janela de atendimento Grade de atendimento Capacidade Transportadoras Veículos …" at bounding box center [419, 189] width 838 height 379
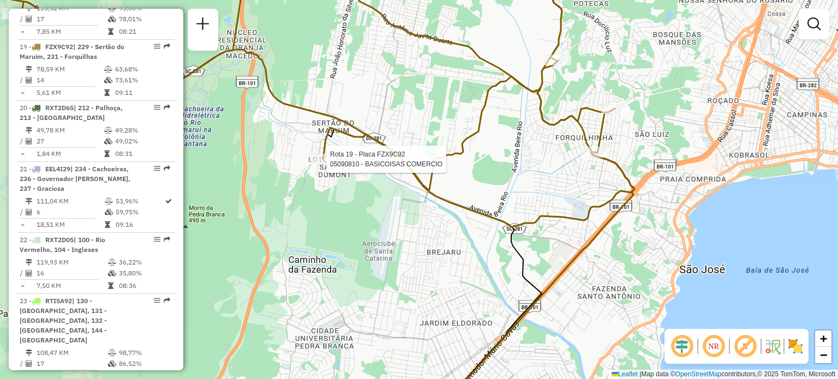
select select "**********"
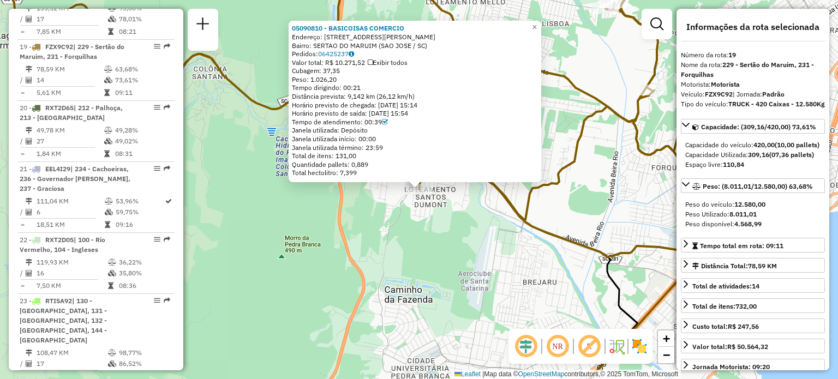
click at [480, 261] on div "05090810 - BASICOISAS COMERCIO Endereço: [STREET_ADDRESS][PERSON_NAME] Bairro: …" at bounding box center [419, 189] width 838 height 379
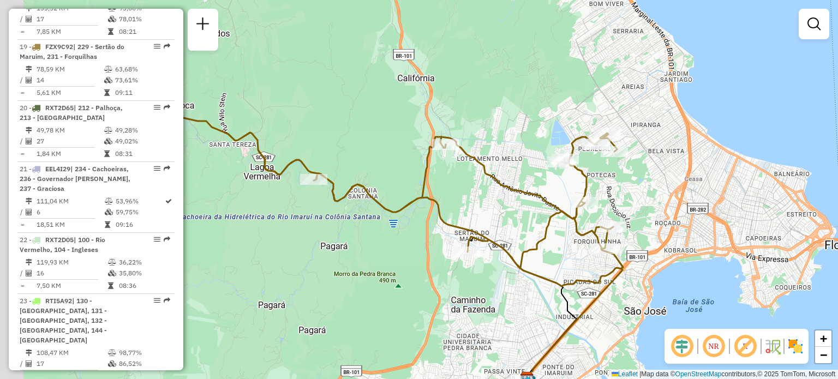
drag, startPoint x: 484, startPoint y: 147, endPoint x: 508, endPoint y: 179, distance: 40.1
click at [508, 179] on div "Janela de atendimento Grade de atendimento Capacidade Transportadoras Veículos …" at bounding box center [419, 189] width 838 height 379
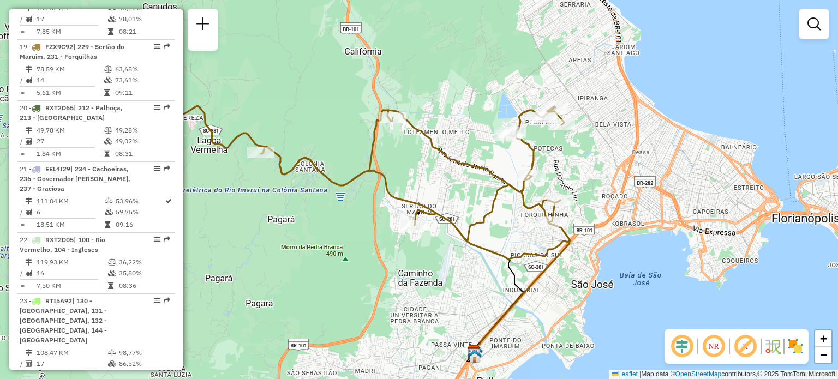
drag, startPoint x: 549, startPoint y: 173, endPoint x: 469, endPoint y: 176, distance: 79.7
click at [470, 141] on div "Rota 19 - Placa FZX9C92 05020575 - SIMONI SIQUEIRA Janela de atendimento Grade …" at bounding box center [419, 189] width 838 height 379
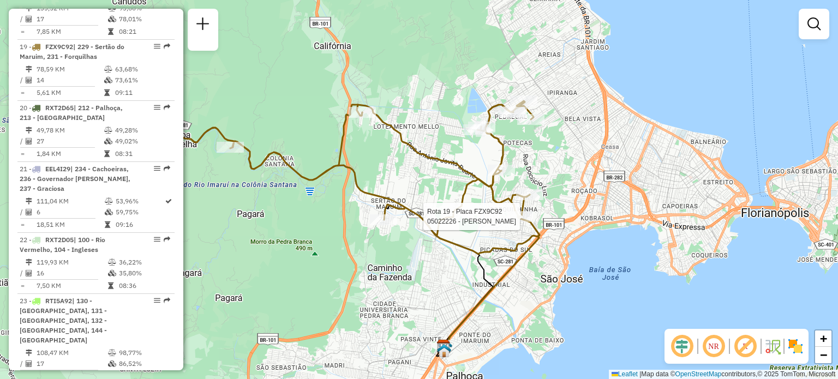
click at [512, 222] on div at bounding box center [519, 216] width 27 height 11
select select "**********"
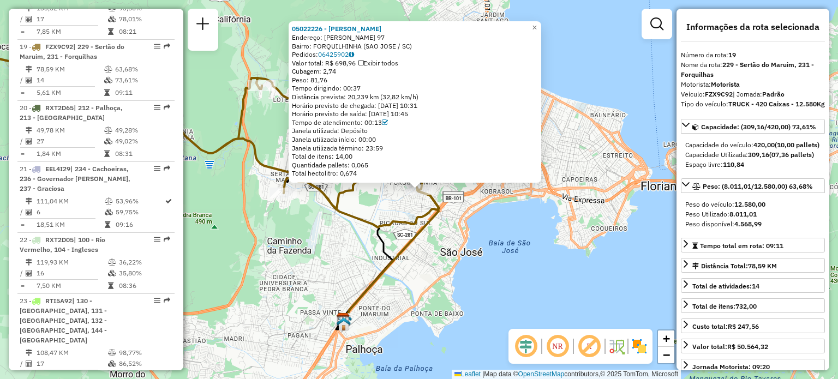
click at [533, 242] on div "05022226 - [PERSON_NAME]: R [PERSON_NAME] 97 Bairro: FORQUILHINHA ([GEOGRAPHIC_…" at bounding box center [419, 189] width 838 height 379
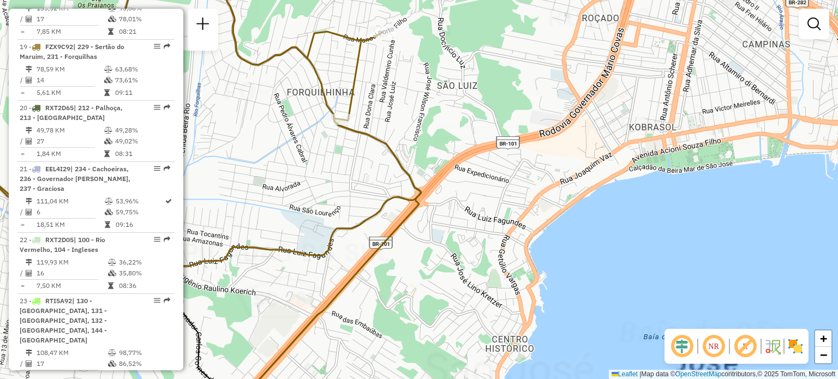
drag, startPoint x: 442, startPoint y: 102, endPoint x: 548, endPoint y: 275, distance: 203.3
click at [532, 254] on div "Janela de atendimento Grade de atendimento Capacidade Transportadoras Veículos …" at bounding box center [419, 189] width 838 height 379
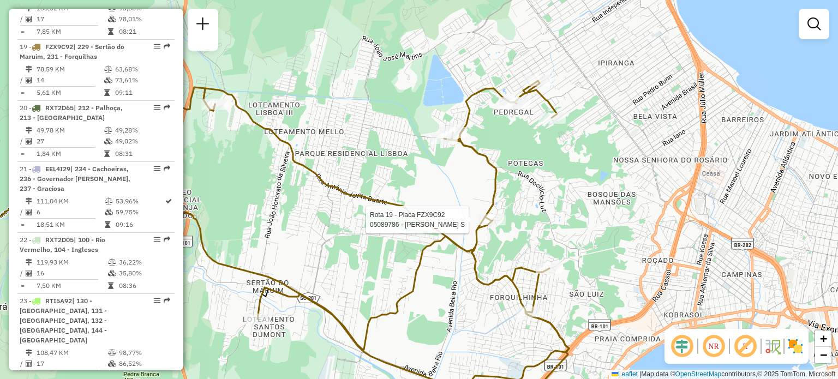
select select "**********"
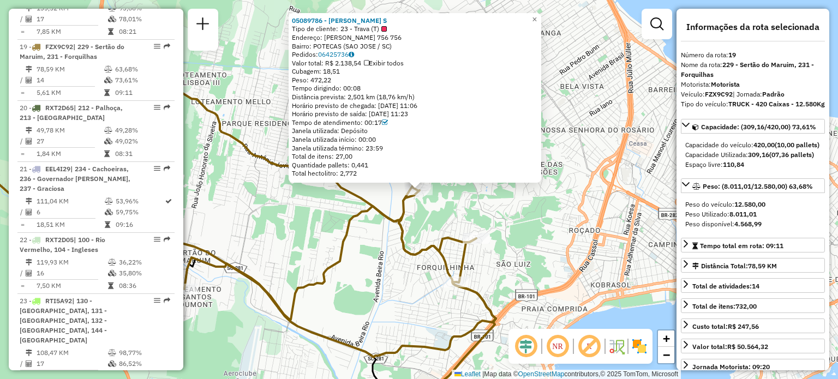
drag, startPoint x: 528, startPoint y: 209, endPoint x: 521, endPoint y: 215, distance: 9.7
click at [529, 208] on div "05089786 - ALEXSANDRO VALDORI S Tipo de cliente: 23 - Trava (T) Endereço: R KIL…" at bounding box center [419, 189] width 838 height 379
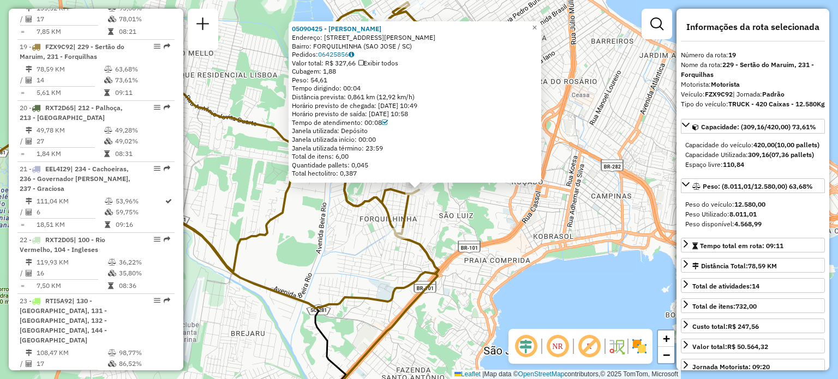
click at [491, 229] on div "05090425 - ADRIANA SOUZA SANTOS Endereço: R MANOEL PORTO FILHO 561 Bairro: FORQ…" at bounding box center [419, 189] width 838 height 379
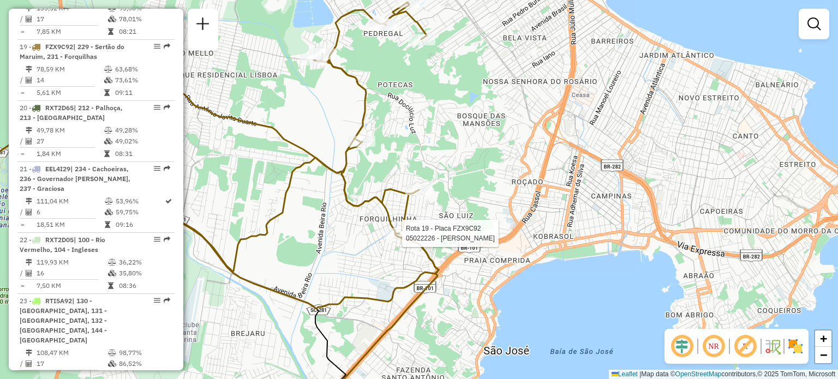
select select "**********"
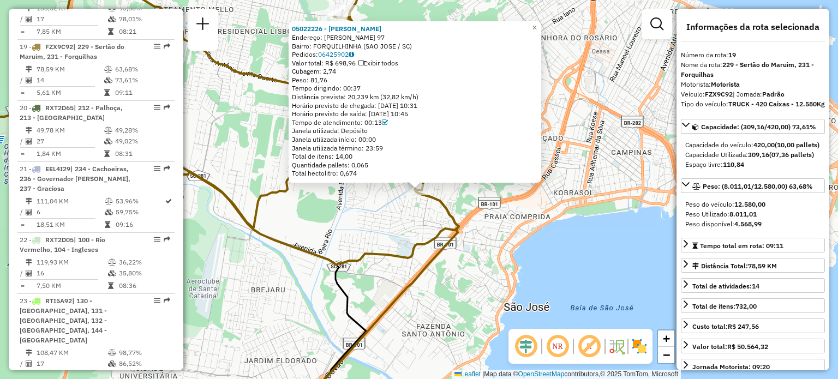
click at [353, 231] on div "05022226 - [PERSON_NAME]: R [PERSON_NAME] 97 Bairro: FORQUILHINHA ([GEOGRAPHIC_…" at bounding box center [419, 189] width 838 height 379
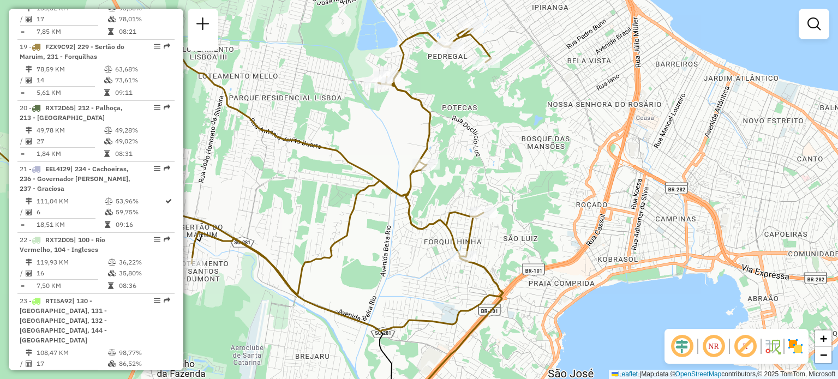
drag, startPoint x: 356, startPoint y: 205, endPoint x: 408, endPoint y: 277, distance: 88.4
click at [402, 277] on div "Janela de atendimento Grade de atendimento Capacidade Transportadoras Veículos …" at bounding box center [419, 189] width 838 height 379
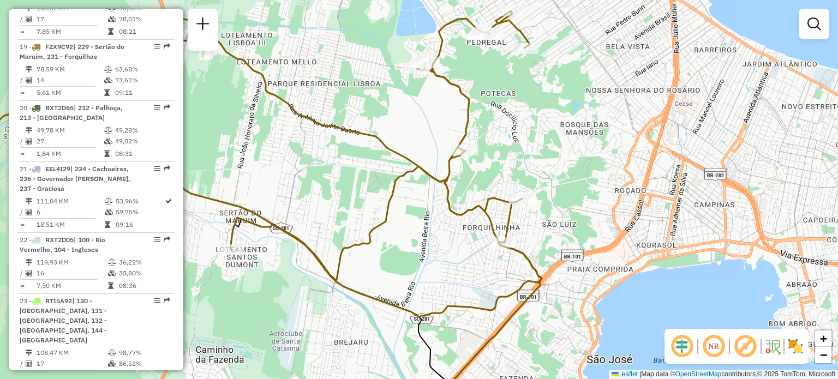
drag, startPoint x: 516, startPoint y: 224, endPoint x: 584, endPoint y: 184, distance: 79.0
click at [584, 185] on div "Janela de atendimento Grade de atendimento Capacidade Transportadoras Veículos …" at bounding box center [419, 189] width 838 height 379
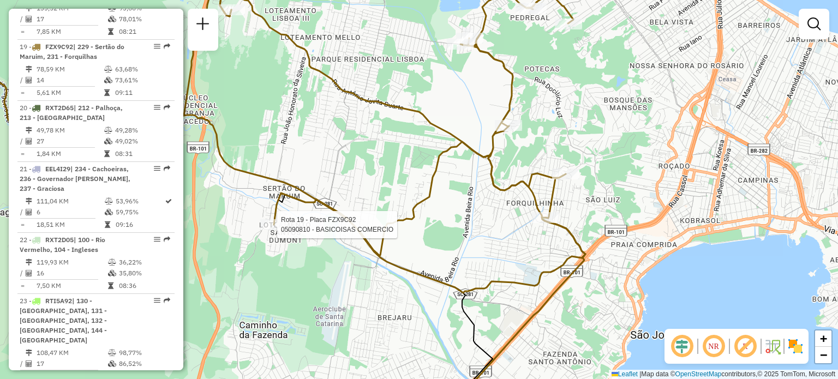
select select "**********"
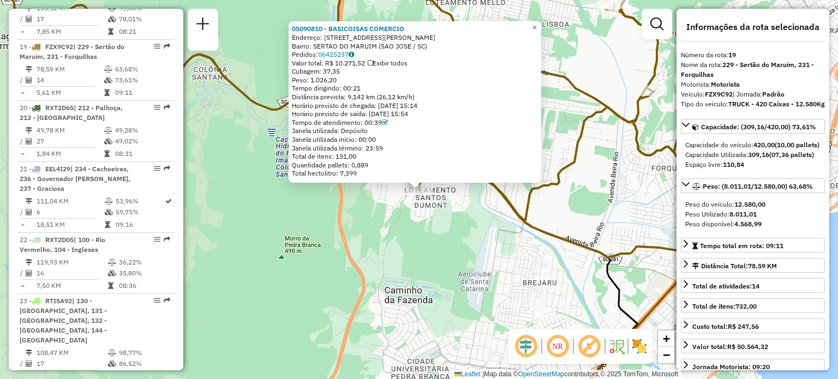
click at [394, 240] on div "05090810 - BASICOISAS COMERCIO Endereço: [STREET_ADDRESS][PERSON_NAME] Bairro: …" at bounding box center [419, 189] width 838 height 379
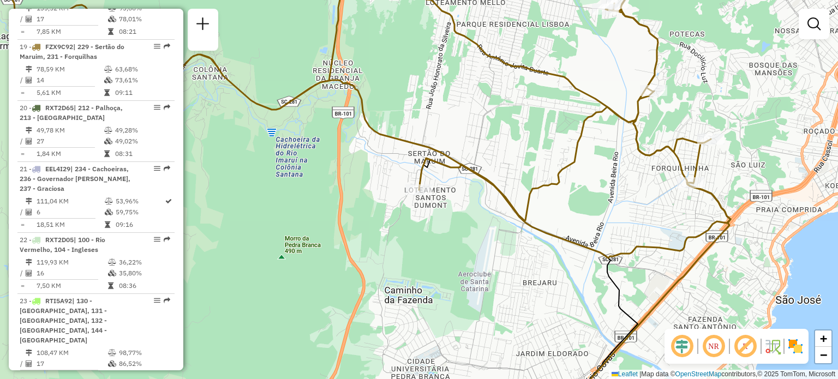
drag, startPoint x: 317, startPoint y: 170, endPoint x: 447, endPoint y: 303, distance: 186.0
click at [440, 300] on div "Janela de atendimento Grade de atendimento Capacidade Transportadoras Veículos …" at bounding box center [419, 189] width 838 height 379
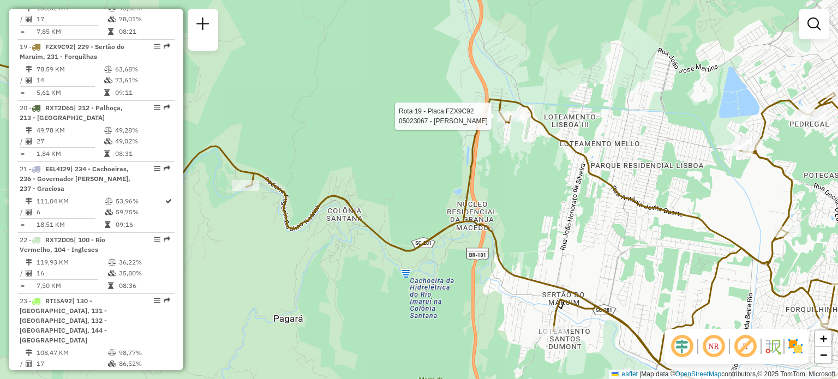
select select "**********"
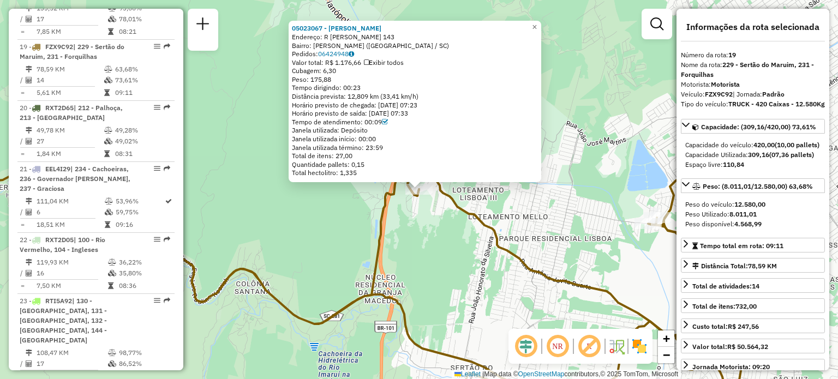
click at [494, 234] on icon at bounding box center [585, 296] width 354 height 244
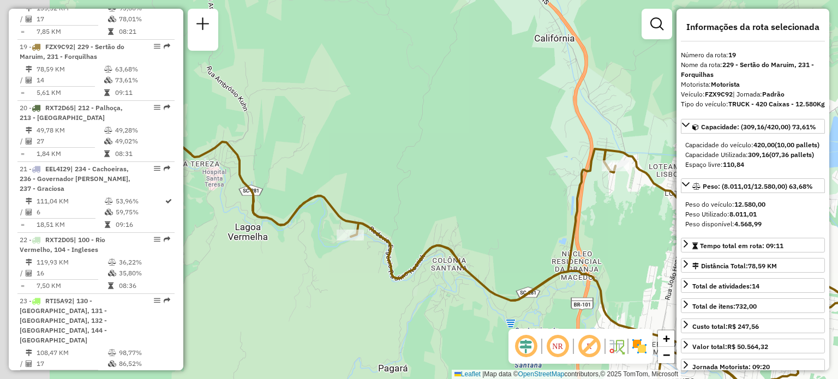
drag, startPoint x: 203, startPoint y: 238, endPoint x: 409, endPoint y: 213, distance: 207.2
click at [409, 213] on div "Janela de atendimento Grade de atendimento Capacidade Transportadoras Veículos …" at bounding box center [419, 189] width 838 height 379
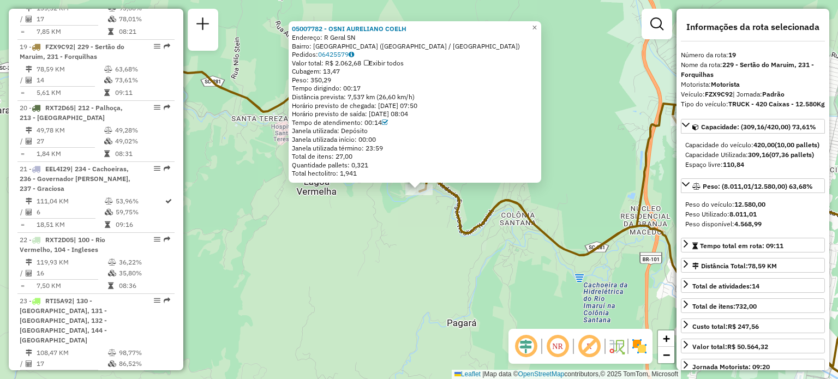
click at [347, 239] on div "05007782 - OSNI AURELIANO COELH Endereço: R Geral SN Bairro: [GEOGRAPHIC_DATA] …" at bounding box center [419, 189] width 838 height 379
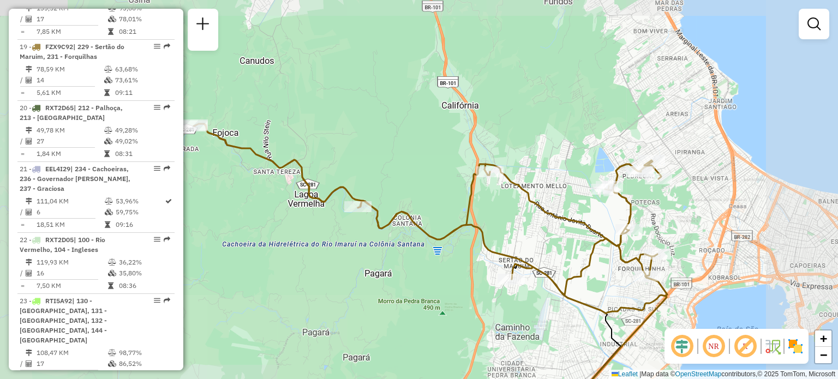
drag, startPoint x: 499, startPoint y: 220, endPoint x: 399, endPoint y: 179, distance: 107.9
click at [411, 184] on div "Janela de atendimento Grade de atendimento Capacidade Transportadoras Veículos …" at bounding box center [419, 189] width 838 height 379
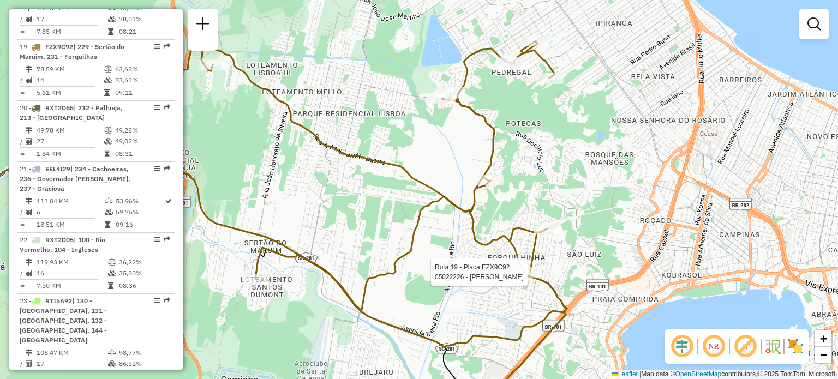
select select "**********"
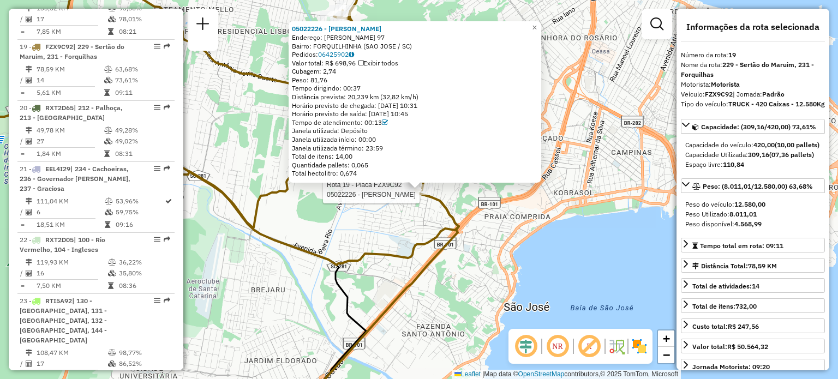
click at [415, 232] on div "Rota 19 - Placa FZX9C92 05022226 - UYARA SANTOS 05022226 - UYARA SANTOS Endereç…" at bounding box center [419, 189] width 838 height 379
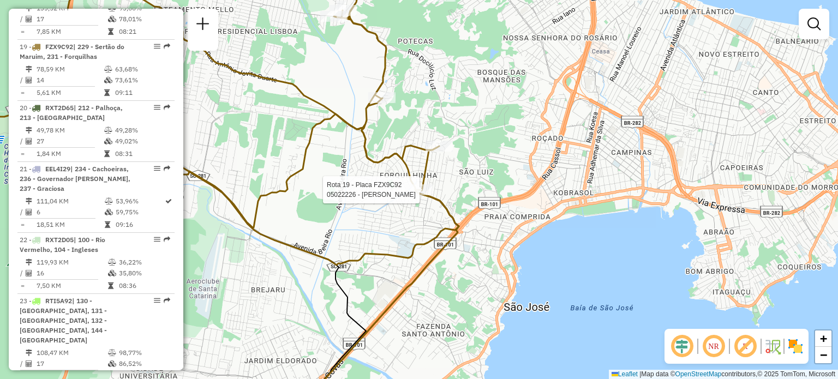
select select "**********"
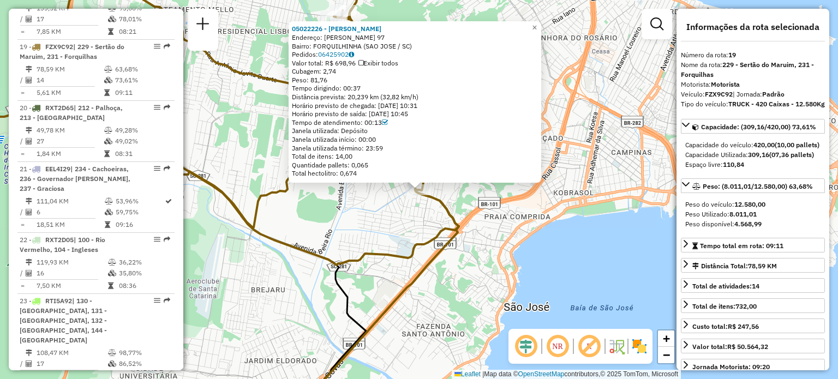
click at [524, 212] on div "Rota 19 - Placa FZX9C92 05022226 - UYARA SANTOS 05022226 - UYARA SANTOS Endereç…" at bounding box center [419, 189] width 838 height 379
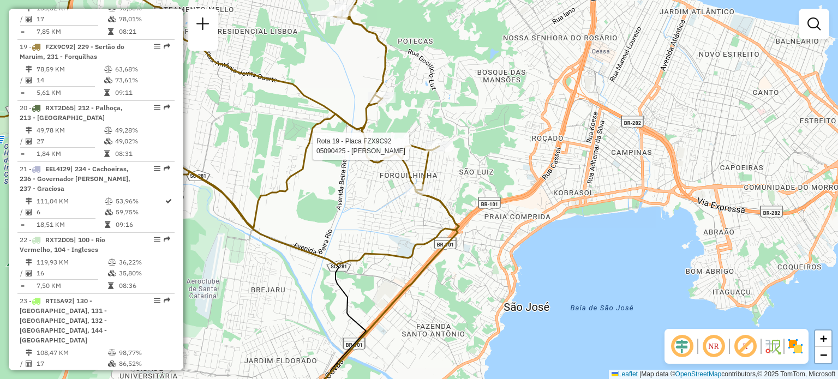
click at [446, 152] on div at bounding box center [439, 146] width 27 height 11
select select "**********"
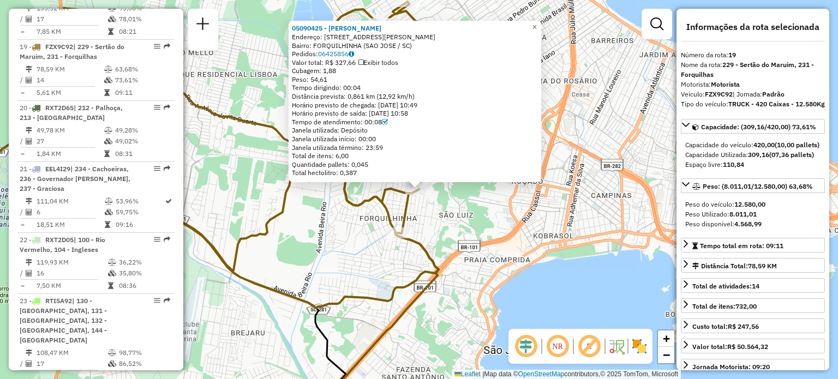
click at [320, 235] on div "05090425 - ADRIANA SOUZA SANTOS Endereço: R MANOEL PORTO FILHO 561 Bairro: FORQ…" at bounding box center [419, 189] width 838 height 379
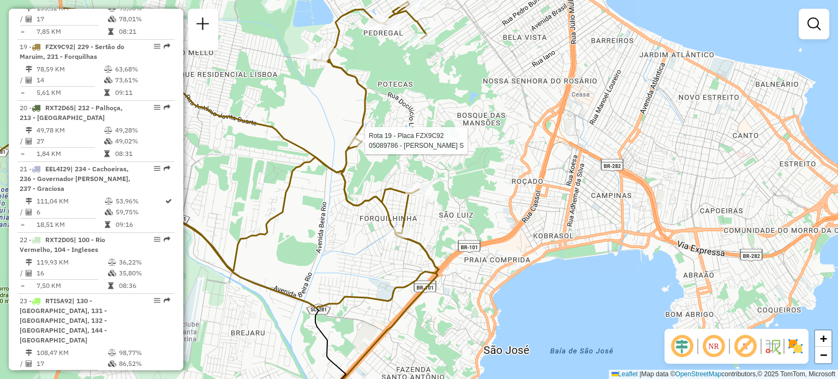
select select "**********"
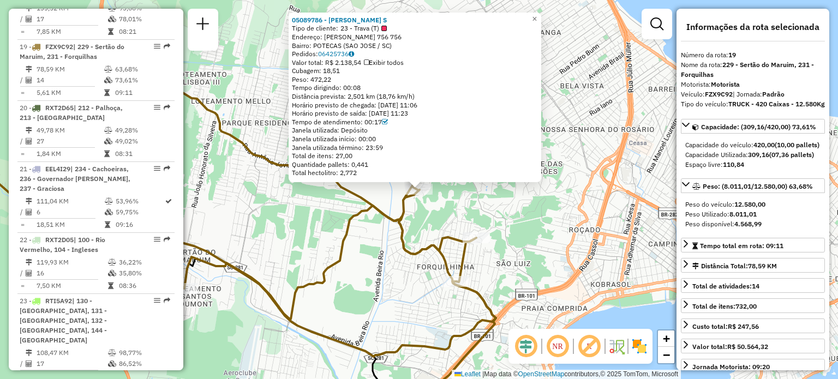
click at [360, 221] on icon at bounding box center [206, 203] width 580 height 307
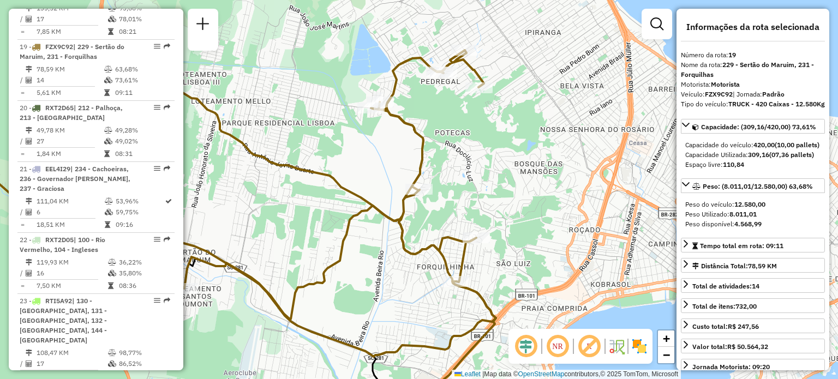
drag, startPoint x: 495, startPoint y: 99, endPoint x: 497, endPoint y: 164, distance: 65.5
click at [499, 163] on div "Janela de atendimento Grade de atendimento Capacidade Transportadoras Veículos …" at bounding box center [419, 189] width 838 height 379
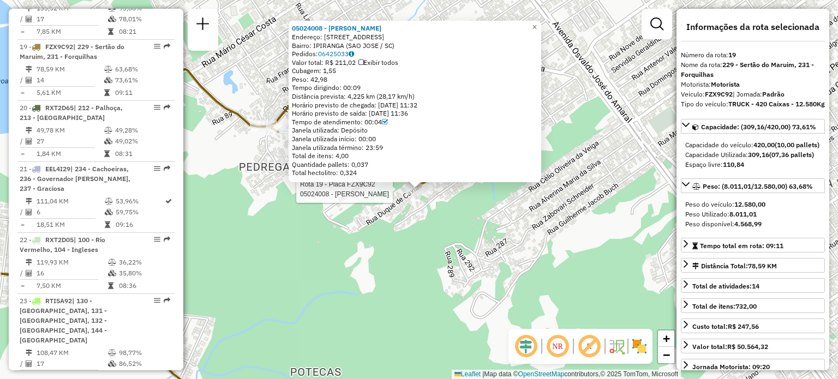
click at [471, 231] on div "Rota 19 - Placa FZX9C92 05024008 - JARDELINA RODRIGUES 05024008 - JARDELINA ROD…" at bounding box center [419, 189] width 838 height 379
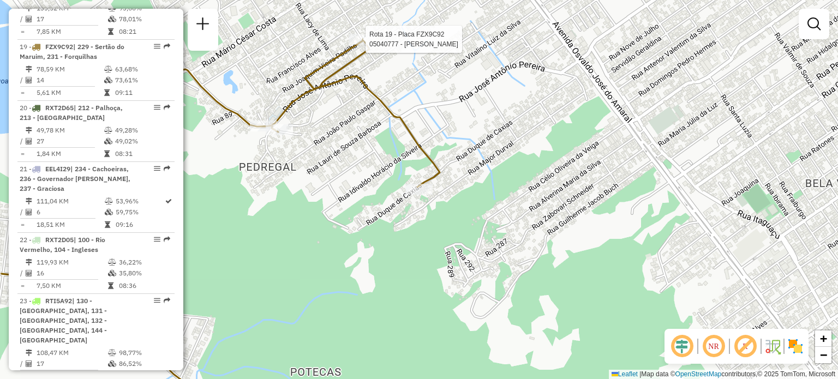
select select "**********"
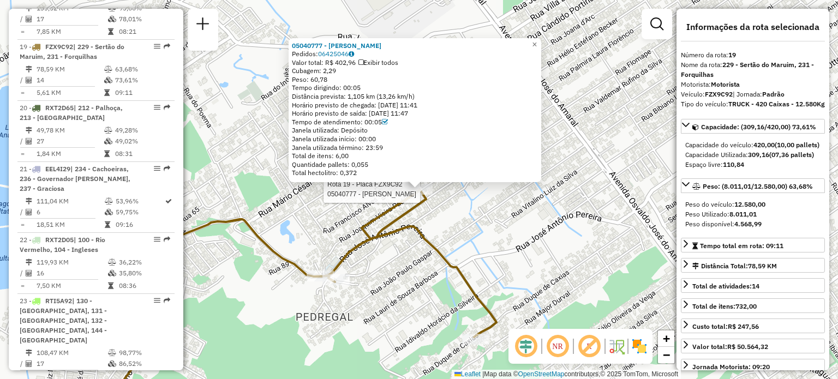
click at [521, 238] on div "Rota 19 - Placa FZX9C92 05040777 - WALMIR COSTA 05040777 - WALMIR COSTA Pedidos…" at bounding box center [419, 189] width 838 height 379
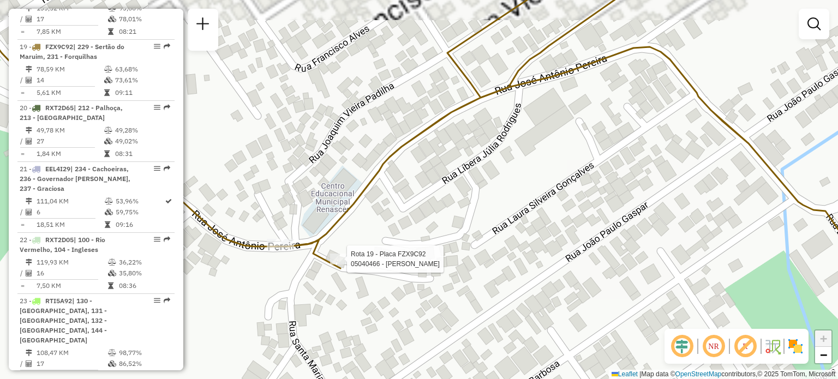
select select "**********"
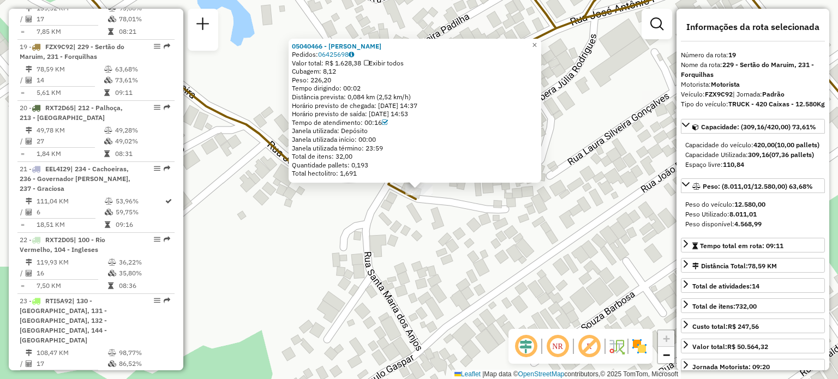
click at [419, 238] on div "05040466 - LUCAS TAVARES Pedidos: 06425698 Valor total: R$ 1.628,38 Exibir todo…" at bounding box center [419, 189] width 838 height 379
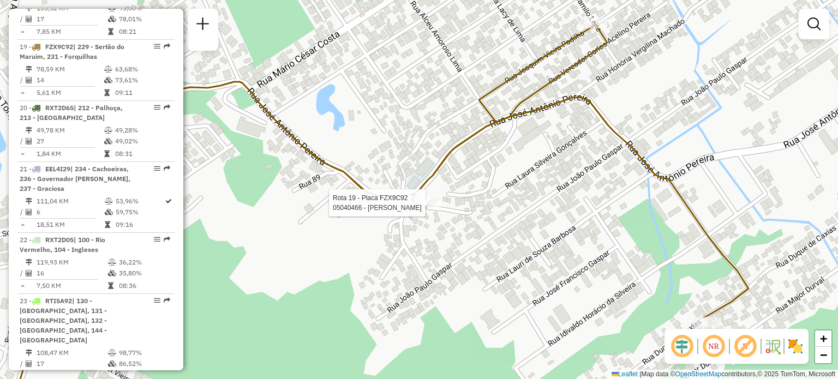
select select "**********"
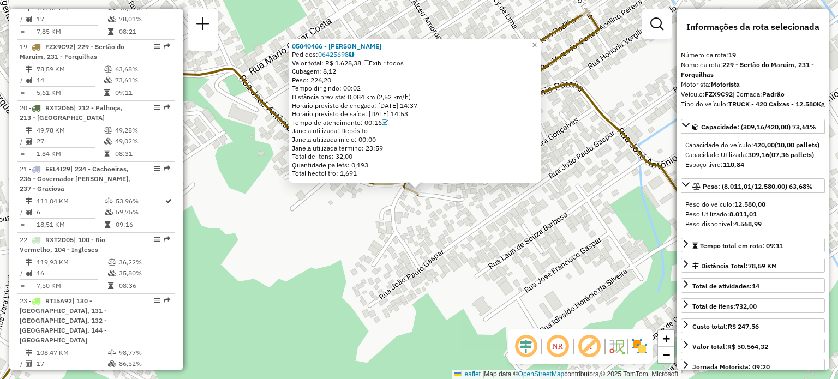
click at [422, 231] on div "05040466 - LUCAS TAVARES Pedidos: 06425698 Valor total: R$ 1.628,38 Exibir todo…" at bounding box center [419, 189] width 838 height 379
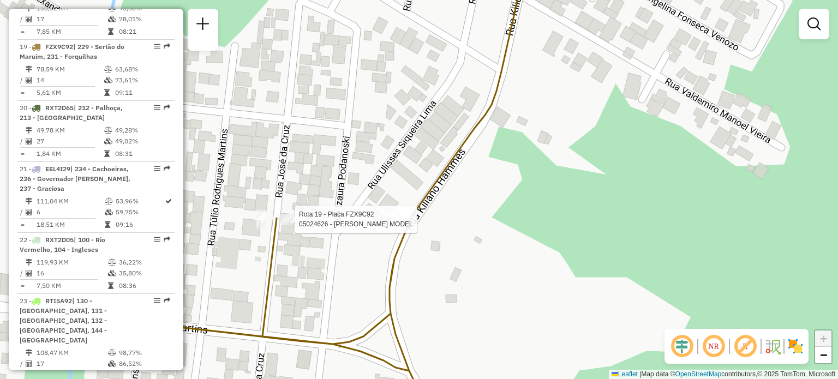
select select "**********"
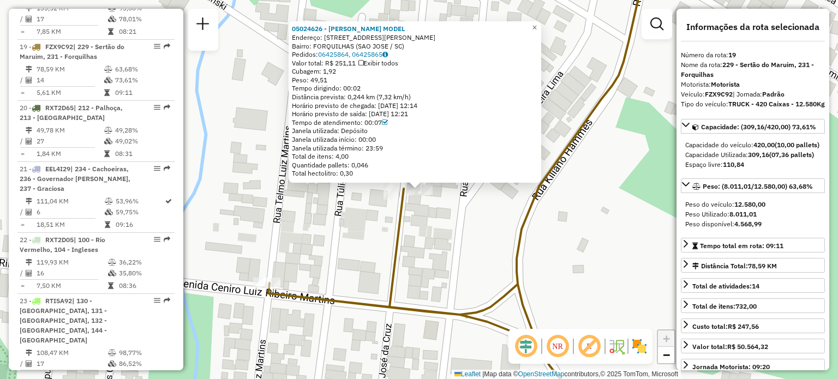
click at [408, 236] on div "05024626 - ANDREIA REGINA MODEL Endereço: R JOSE DA CRUZ 198 Bairro: FORQUILHAS…" at bounding box center [419, 189] width 838 height 379
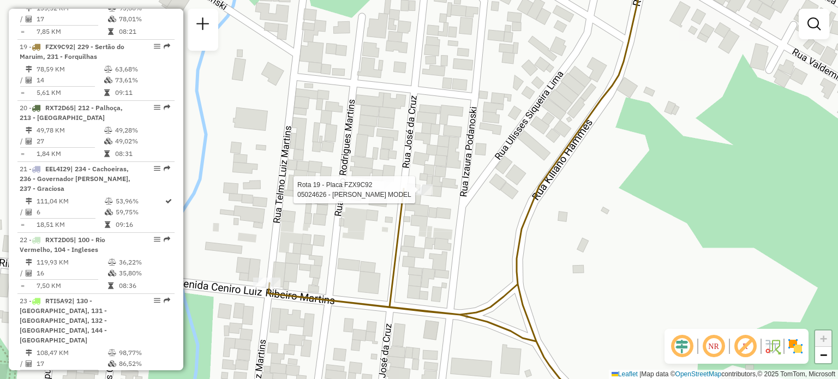
select select "**********"
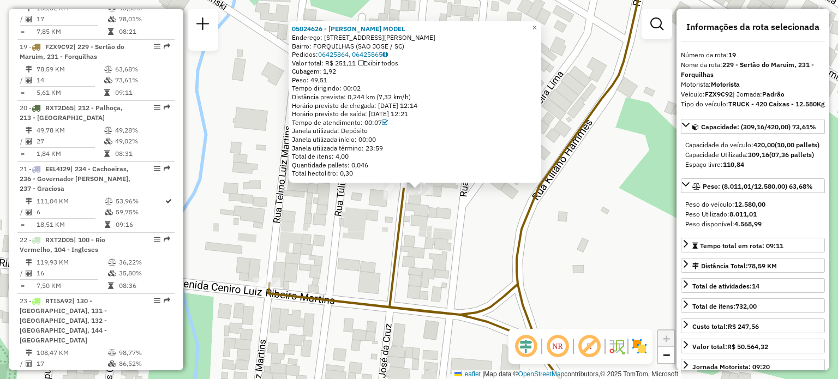
click at [386, 247] on div "Rota 19 - Placa FZX9C92 05024626 - ANDREIA REGINA MODEL 05024626 - ANDREIA REGI…" at bounding box center [419, 189] width 838 height 379
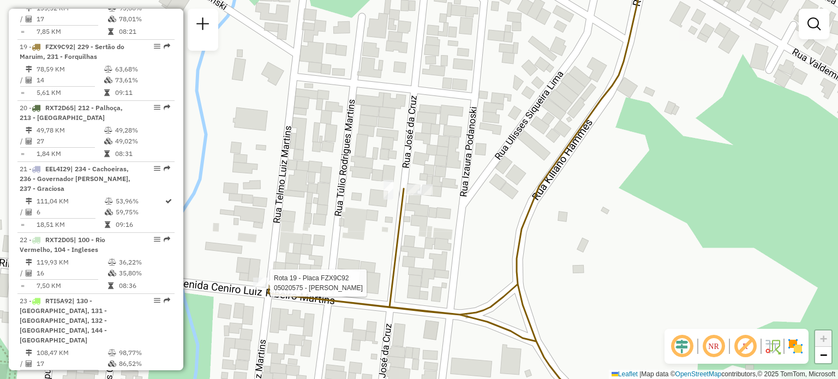
select select "**********"
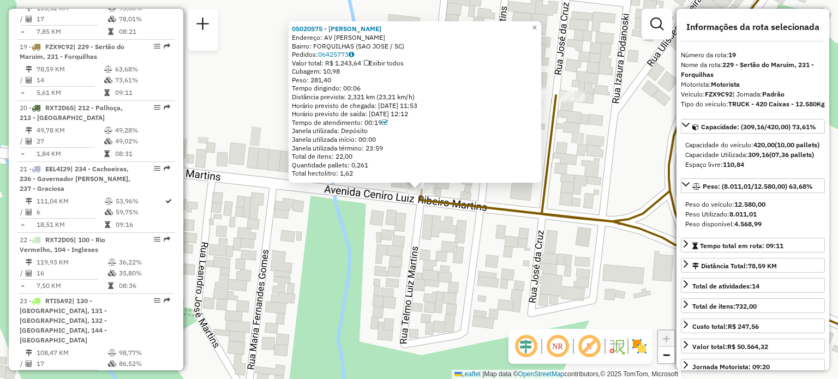
click at [332, 253] on div "05020575 - [PERSON_NAME]: AV [PERSON_NAME] SN Bairro: FORQUILHAS ([GEOGRAPHIC_D…" at bounding box center [419, 189] width 838 height 379
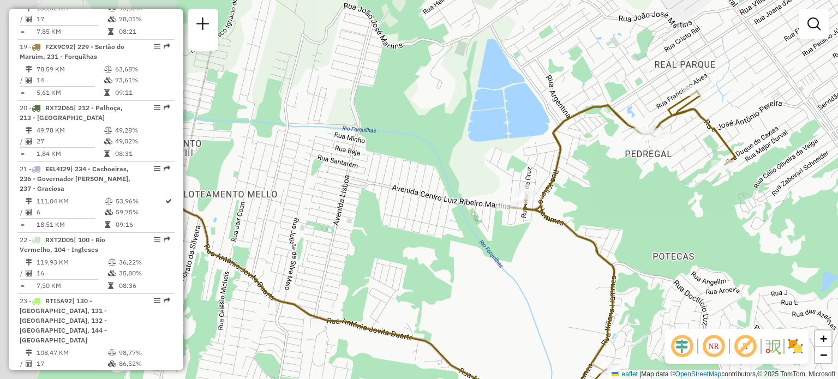
drag, startPoint x: 347, startPoint y: 264, endPoint x: 543, endPoint y: 229, distance: 199.5
click at [542, 229] on div "Janela de atendimento Grade de atendimento Capacidade Transportadoras Veículos …" at bounding box center [419, 189] width 838 height 379
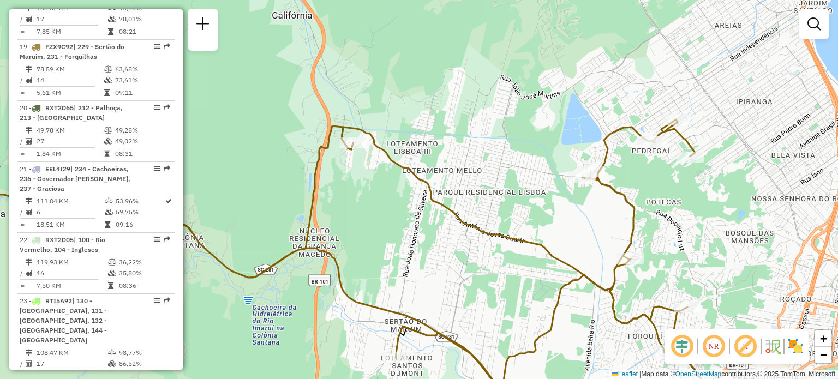
drag, startPoint x: 509, startPoint y: 237, endPoint x: 534, endPoint y: 188, distance: 55.9
click at [534, 188] on div "Janela de atendimento Grade de atendimento Capacidade Transportadoras Veículos …" at bounding box center [419, 189] width 838 height 379
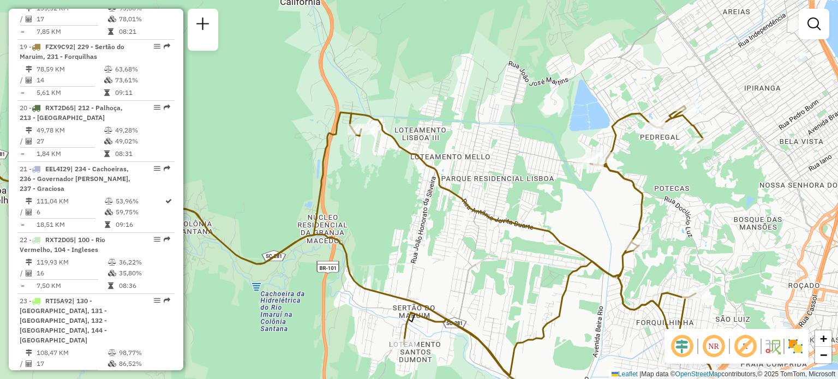
drag, startPoint x: 380, startPoint y: 211, endPoint x: 410, endPoint y: 187, distance: 38.4
click at [410, 187] on div "Rota 19 - Placa FZX9C92 05023067 - LAIS DE OLIVEIRA ALV Janela de atendimento G…" at bounding box center [419, 189] width 838 height 379
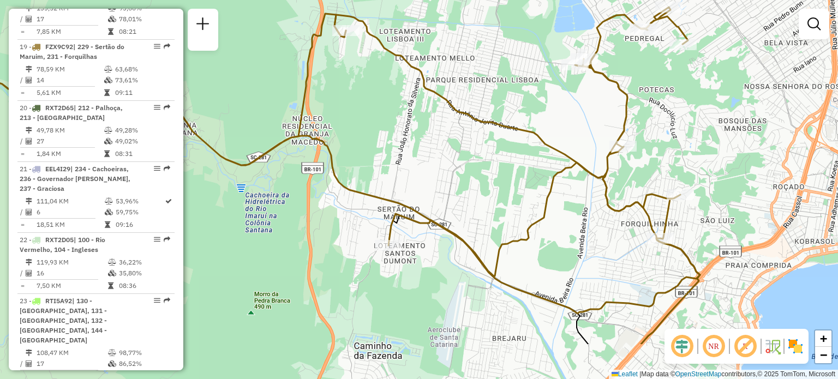
drag, startPoint x: 550, startPoint y: 235, endPoint x: 492, endPoint y: 160, distance: 94.1
click at [493, 150] on div "Janela de atendimento Grade de atendimento Capacidade Transportadoras Veículos …" at bounding box center [419, 189] width 838 height 379
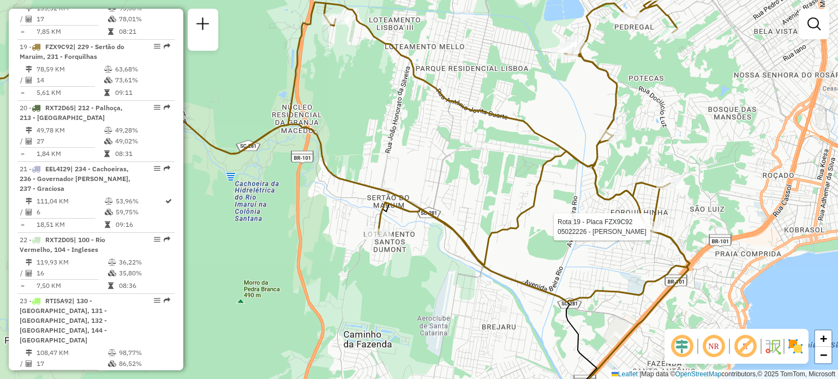
select select "**********"
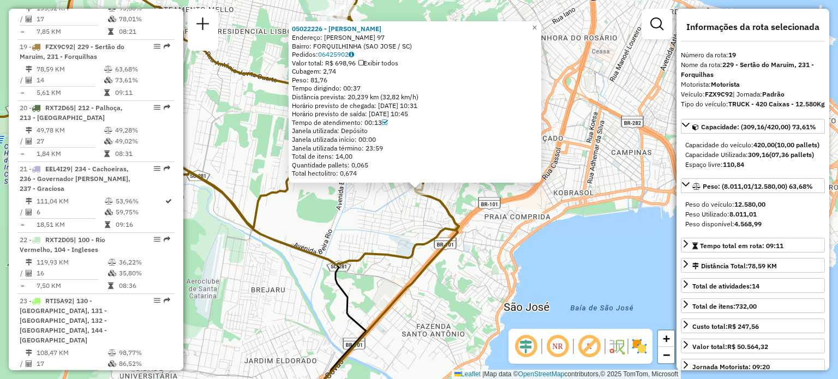
click at [482, 230] on div "Rota 19 - Placa FZX9C92 05022226 - UYARA SANTOS 05022226 - UYARA SANTOS Endereç…" at bounding box center [419, 189] width 838 height 379
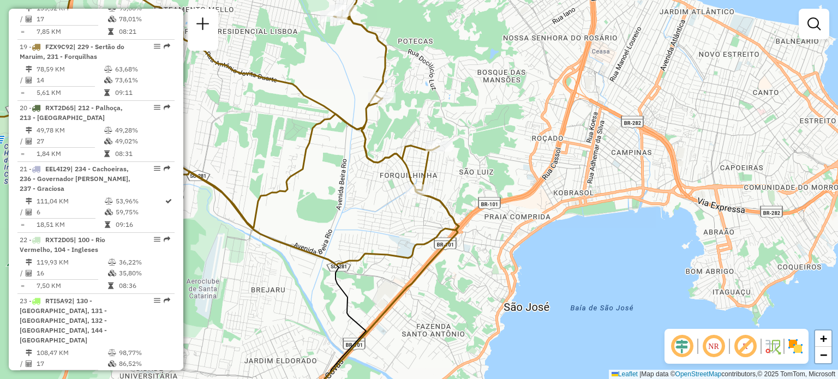
click at [443, 157] on div "Janela de atendimento Grade de atendimento Capacidade Transportadoras Veículos …" at bounding box center [419, 189] width 838 height 379
select select "**********"
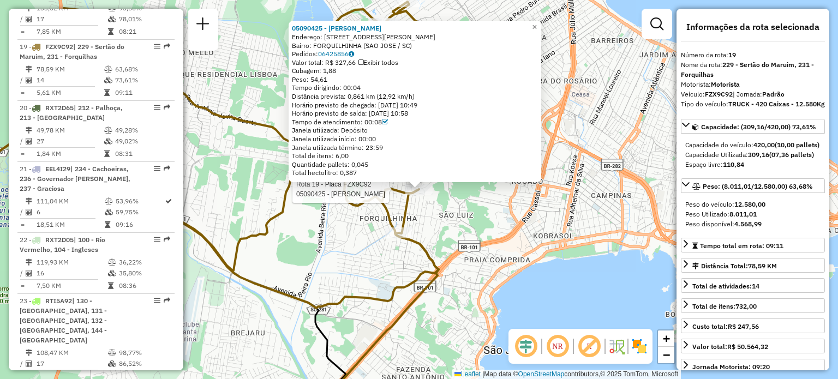
click at [600, 138] on div "Rota 19 - Placa FZX9C92 05090425 - ADRIANA SOUZA SANTOS 05090425 - ADRIANA SOUZ…" at bounding box center [419, 189] width 838 height 379
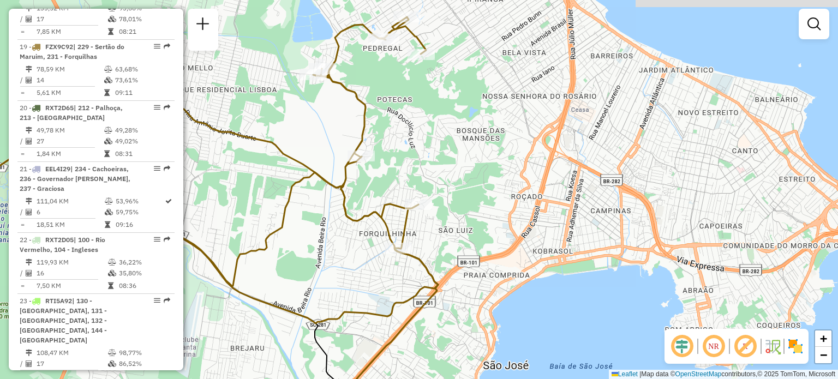
drag, startPoint x: 566, startPoint y: 115, endPoint x: 503, endPoint y: 205, distance: 110.4
click at [561, 232] on div "Janela de atendimento Grade de atendimento Capacidade Transportadoras Veículos …" at bounding box center [419, 189] width 838 height 379
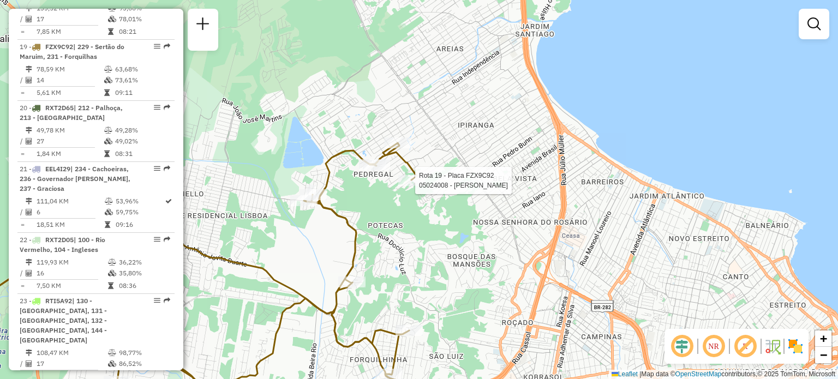
select select "**********"
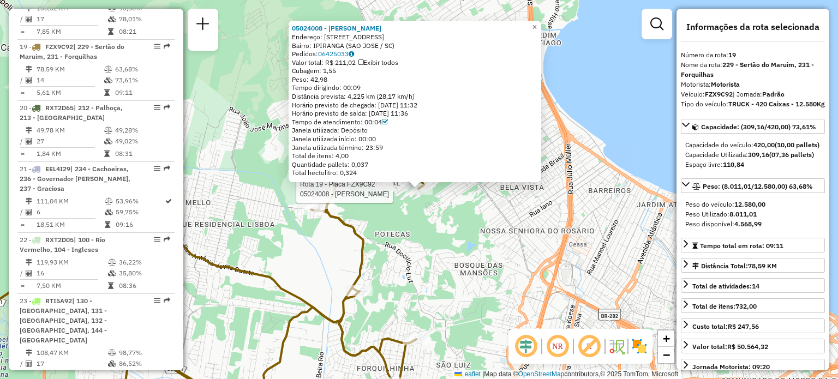
click at [432, 268] on div "Rota 19 - Placa FZX9C92 05024008 - JARDELINA RODRIGUES 05024008 - JARDELINA ROD…" at bounding box center [419, 189] width 838 height 379
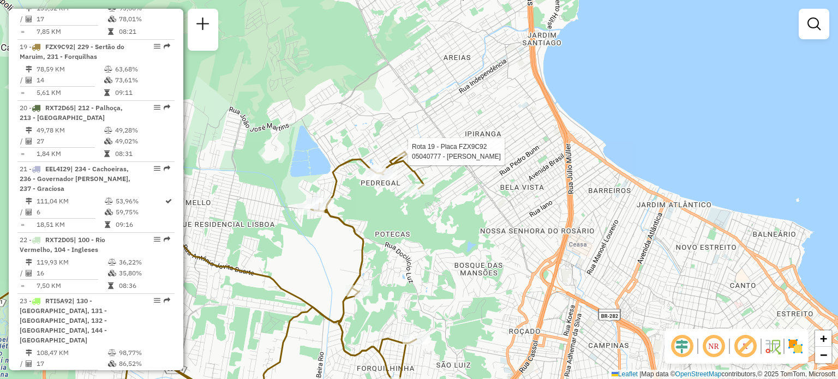
select select "**********"
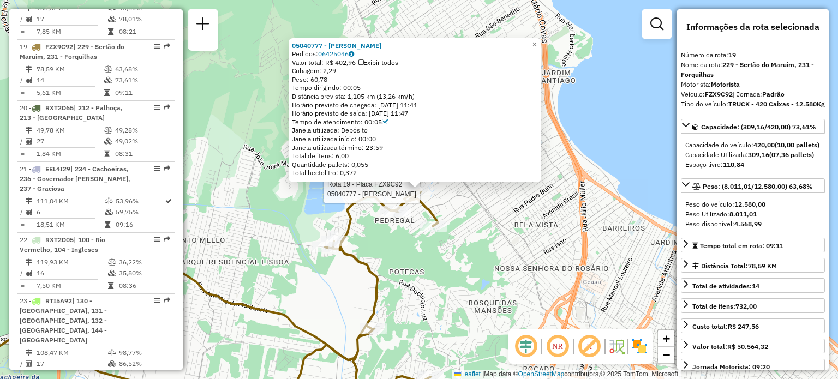
click at [493, 235] on div "Rota 19 - Placa FZX9C92 05040777 - WALMIR COSTA 05040777 - WALMIR COSTA Pedidos…" at bounding box center [419, 189] width 838 height 379
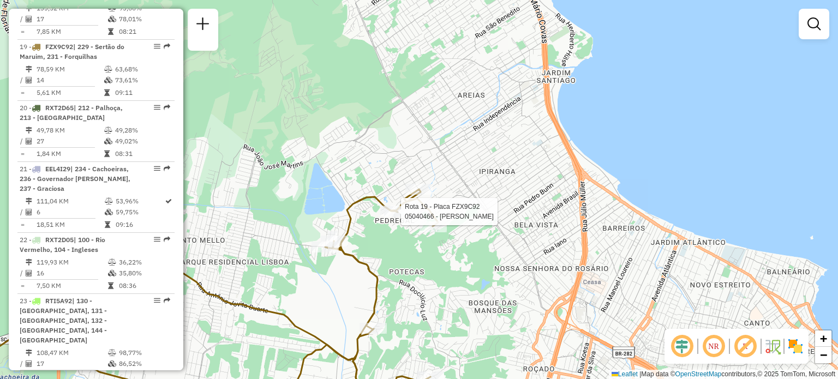
select select "**********"
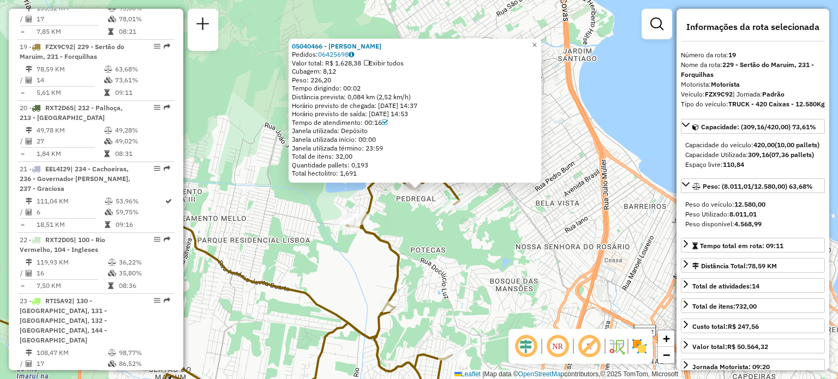
click at [394, 244] on icon at bounding box center [188, 293] width 544 height 250
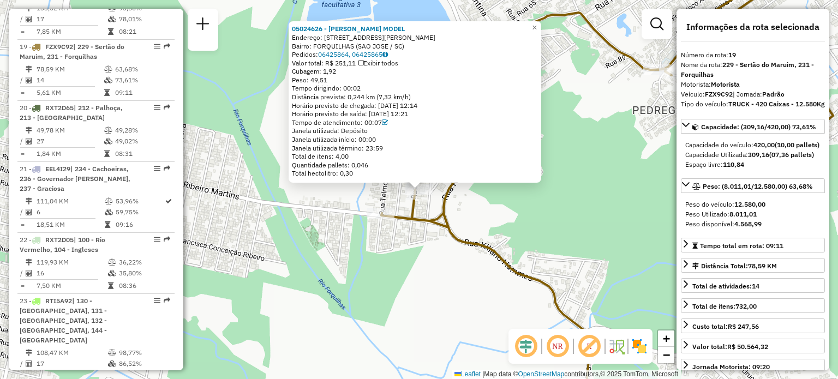
click at [423, 214] on icon at bounding box center [607, 200] width 452 height 435
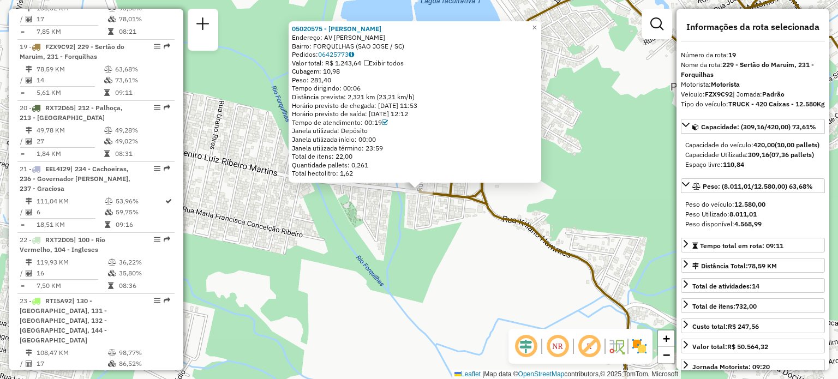
click at [456, 250] on div "05020575 - [PERSON_NAME]: AV [PERSON_NAME] SN Bairro: FORQUILHAS ([GEOGRAPHIC_D…" at bounding box center [419, 189] width 838 height 379
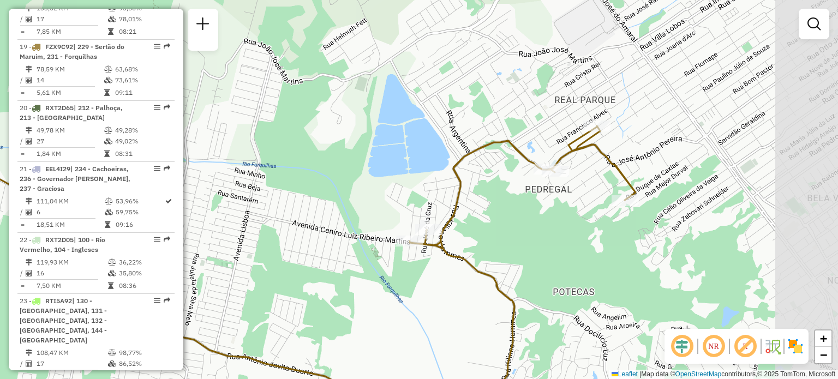
drag, startPoint x: 629, startPoint y: 173, endPoint x: 515, endPoint y: 187, distance: 114.9
click at [515, 187] on div "Janela de atendimento Grade de atendimento Capacidade Transportadoras Veículos …" at bounding box center [419, 189] width 838 height 379
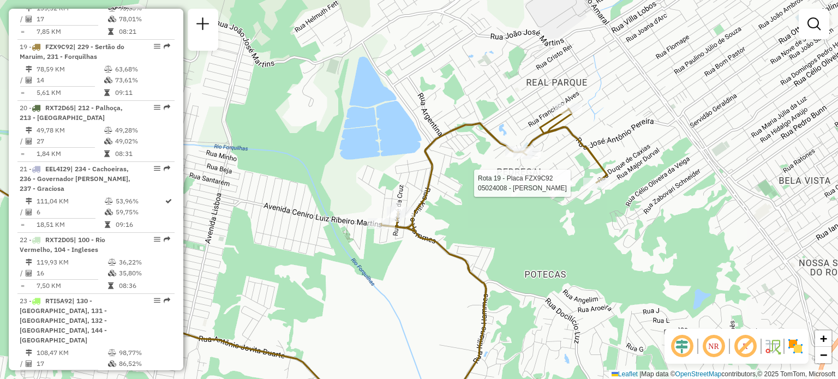
select select "**********"
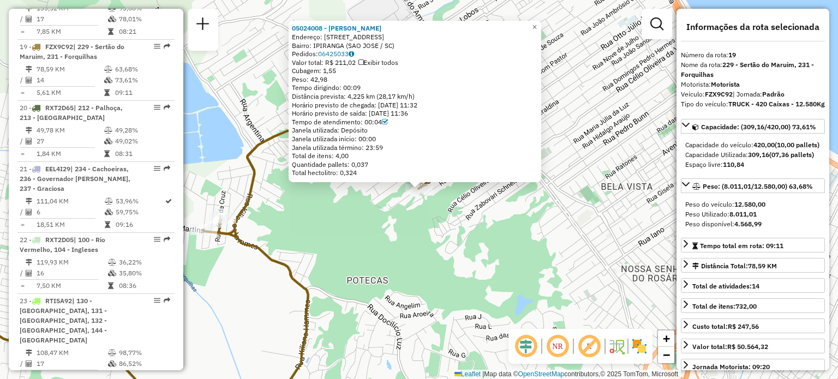
click at [546, 230] on div "05024008 - JARDELINA RODRIGUES Endereço: R Duque de Caxias 2594 Bairro: IPIRANG…" at bounding box center [419, 189] width 838 height 379
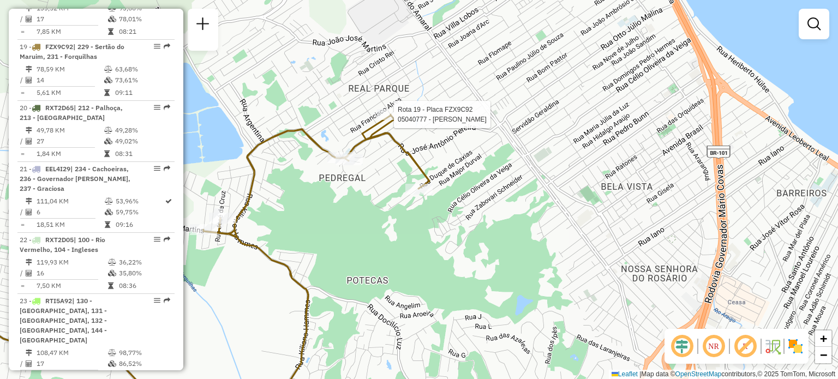
select select "**********"
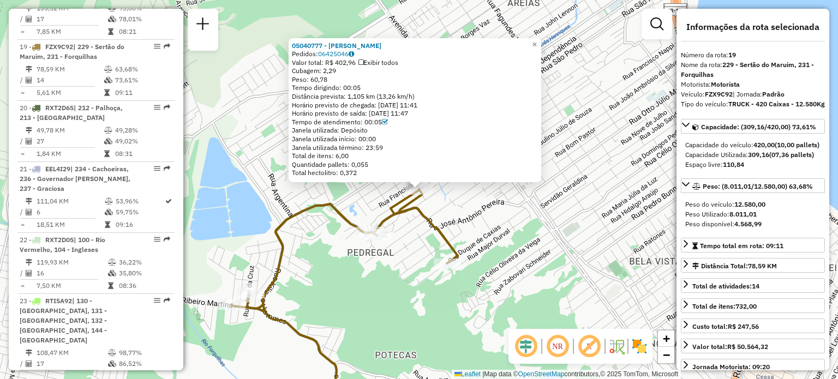
click at [411, 266] on div "05040777 - WALMIR COSTA Pedidos: 06425046 Valor total: R$ 402,96 Exibir todos C…" at bounding box center [419, 189] width 838 height 379
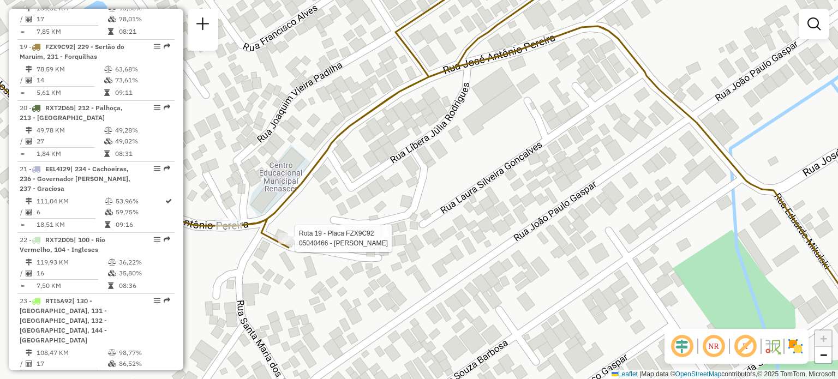
select select "**********"
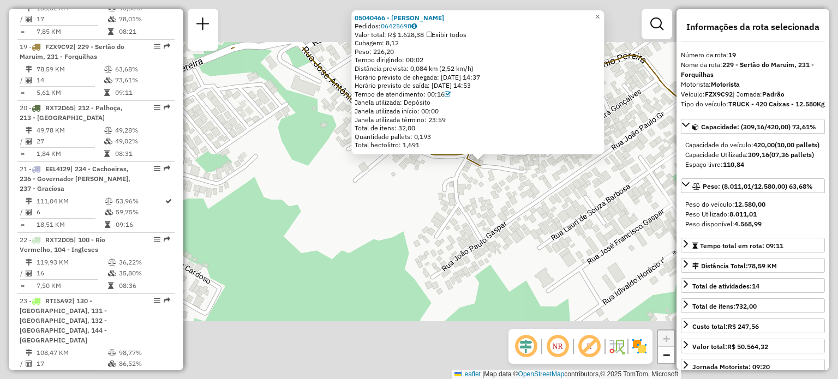
click at [558, 259] on div "05040466 - LUCAS TAVARES Pedidos: 06425698 Valor total: R$ 1.628,38 Exibir todo…" at bounding box center [419, 189] width 838 height 379
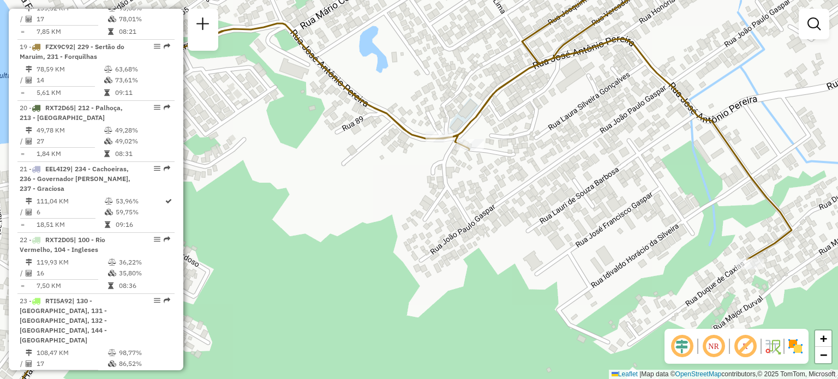
drag, startPoint x: 535, startPoint y: 265, endPoint x: 458, endPoint y: 133, distance: 153.0
click at [478, 148] on div "Janela de atendimento Grade de atendimento Capacidade Transportadoras Veículos …" at bounding box center [419, 189] width 838 height 379
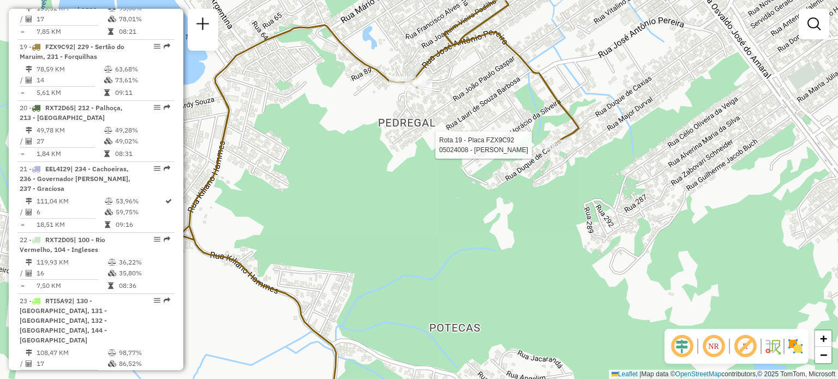
select select "**********"
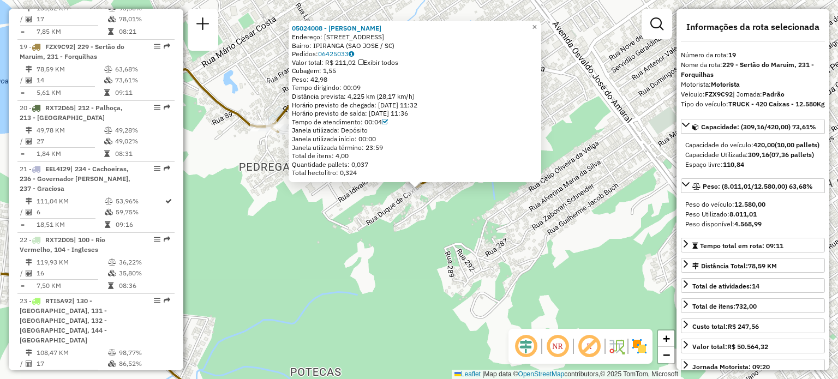
click at [432, 270] on div "05024008 - JARDELINA RODRIGUES Endereço: R Duque de Caxias 2594 Bairro: IPIRANG…" at bounding box center [419, 189] width 838 height 379
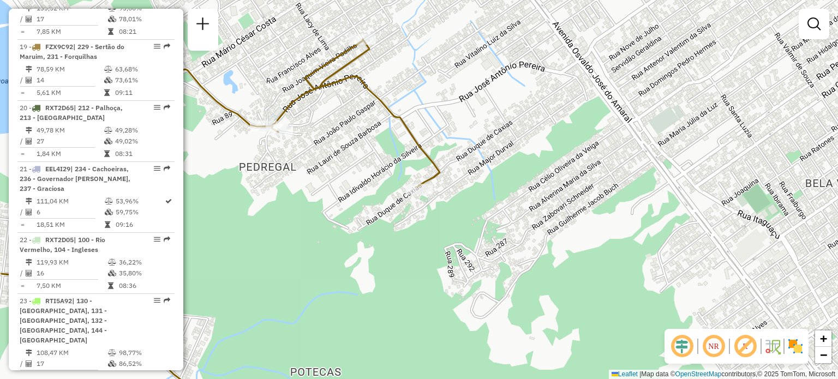
drag, startPoint x: 423, startPoint y: 287, endPoint x: 461, endPoint y: 136, distance: 155.3
click at [459, 138] on div "Janela de atendimento Grade de atendimento Capacidade Transportadoras Veículos …" at bounding box center [419, 189] width 838 height 379
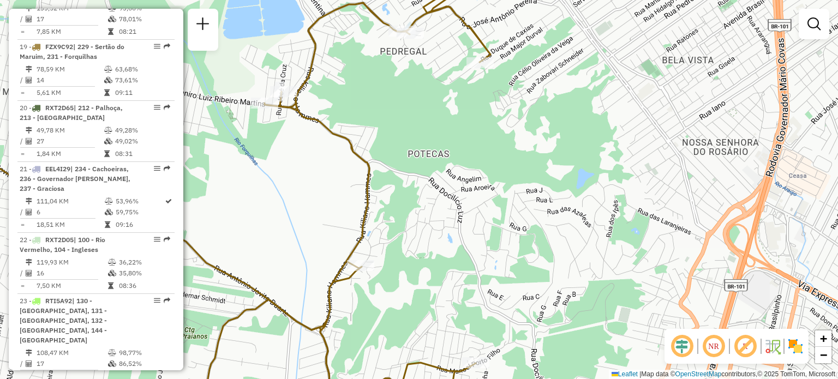
drag, startPoint x: 445, startPoint y: 228, endPoint x: 425, endPoint y: 230, distance: 20.3
click at [477, 184] on div "Janela de atendimento Grade de atendimento Capacidade Transportadoras Veículos …" at bounding box center [419, 189] width 838 height 379
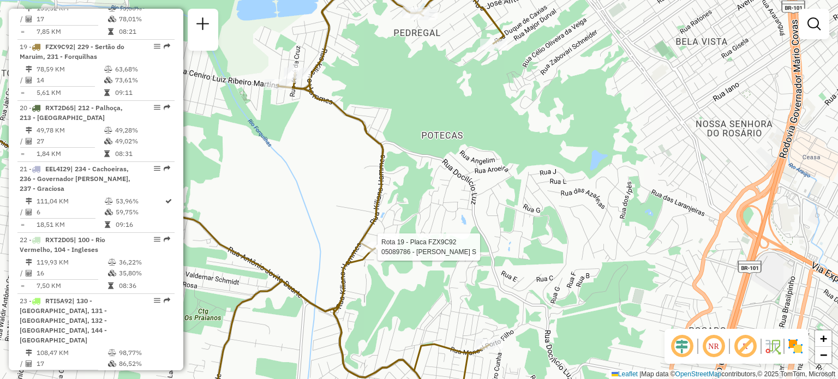
select select "**********"
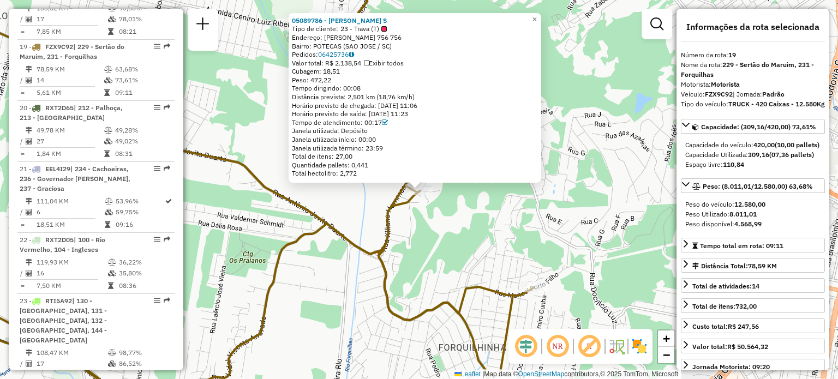
click at [500, 260] on div "05089786 - ALEXSANDRO VALDORI S Tipo de cliente: 23 - Trava (T) Endereço: R KIL…" at bounding box center [419, 189] width 838 height 379
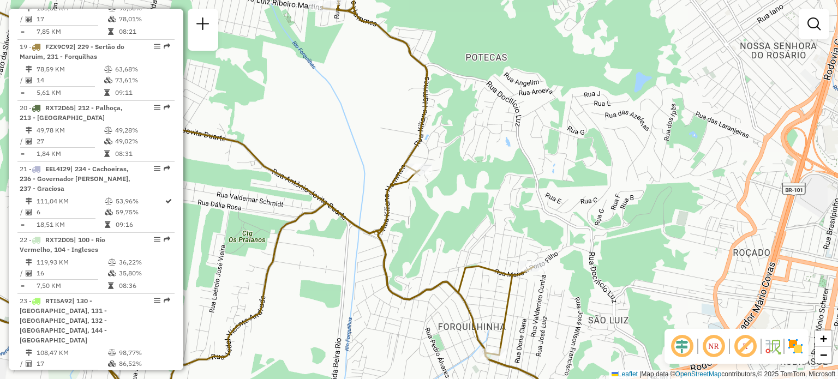
drag, startPoint x: 541, startPoint y: 296, endPoint x: 530, endPoint y: 238, distance: 59.3
click at [541, 221] on div "Janela de atendimento Grade de atendimento Capacidade Transportadoras Veículos …" at bounding box center [419, 189] width 838 height 379
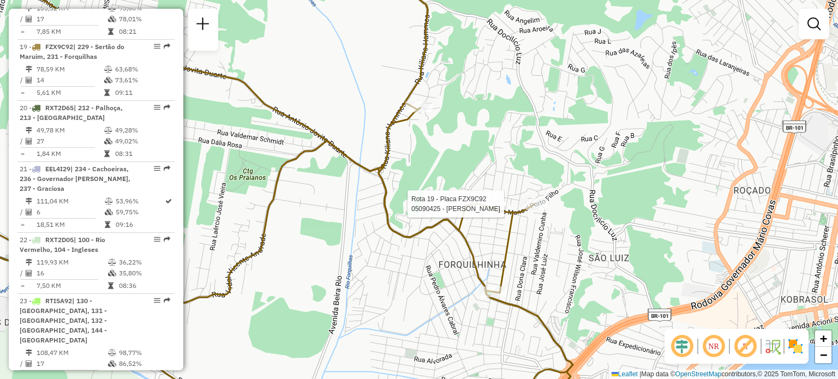
select select "**********"
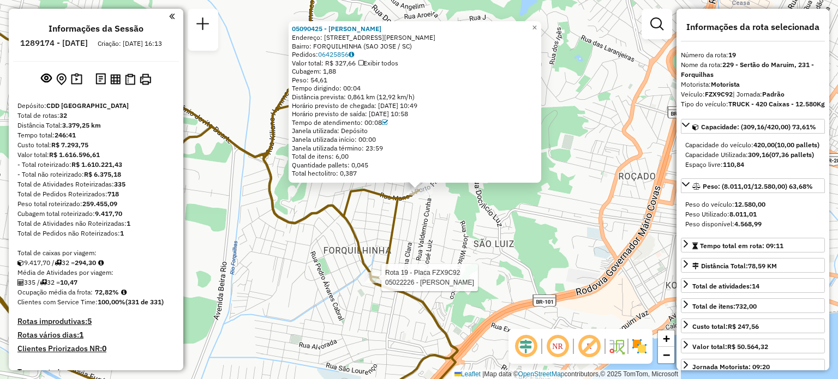
select select "**********"
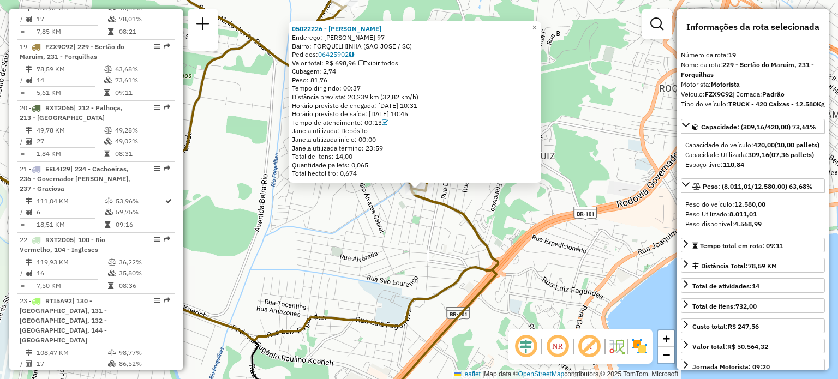
click at [322, 247] on div "05022226 - [PERSON_NAME]: R [PERSON_NAME] 97 Bairro: FORQUILHINHA ([GEOGRAPHIC_…" at bounding box center [419, 189] width 838 height 379
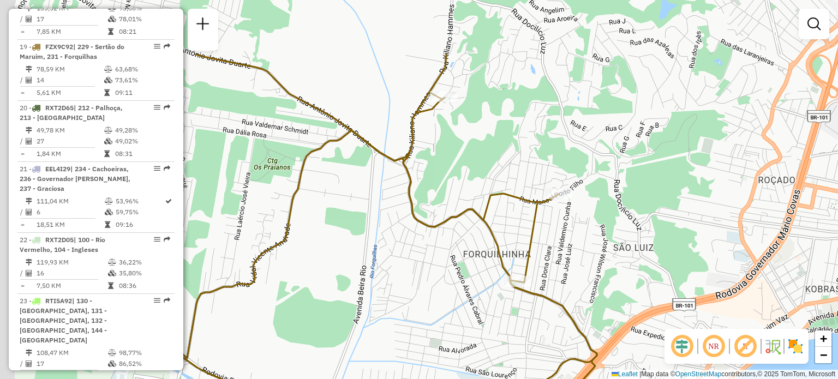
drag, startPoint x: 271, startPoint y: 229, endPoint x: 386, endPoint y: 331, distance: 154.3
click at [381, 329] on div "Janela de atendimento Grade de atendimento Capacidade Transportadoras Veículos …" at bounding box center [419, 189] width 838 height 379
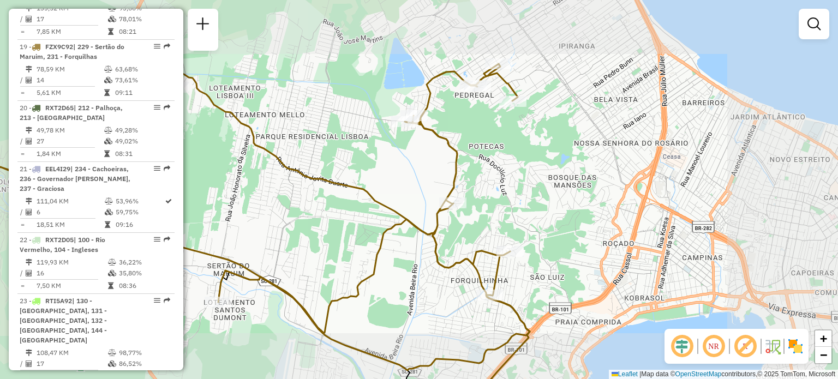
drag, startPoint x: 411, startPoint y: 160, endPoint x: 428, endPoint y: 271, distance: 112.5
click at [428, 271] on div "Janela de atendimento Grade de atendimento Capacidade Transportadoras Veículos …" at bounding box center [419, 189] width 838 height 379
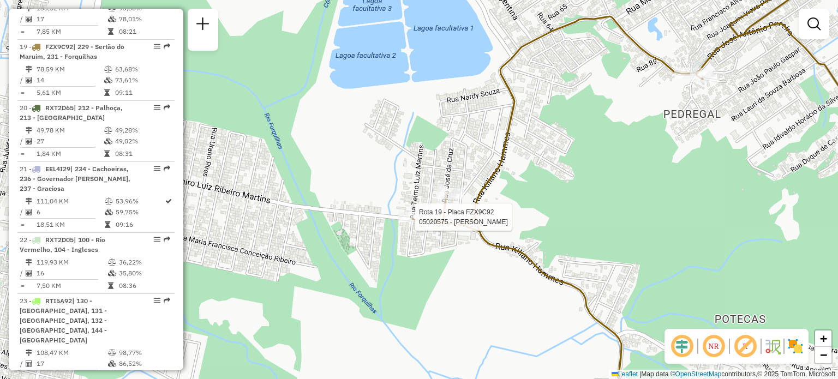
select select "**********"
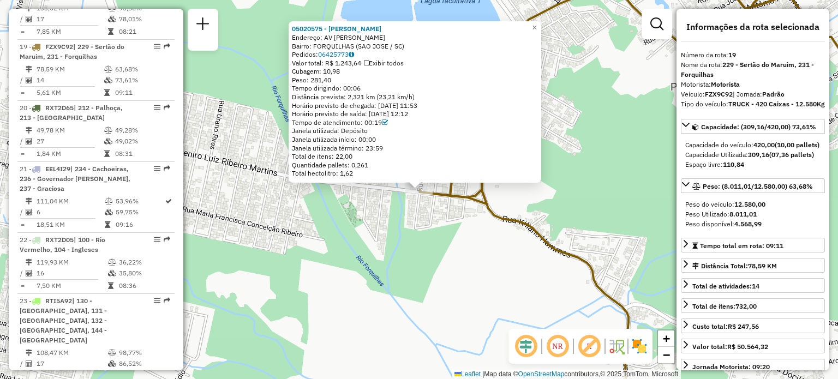
click at [478, 287] on div "05020575 - [PERSON_NAME]: AV [PERSON_NAME] SN Bairro: FORQUILHAS ([GEOGRAPHIC_D…" at bounding box center [419, 189] width 838 height 379
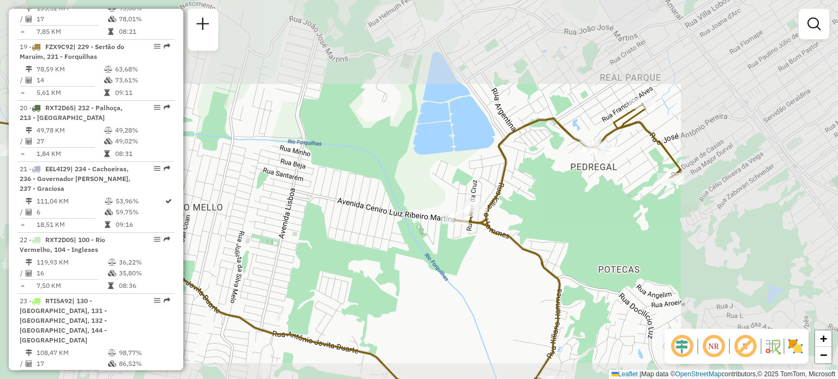
drag, startPoint x: 584, startPoint y: 159, endPoint x: 516, endPoint y: 192, distance: 75.9
click at [525, 190] on div "Janela de atendimento Grade de atendimento Capacidade Transportadoras Veículos …" at bounding box center [419, 189] width 838 height 379
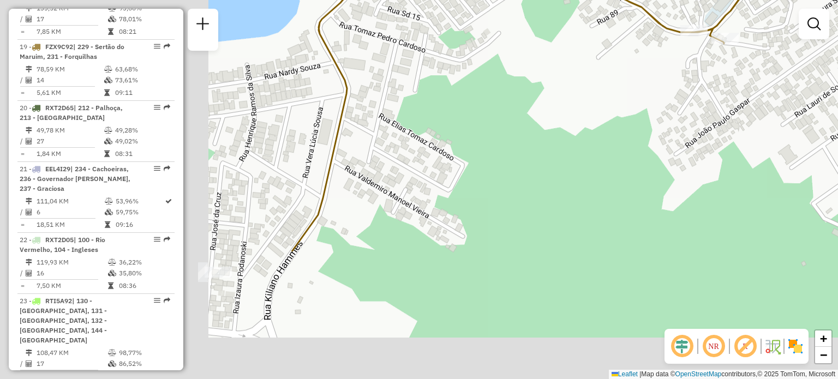
drag, startPoint x: 493, startPoint y: 170, endPoint x: 548, endPoint y: 137, distance: 63.9
click at [576, 111] on div "Janela de atendimento Grade de atendimento Capacidade Transportadoras Veículos …" at bounding box center [419, 189] width 838 height 379
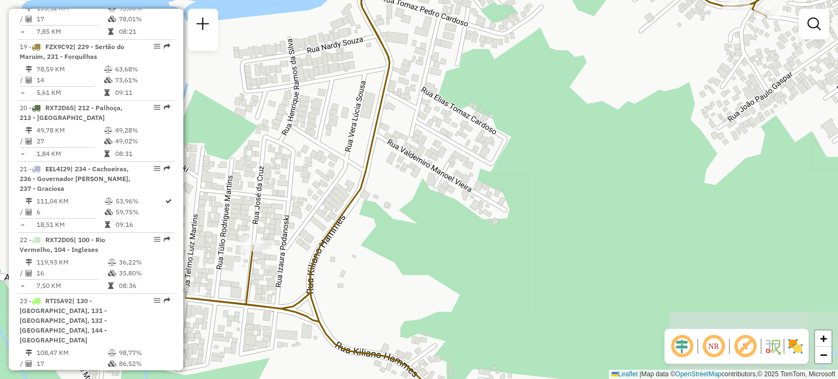
drag, startPoint x: 291, startPoint y: 195, endPoint x: 475, endPoint y: 151, distance: 188.6
click at [472, 151] on div "Janela de atendimento Grade de atendimento Capacidade Transportadoras Veículos …" at bounding box center [419, 189] width 838 height 379
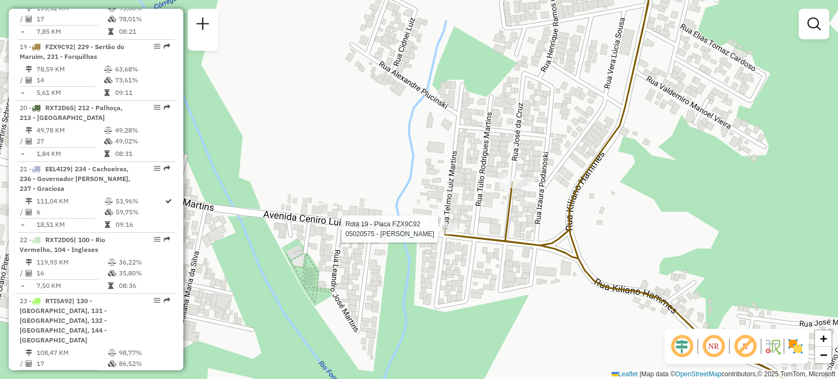
select select "**********"
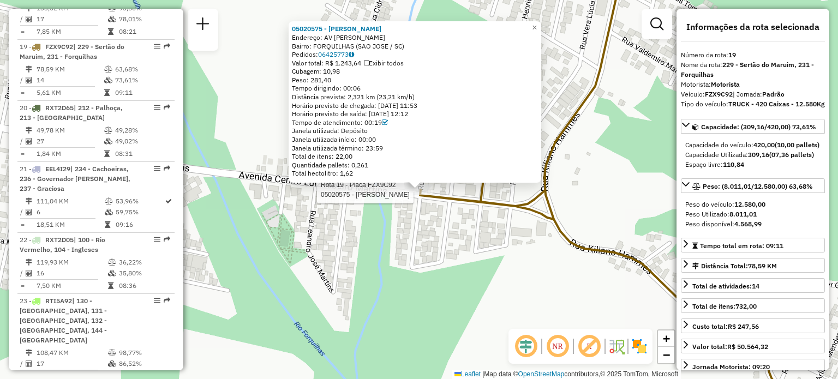
click at [475, 237] on div "Rota 19 - Placa FZX9C92 05020575 - SIMONI SIQUEIRA 05020575 - [PERSON_NAME] End…" at bounding box center [419, 189] width 838 height 379
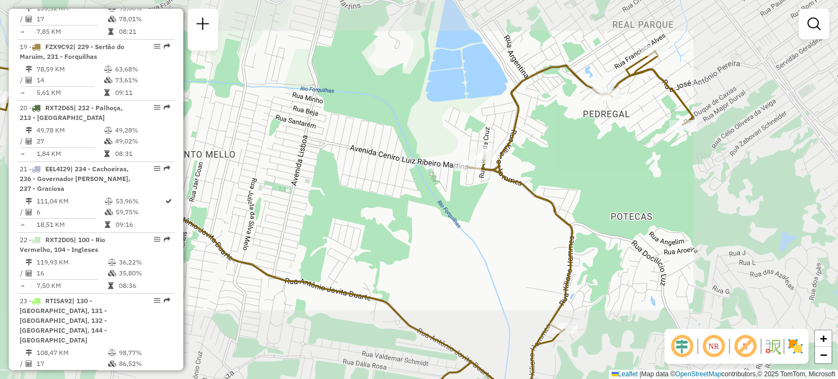
drag, startPoint x: 361, startPoint y: 127, endPoint x: 481, endPoint y: 157, distance: 124.2
click at [472, 156] on div "Janela de atendimento Grade de atendimento Capacidade Transportadoras Veículos …" at bounding box center [419, 189] width 838 height 379
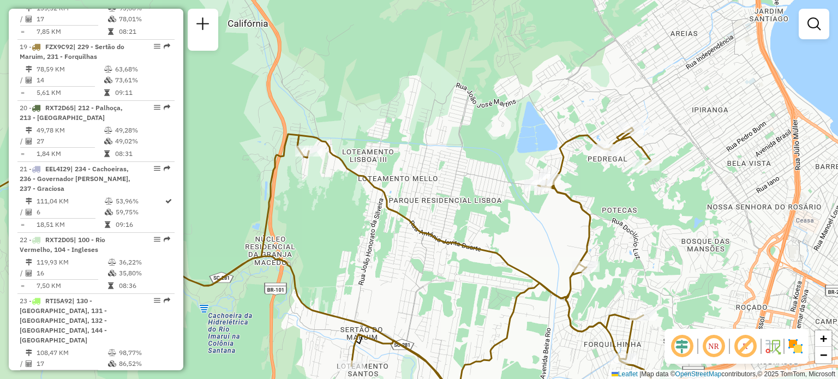
drag, startPoint x: 402, startPoint y: 164, endPoint x: 492, endPoint y: 177, distance: 91.0
click at [492, 177] on div "Janela de atendimento Grade de atendimento Capacidade Transportadoras Veículos …" at bounding box center [419, 189] width 838 height 379
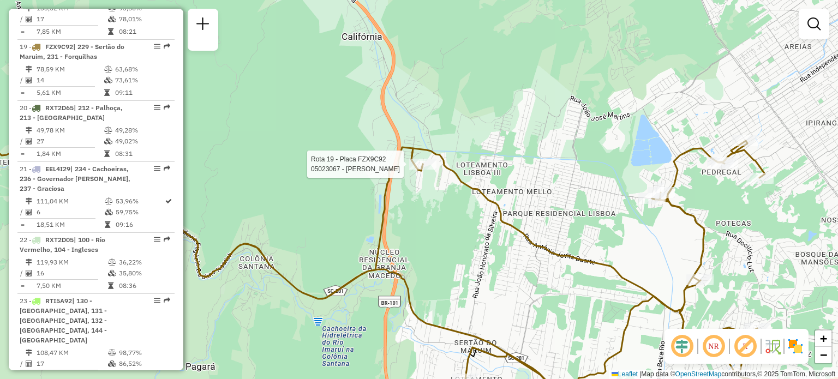
select select "**********"
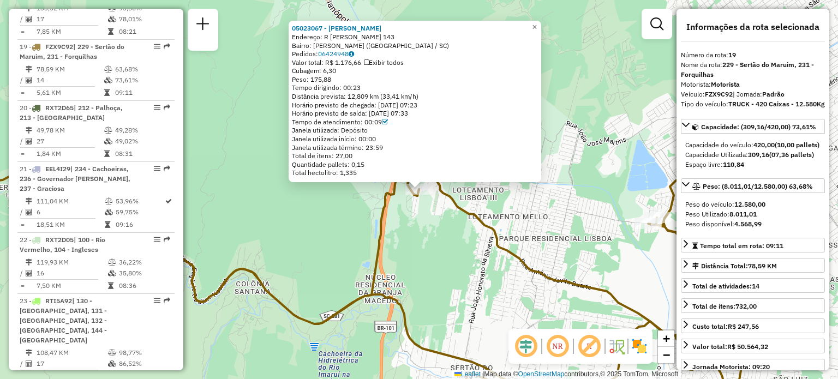
click at [476, 241] on div "Rota 19 - Placa FZX9C92 05023067 - LAIS DE OLIVEIRA ALV 05023067 - LAIS DE OLIV…" at bounding box center [419, 189] width 838 height 379
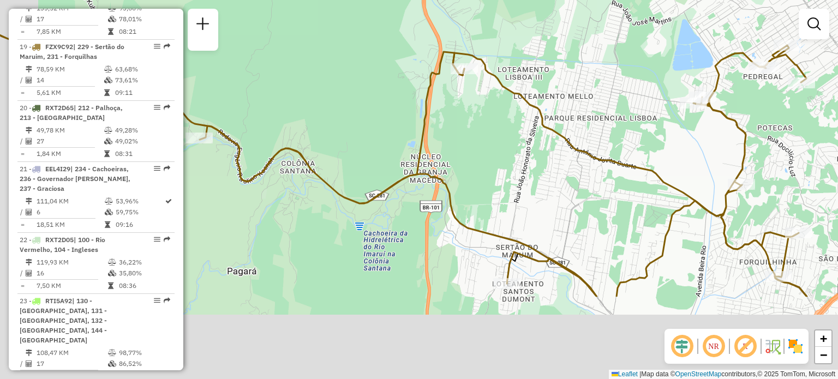
drag, startPoint x: 468, startPoint y: 275, endPoint x: 544, endPoint y: 60, distance: 228.0
click at [546, 65] on div "Janela de atendimento Grade de atendimento Capacidade Transportadoras Veículos …" at bounding box center [419, 189] width 838 height 379
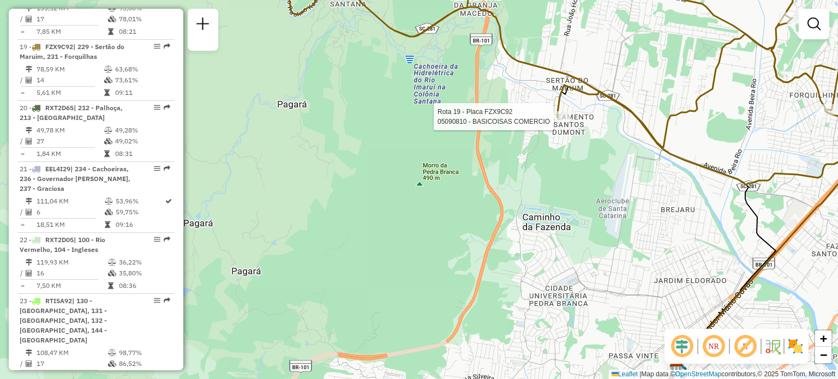
select select "**********"
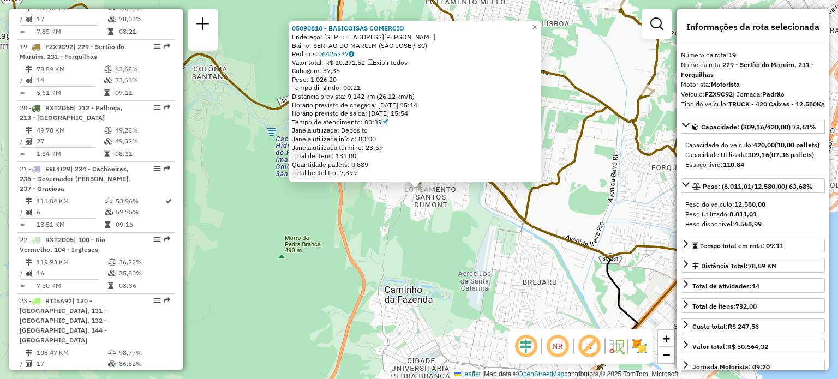
click at [605, 211] on div "05090810 - BASICOISAS COMERCIO Endereço: [STREET_ADDRESS][PERSON_NAME] Bairro: …" at bounding box center [419, 189] width 838 height 379
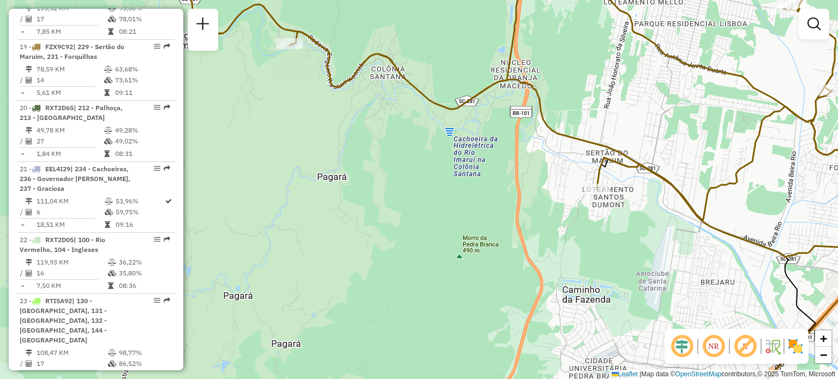
drag, startPoint x: 526, startPoint y: 243, endPoint x: 755, endPoint y: 246, distance: 228.7
click at [738, 245] on div "Janela de atendimento Grade de atendimento Capacidade Transportadoras Veículos …" at bounding box center [419, 189] width 838 height 379
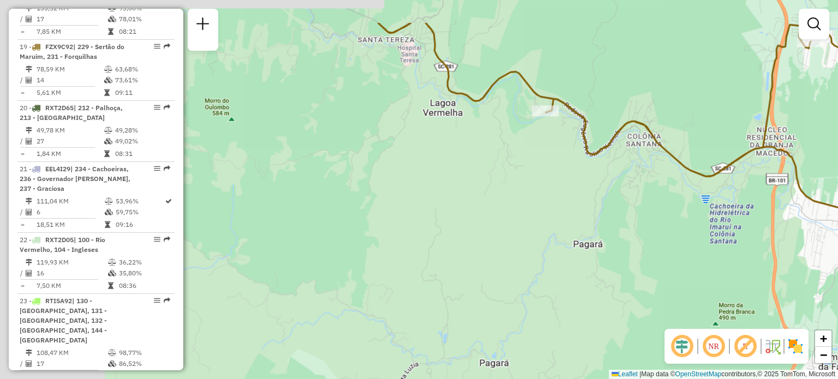
drag, startPoint x: 535, startPoint y: 181, endPoint x: 585, endPoint y: 240, distance: 77.0
click at [585, 240] on div "Janela de atendimento Grade de atendimento Capacidade Transportadoras Veículos …" at bounding box center [419, 189] width 838 height 379
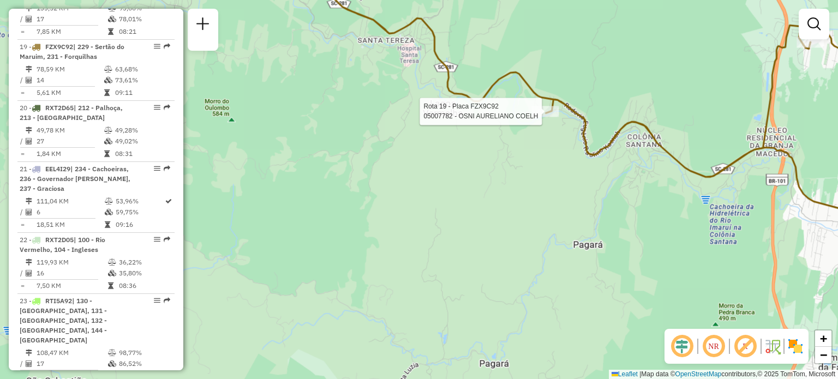
select select "**********"
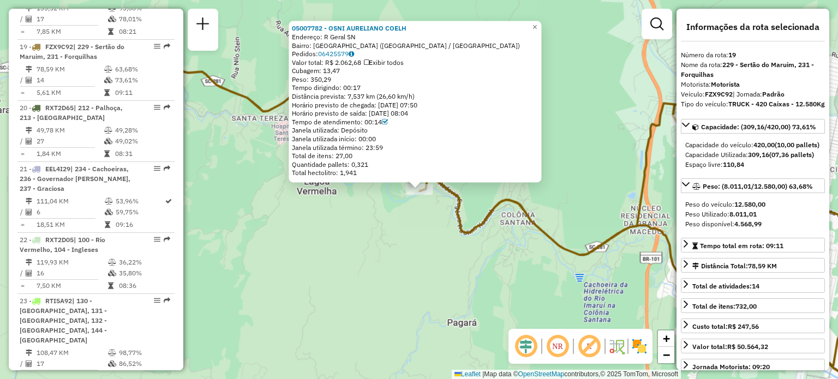
click at [366, 242] on div "05007782 - OSNI AURELIANO COELH Endereço: R Geral SN Bairro: [GEOGRAPHIC_DATA] …" at bounding box center [419, 189] width 838 height 379
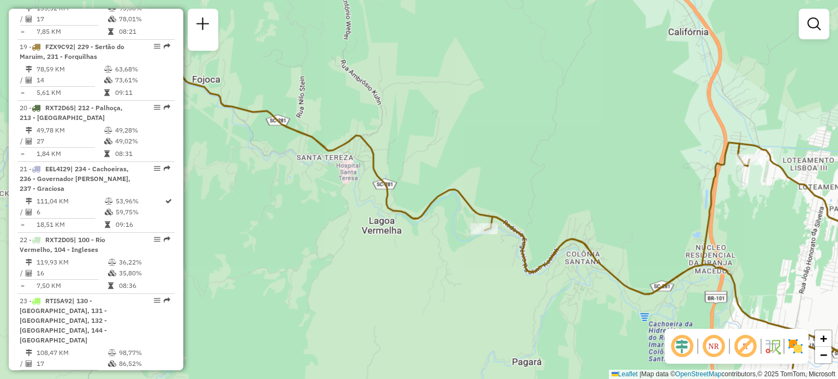
drag, startPoint x: 246, startPoint y: 211, endPoint x: 588, endPoint y: 353, distance: 370.7
click at [588, 353] on div "Janela de atendimento Grade de atendimento Capacidade Transportadoras Veículos …" at bounding box center [419, 189] width 838 height 379
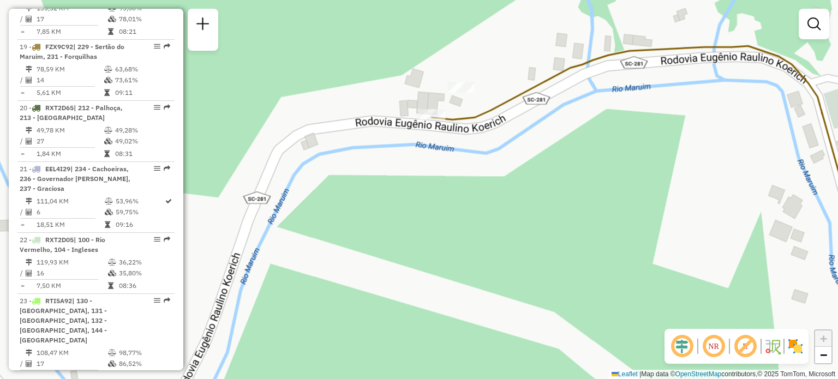
select select "**********"
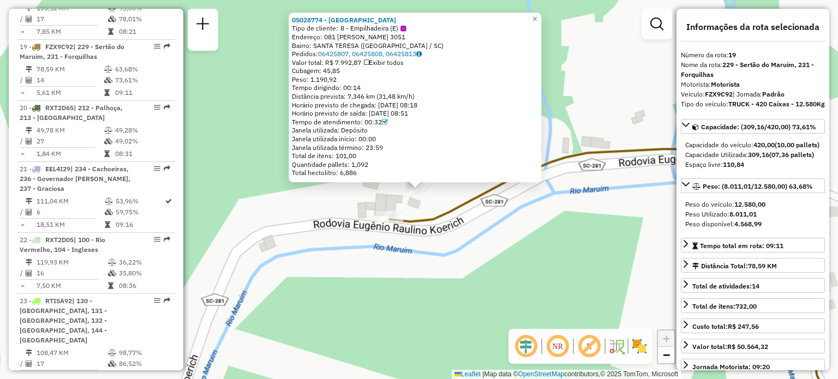
click at [488, 255] on div "05028774 - [PERSON_NAME] Tipo de cliente: 8 - Empilhadeira (E) Endereço: 081 [P…" at bounding box center [419, 189] width 838 height 379
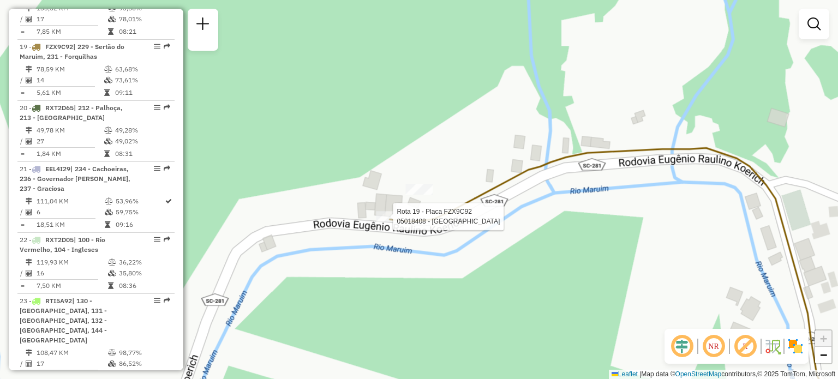
select select "**********"
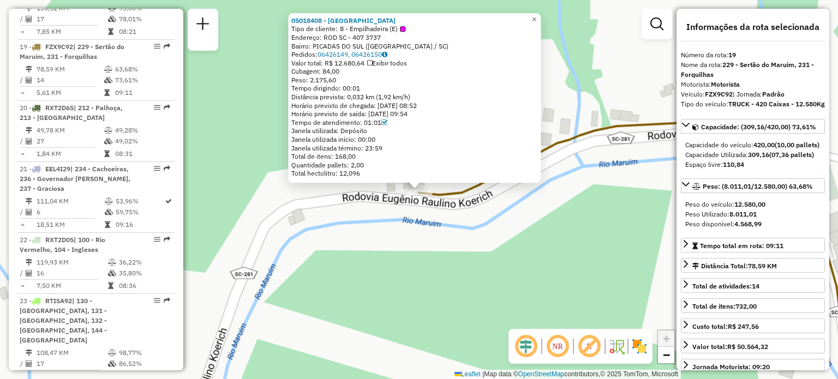
click at [399, 258] on div "05018408 - [PERSON_NAME] Tipo de cliente: 8 - Empilhadeira (E) Endereço: ROD SC…" at bounding box center [419, 189] width 838 height 379
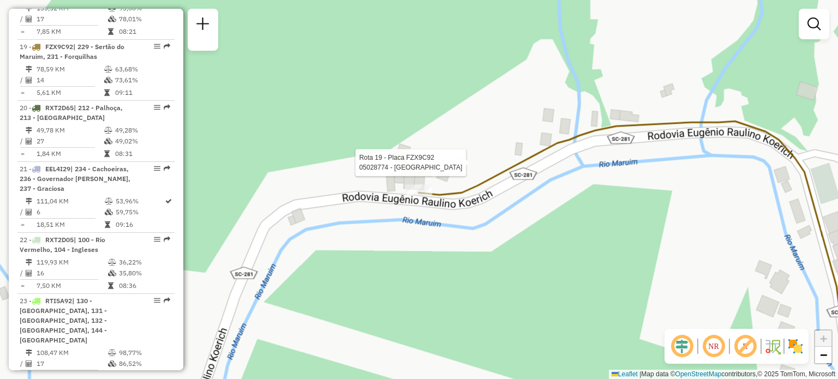
select select "**********"
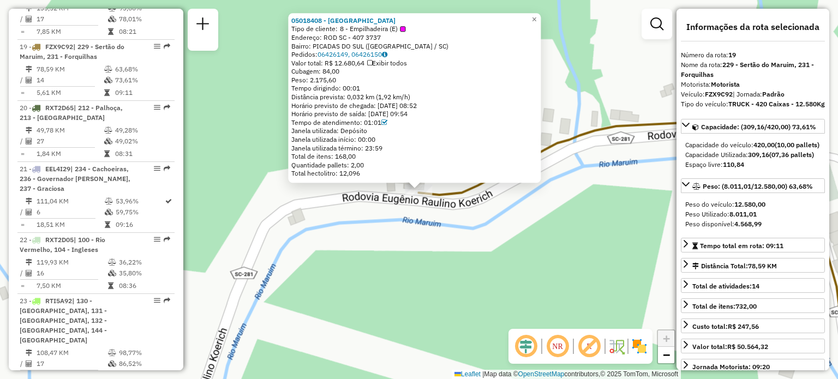
drag, startPoint x: 393, startPoint y: 244, endPoint x: 376, endPoint y: 214, distance: 34.5
click at [392, 244] on div "05018408 - [PERSON_NAME] Tipo de cliente: 8 - Empilhadeira (E) Endereço: ROD SC…" at bounding box center [419, 189] width 838 height 379
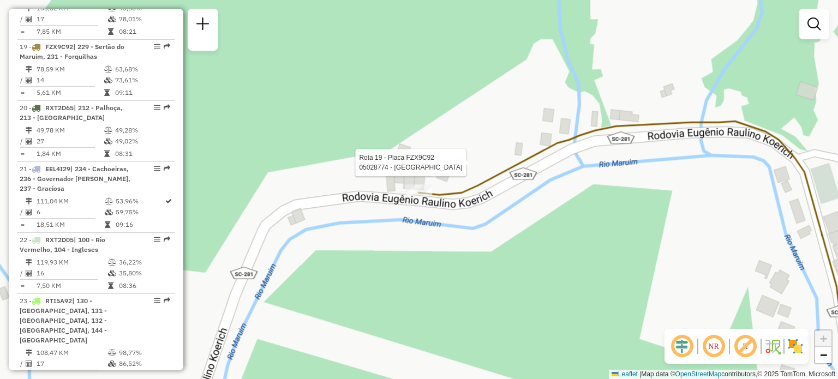
select select "**********"
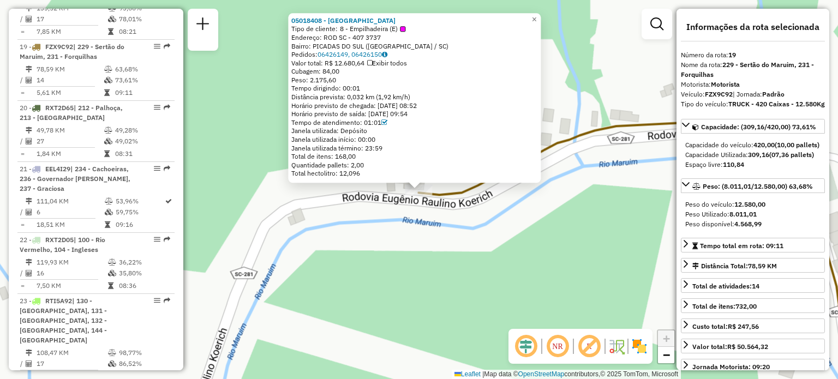
click at [422, 235] on div "Rota 19 - Placa FZX9C92 05018408 - [PERSON_NAME] 05018408 - [PERSON_NAME] Tipo …" at bounding box center [419, 189] width 838 height 379
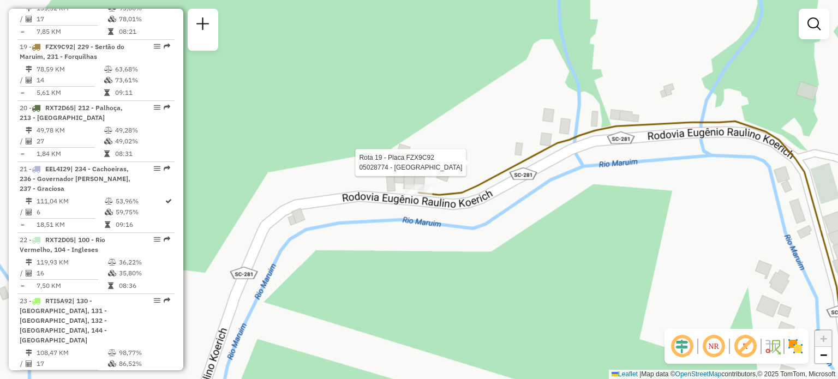
click at [455, 168] on div at bounding box center [447, 162] width 27 height 11
select select "**********"
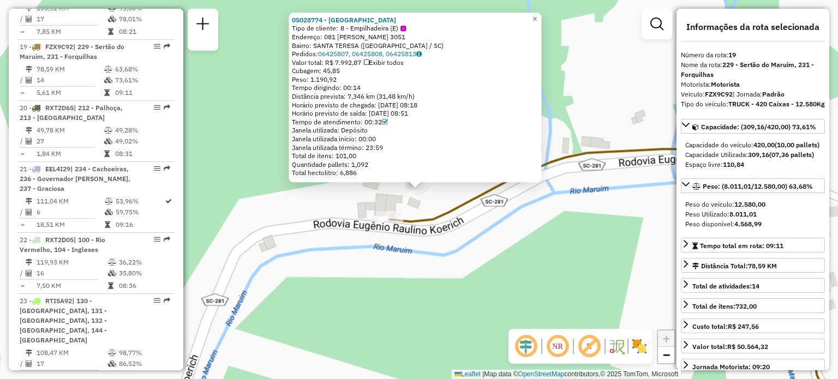
click at [388, 210] on div "05028774 - [PERSON_NAME] Tipo de cliente: 8 - Empilhadeira (E) Endereço: 081 [P…" at bounding box center [419, 189] width 838 height 379
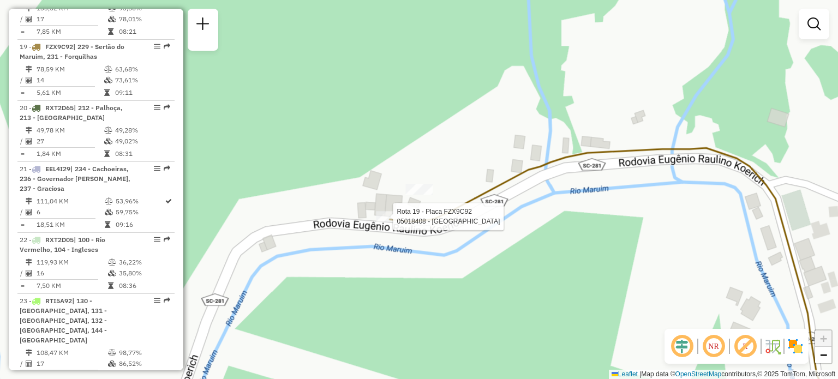
select select "**********"
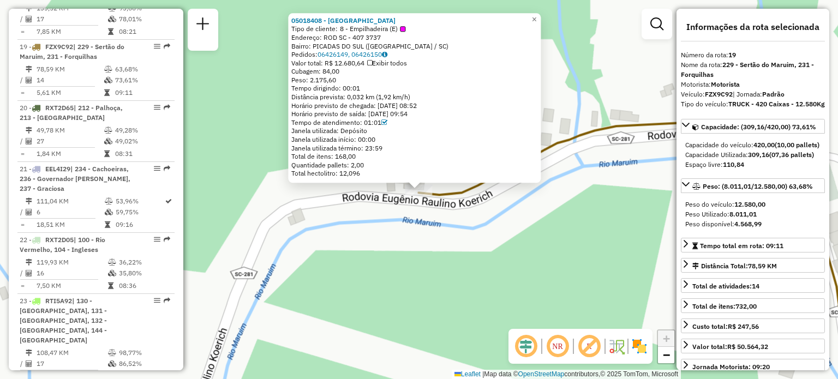
click at [476, 199] on div "05018408 - [PERSON_NAME] Tipo de cliente: 8 - Empilhadeira (E) Endereço: ROD SC…" at bounding box center [419, 189] width 838 height 379
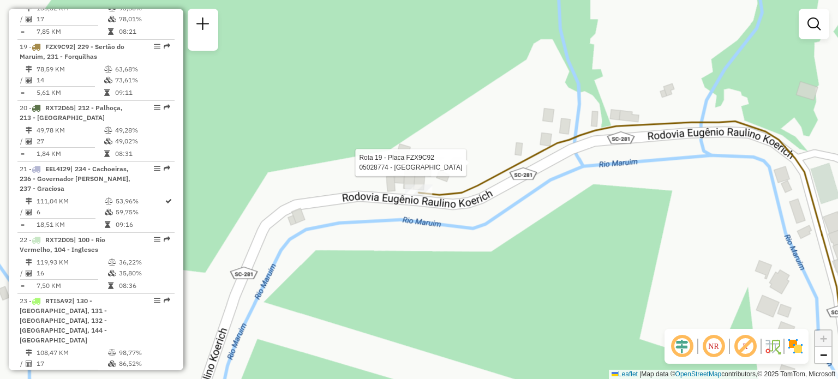
click at [455, 168] on div at bounding box center [447, 162] width 27 height 11
select select "**********"
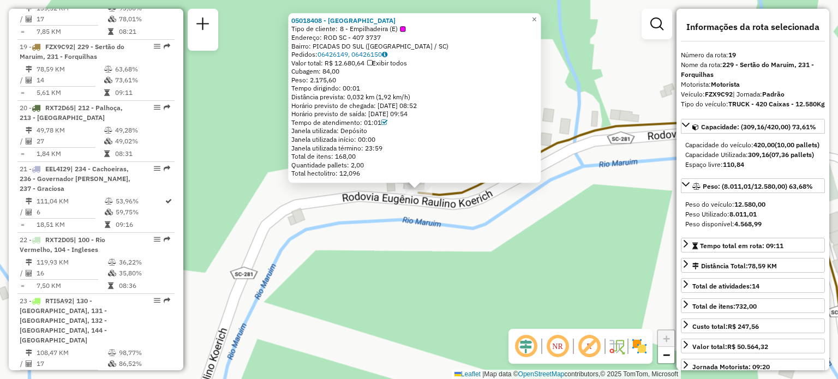
click at [426, 212] on div "Rota 19 - Placa FZX9C92 05018408 - [PERSON_NAME] 05018408 - [PERSON_NAME] Tipo …" at bounding box center [419, 189] width 838 height 379
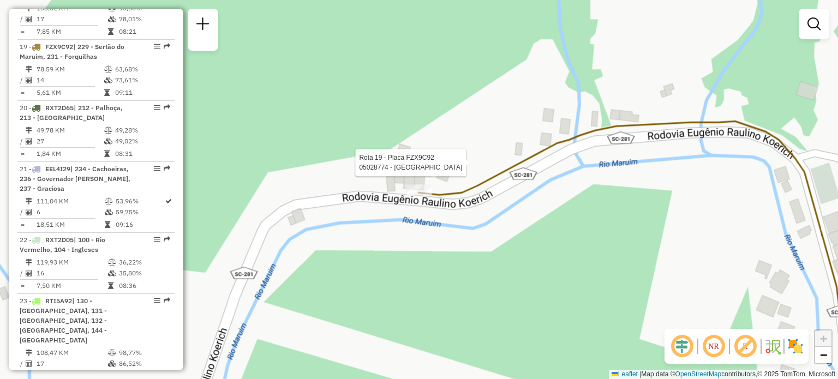
select select "**********"
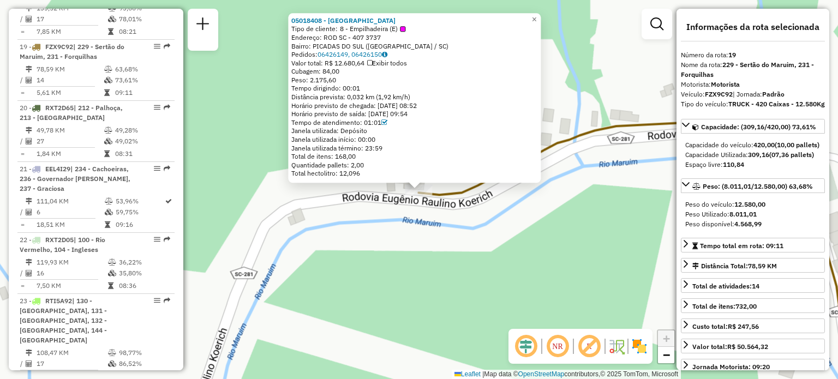
click at [481, 259] on div "Rota 19 - Placa FZX9C92 05018408 - [PERSON_NAME] 05018408 - [PERSON_NAME] Tipo …" at bounding box center [419, 189] width 838 height 379
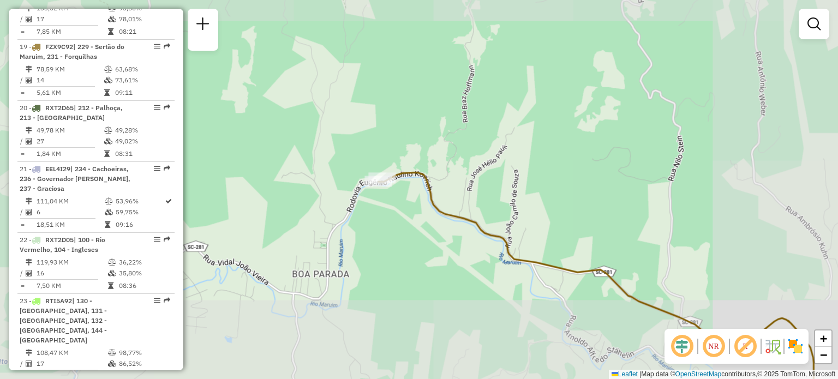
drag, startPoint x: 494, startPoint y: 253, endPoint x: 437, endPoint y: 190, distance: 84.6
click at [441, 188] on icon at bounding box center [595, 278] width 435 height 212
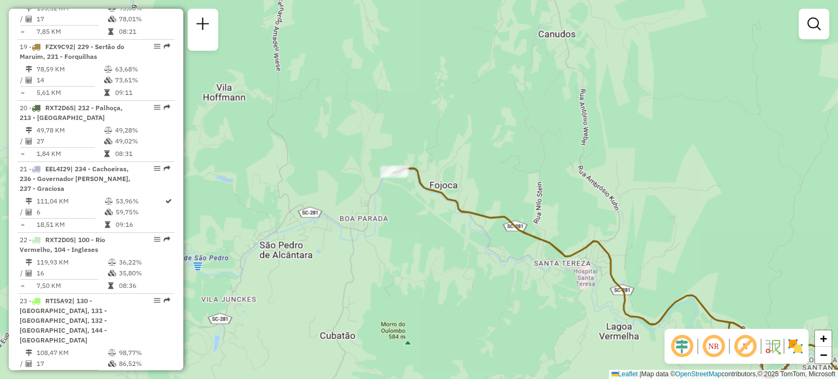
drag, startPoint x: 502, startPoint y: 231, endPoint x: 423, endPoint y: 133, distance: 126.6
click at [423, 133] on div "Janela de atendimento Grade de atendimento Capacidade Transportadoras Veículos …" at bounding box center [419, 189] width 838 height 379
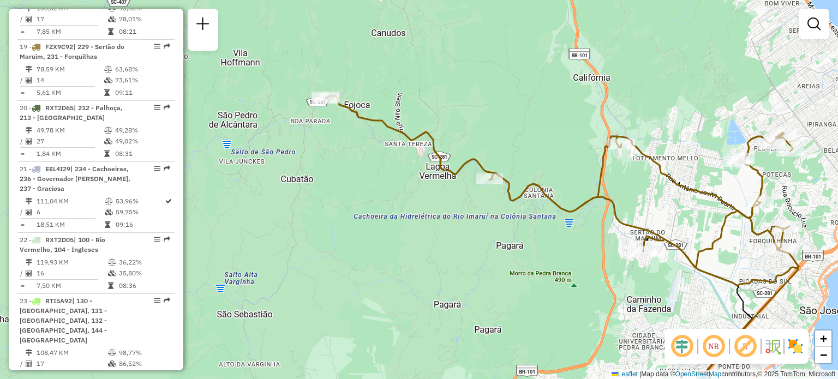
drag, startPoint x: 551, startPoint y: 171, endPoint x: 476, endPoint y: 204, distance: 82.3
click at [497, 203] on icon at bounding box center [562, 191] width 474 height 190
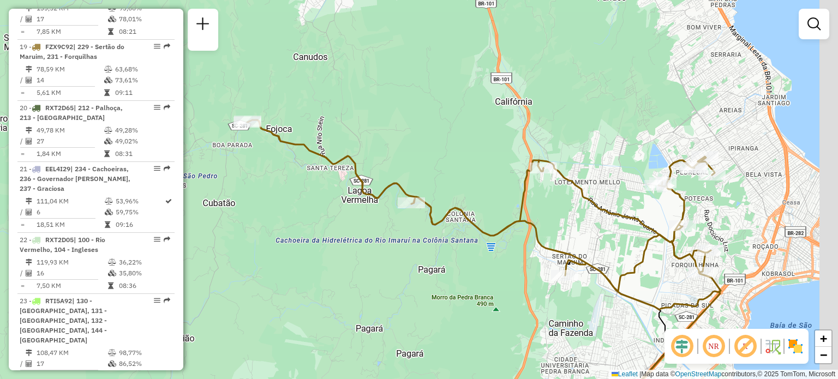
drag, startPoint x: 582, startPoint y: 189, endPoint x: 434, endPoint y: 172, distance: 148.3
click at [446, 177] on div "Janela de atendimento Grade de atendimento Capacidade Transportadoras Veículos …" at bounding box center [419, 189] width 838 height 379
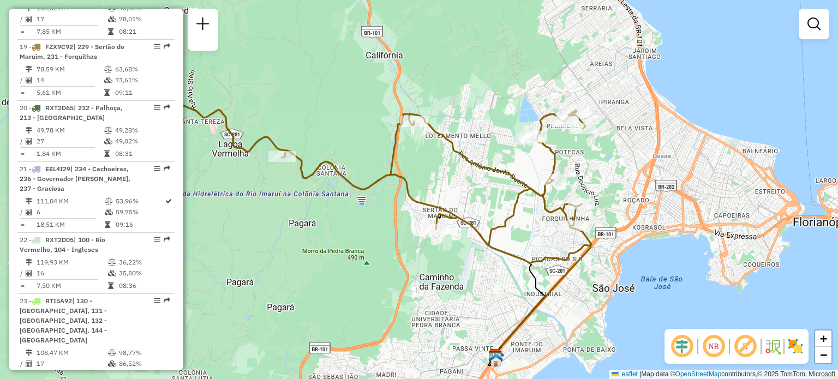
drag, startPoint x: 480, startPoint y: 169, endPoint x: 474, endPoint y: 120, distance: 49.4
click at [474, 120] on div "Janela de atendimento Grade de atendimento Capacidade Transportadoras Veículos …" at bounding box center [419, 189] width 838 height 379
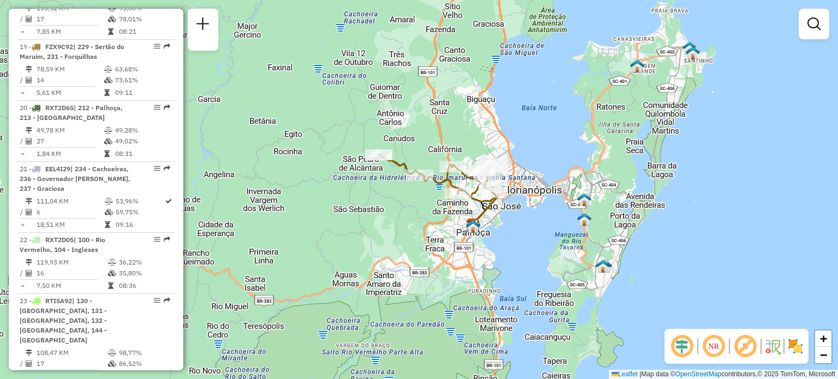
drag, startPoint x: 387, startPoint y: 173, endPoint x: 389, endPoint y: 206, distance: 32.8
click at [389, 206] on div "Janela de atendimento Grade de atendimento Capacidade Transportadoras Veículos …" at bounding box center [419, 189] width 838 height 379
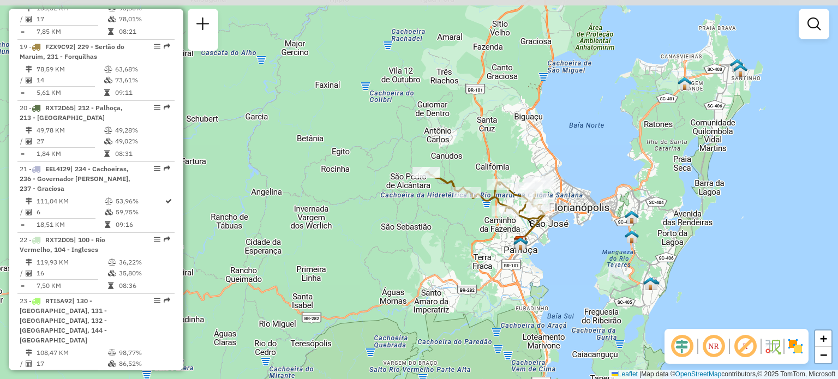
drag, startPoint x: 600, startPoint y: 173, endPoint x: 624, endPoint y: 192, distance: 30.3
click at [624, 192] on div "Janela de atendimento Grade de atendimento Capacidade Transportadoras Veículos …" at bounding box center [419, 189] width 838 height 379
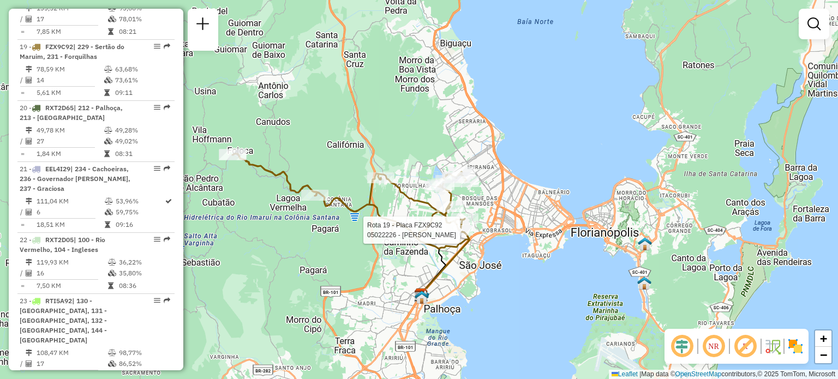
select select "**********"
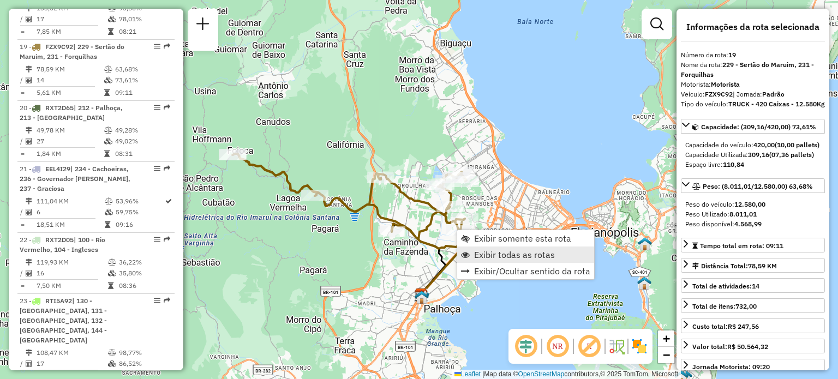
click at [490, 248] on link "Exibir todas as rotas" at bounding box center [525, 255] width 137 height 16
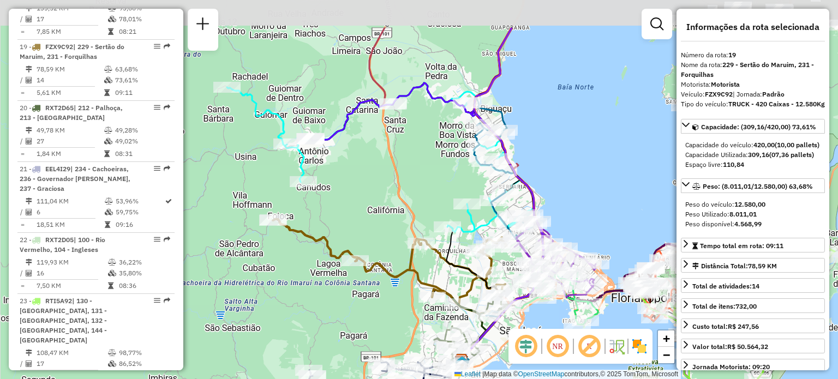
drag, startPoint x: 346, startPoint y: 61, endPoint x: 411, endPoint y: 153, distance: 113.6
click at [411, 153] on div "Janela de atendimento Grade de atendimento Capacidade Transportadoras Veículos …" at bounding box center [419, 189] width 838 height 379
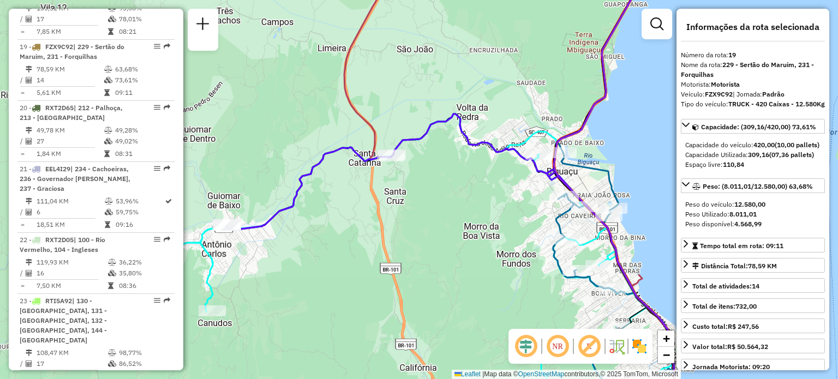
drag, startPoint x: 293, startPoint y: 169, endPoint x: 331, endPoint y: 148, distance: 43.9
click at [327, 149] on div "Janela de atendimento Grade de atendimento Capacidade Transportadoras Veículos …" at bounding box center [419, 189] width 838 height 379
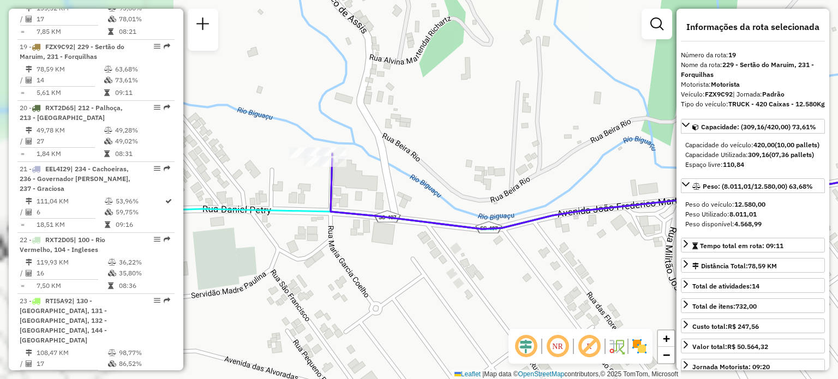
drag, startPoint x: 242, startPoint y: 223, endPoint x: 462, endPoint y: 187, distance: 222.9
click at [486, 174] on div "Janela de atendimento Grade de atendimento Capacidade Transportadoras Veículos …" at bounding box center [419, 189] width 838 height 379
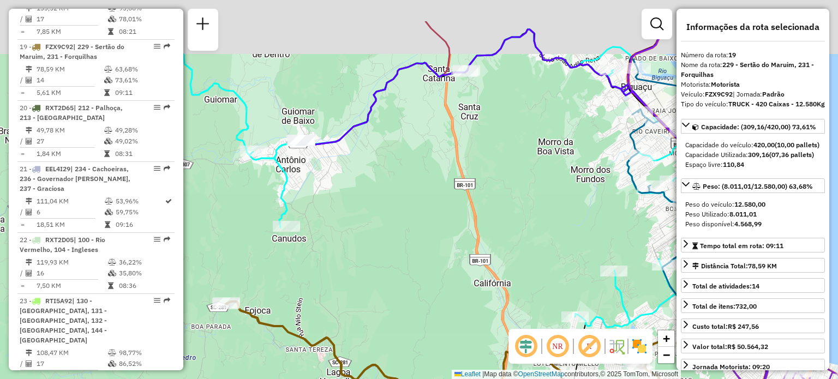
drag, startPoint x: 488, startPoint y: 115, endPoint x: 479, endPoint y: 220, distance: 106.2
click at [480, 220] on div "Janela de atendimento Grade de atendimento Capacidade Transportadoras Veículos …" at bounding box center [419, 189] width 838 height 379
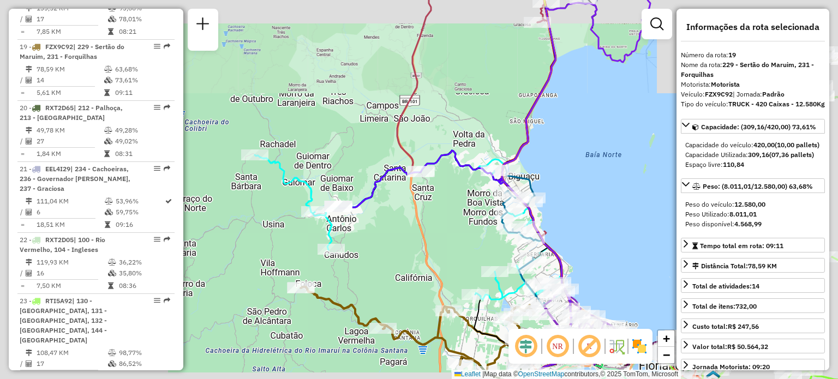
drag, startPoint x: 466, startPoint y: 149, endPoint x: 382, endPoint y: 170, distance: 86.6
click at [428, 173] on div "Janela de atendimento Grade de atendimento Capacidade Transportadoras Veículos …" at bounding box center [419, 189] width 838 height 379
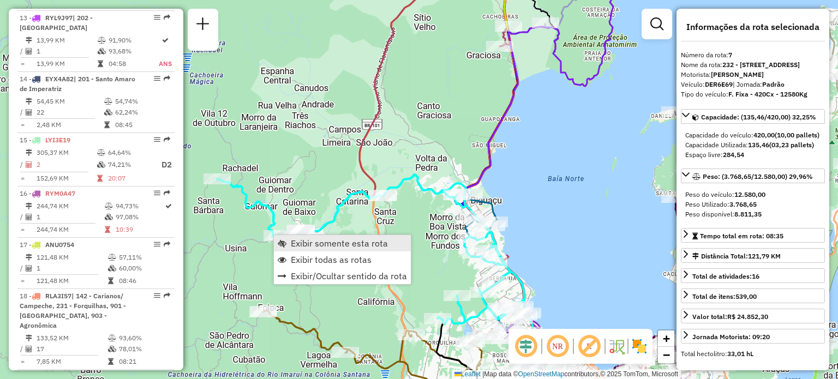
scroll to position [803, 0]
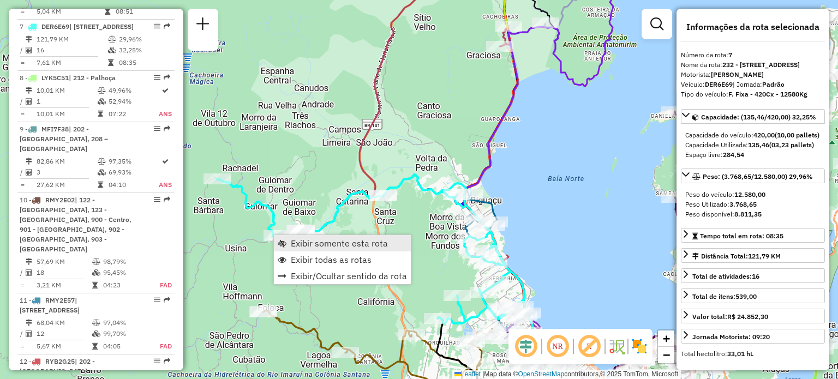
click at [290, 240] on link "Exibir somente esta rota" at bounding box center [342, 243] width 137 height 16
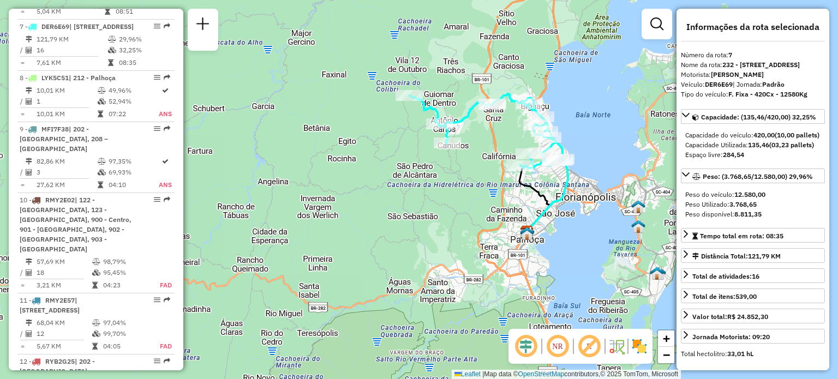
click at [655, 10] on div at bounding box center [657, 24] width 31 height 31
click at [649, 19] on link at bounding box center [657, 24] width 22 height 22
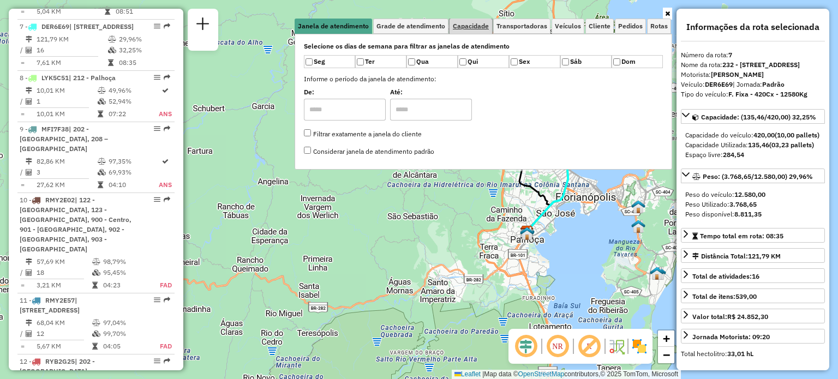
click at [470, 26] on span "Capacidade" at bounding box center [471, 26] width 36 height 7
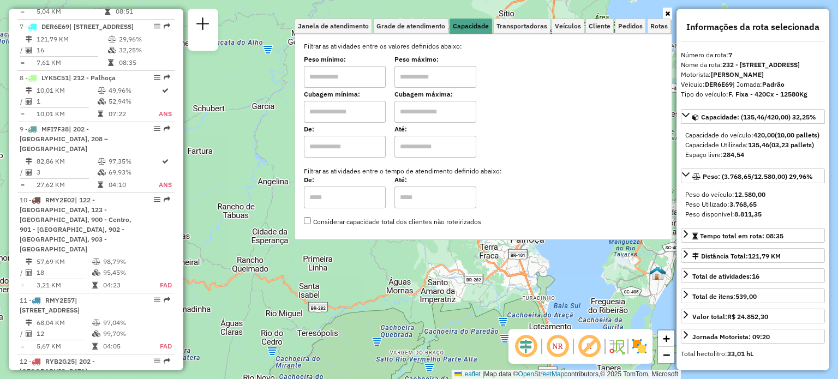
click at [668, 17] on link at bounding box center [667, 14] width 9 height 12
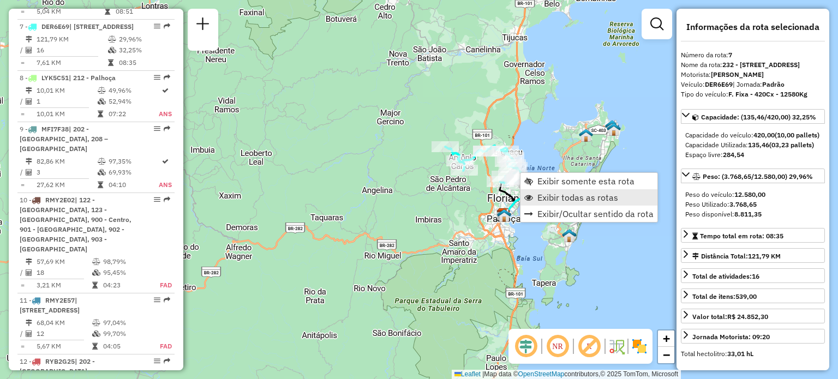
click at [541, 196] on span "Exibir todas as rotas" at bounding box center [578, 197] width 81 height 9
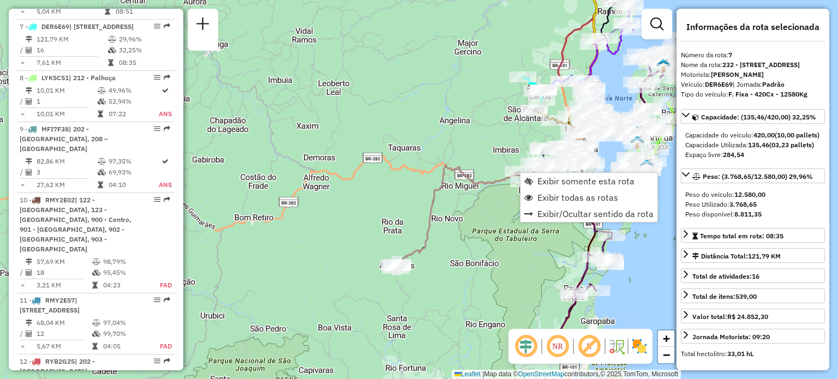
drag, startPoint x: 428, startPoint y: 168, endPoint x: 485, endPoint y: 141, distance: 62.0
click at [485, 141] on div "Janela de atendimento Grade de atendimento Capacidade Transportadoras Veículos …" at bounding box center [419, 189] width 838 height 379
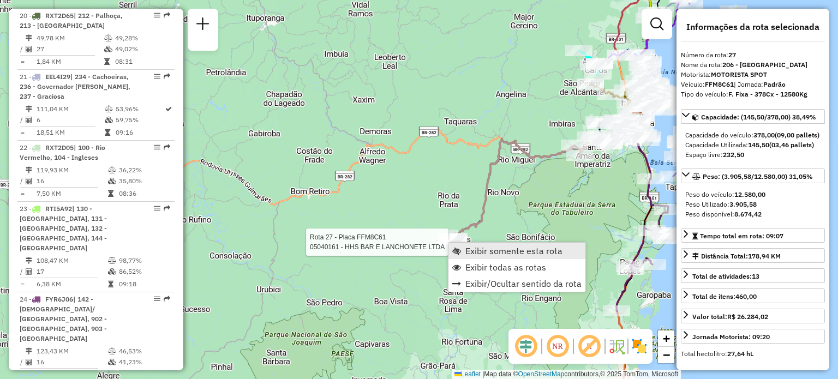
scroll to position [2075, 0]
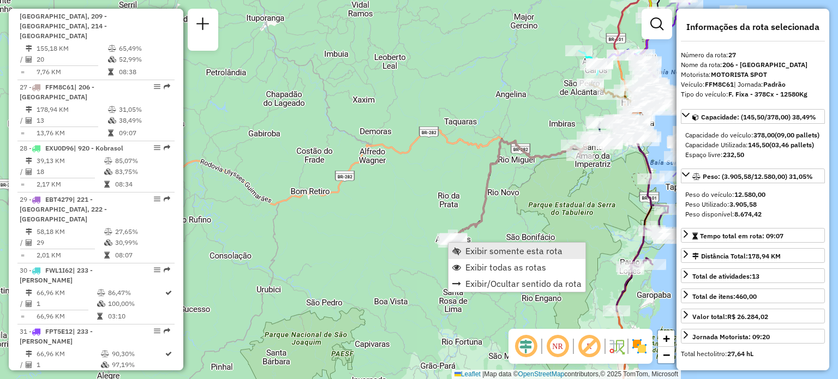
click at [474, 249] on span "Exibir somente esta rota" at bounding box center [513, 251] width 97 height 9
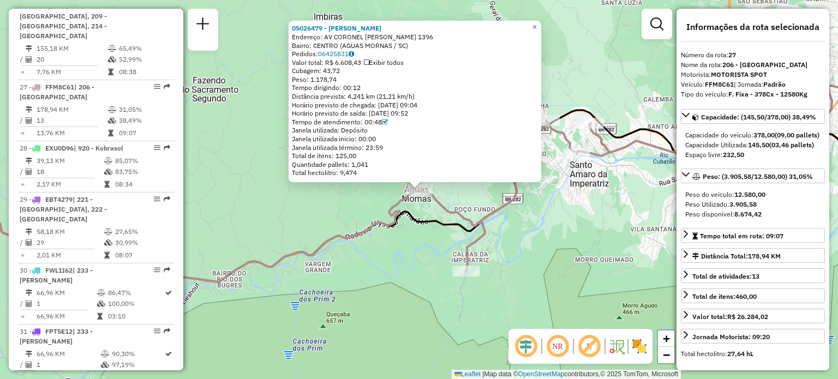
click at [336, 200] on div "05026479 - [PERSON_NAME] Endereço: AV CORONEL [PERSON_NAME] 1396 Bairro: CENTRO…" at bounding box center [419, 189] width 838 height 379
